Goal: Complete application form: Complete application form

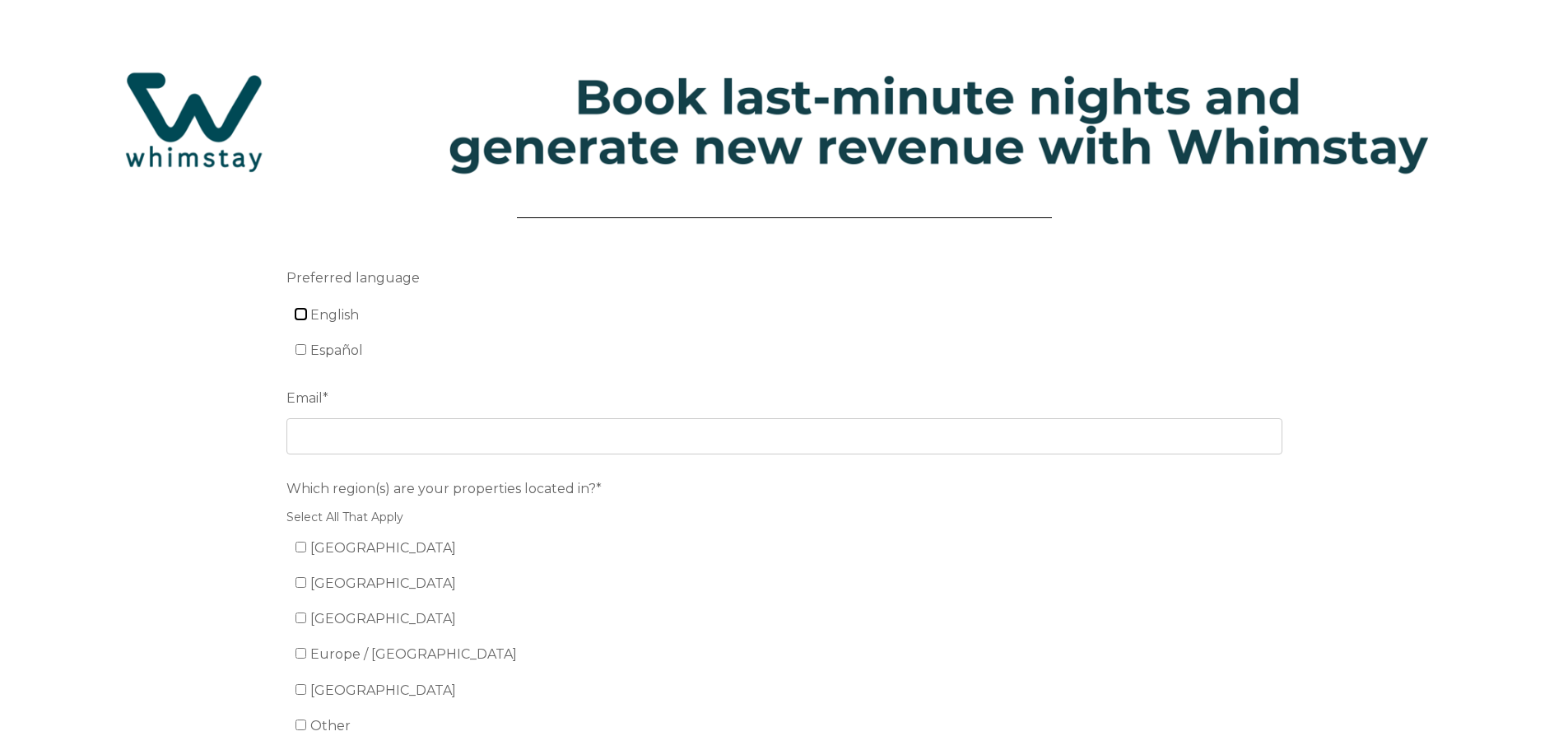
click at [304, 313] on input "English" at bounding box center [301, 313] width 11 height 11
checkbox input "true"
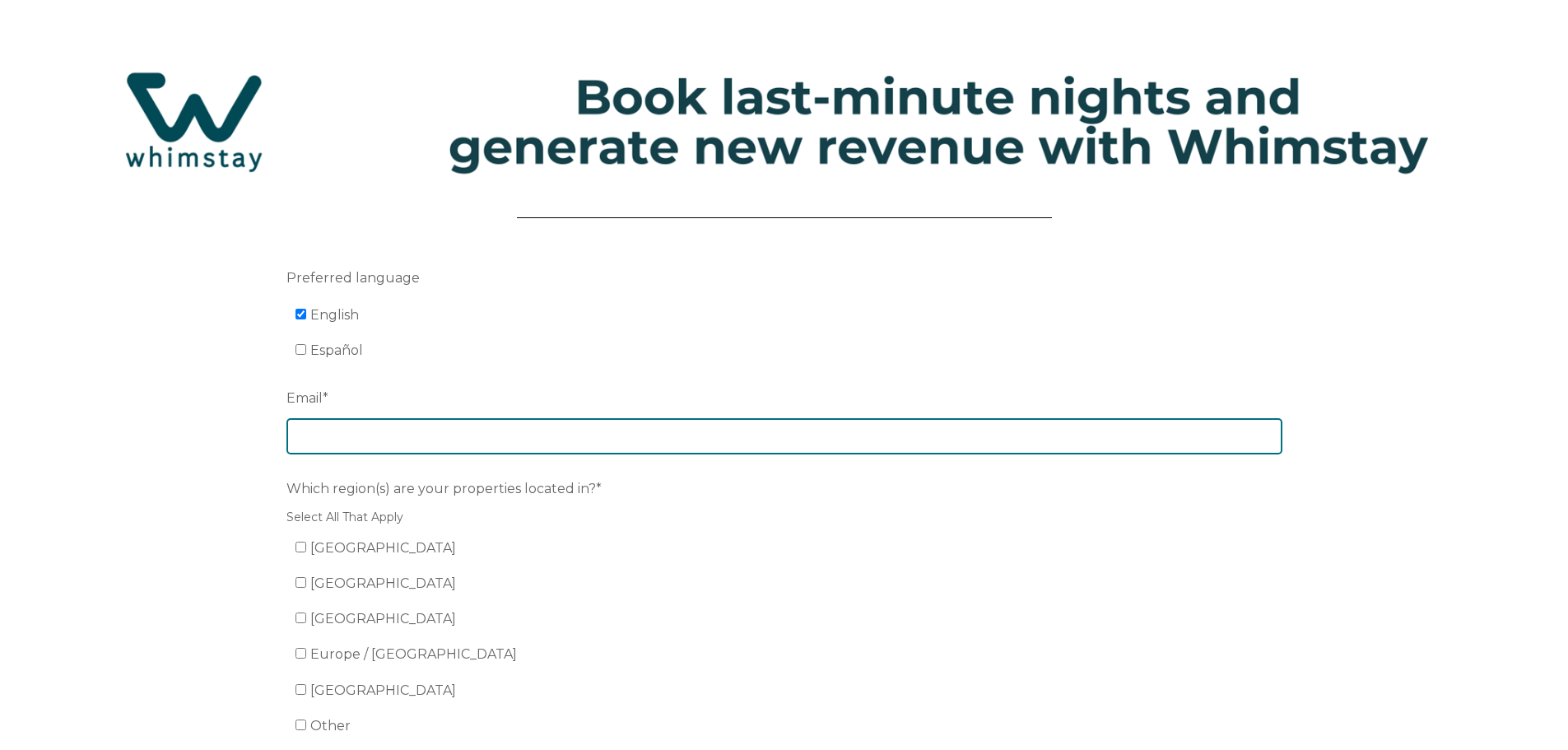
click at [340, 440] on input "Email *" at bounding box center [785, 436] width 996 height 37
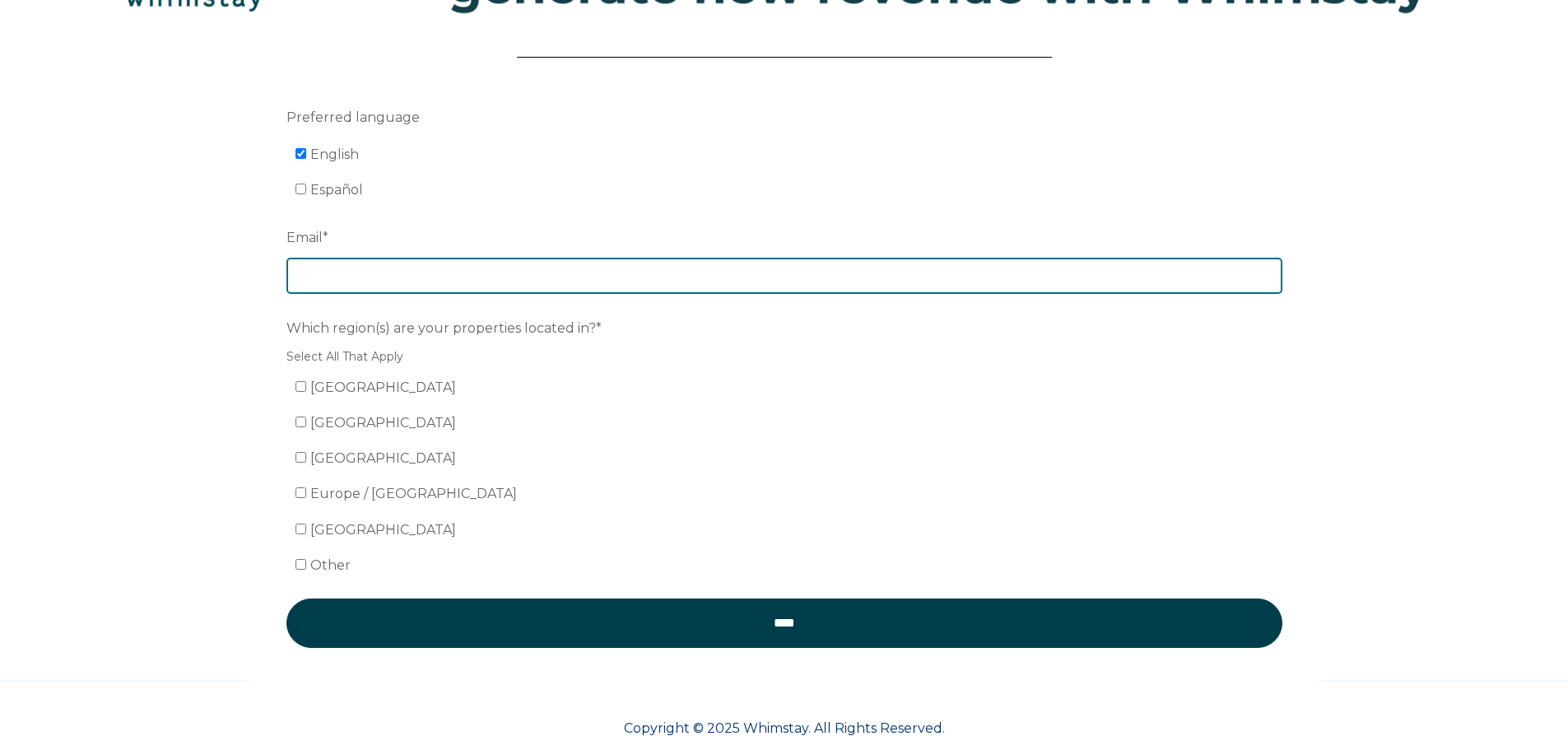
scroll to position [165, 0]
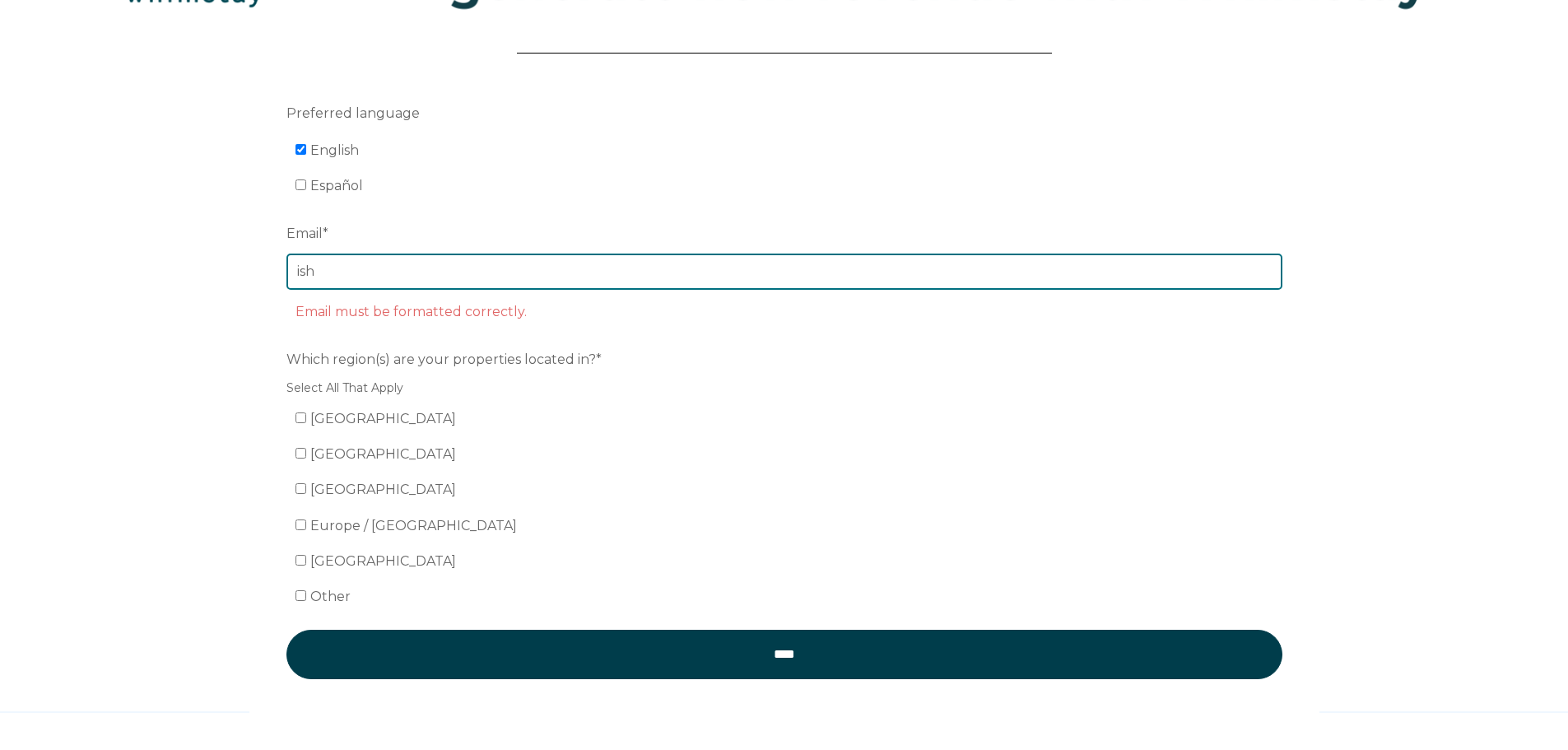
type input "[EMAIL_ADDRESS][DOMAIN_NAME]"
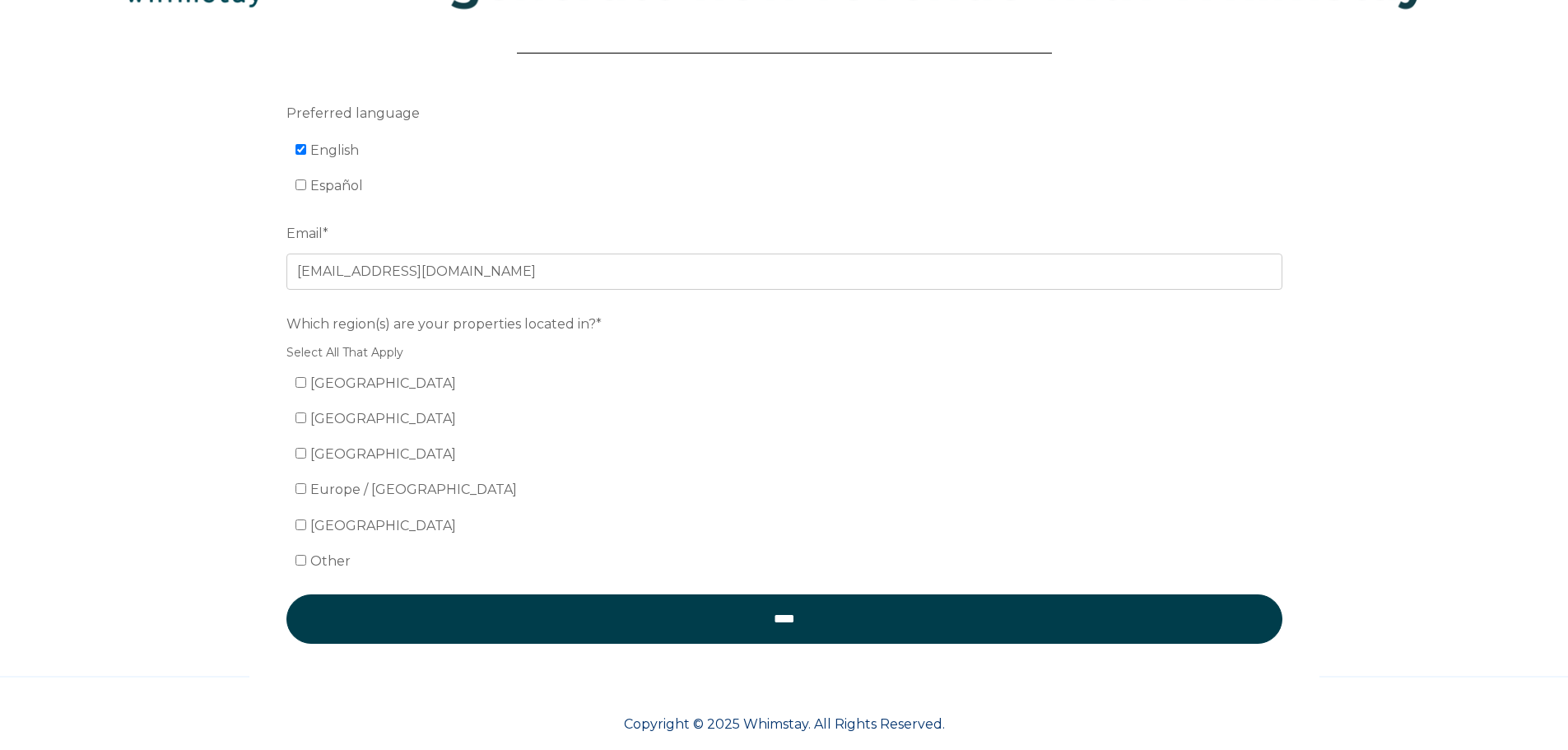
click at [540, 414] on li "Mexico" at bounding box center [794, 419] width 996 height 27
click at [294, 454] on ul "United States Mexico Canada Europe / United Kingdom South America Other" at bounding box center [785, 472] width 996 height 204
click at [297, 454] on input "Canada" at bounding box center [301, 452] width 11 height 11
checkbox input "true"
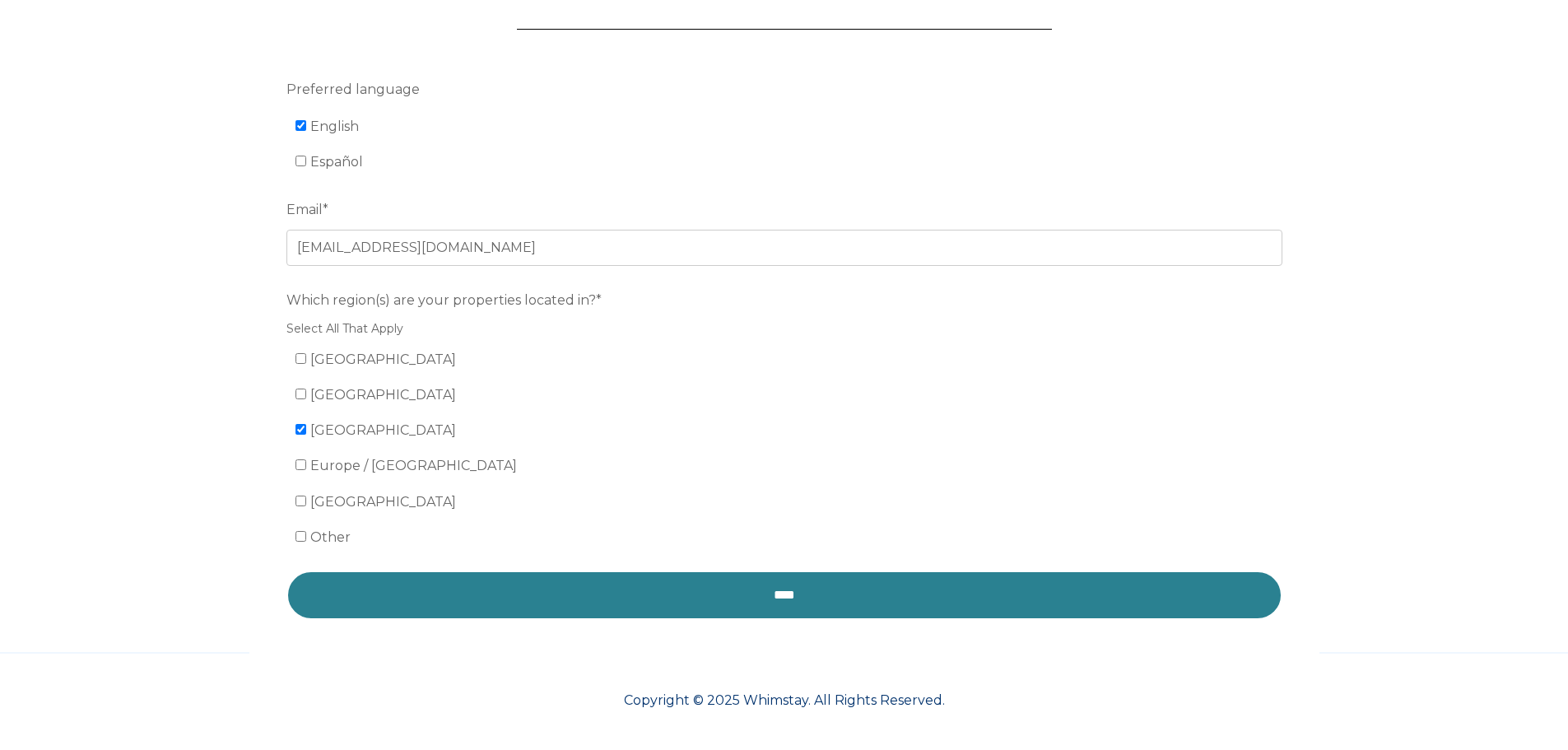
click at [784, 596] on input "****" at bounding box center [785, 595] width 996 height 50
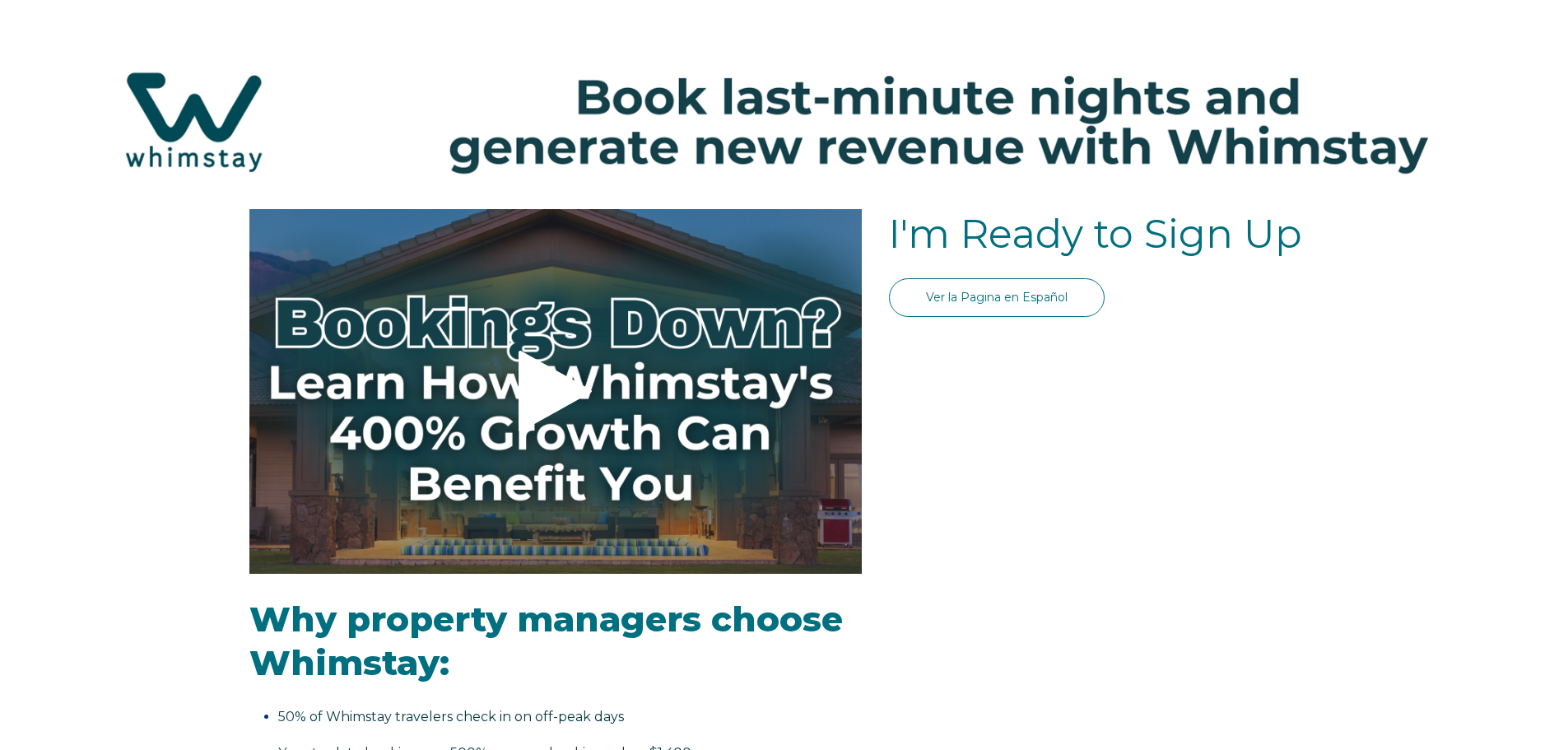
select select "CA"
select select "Standard"
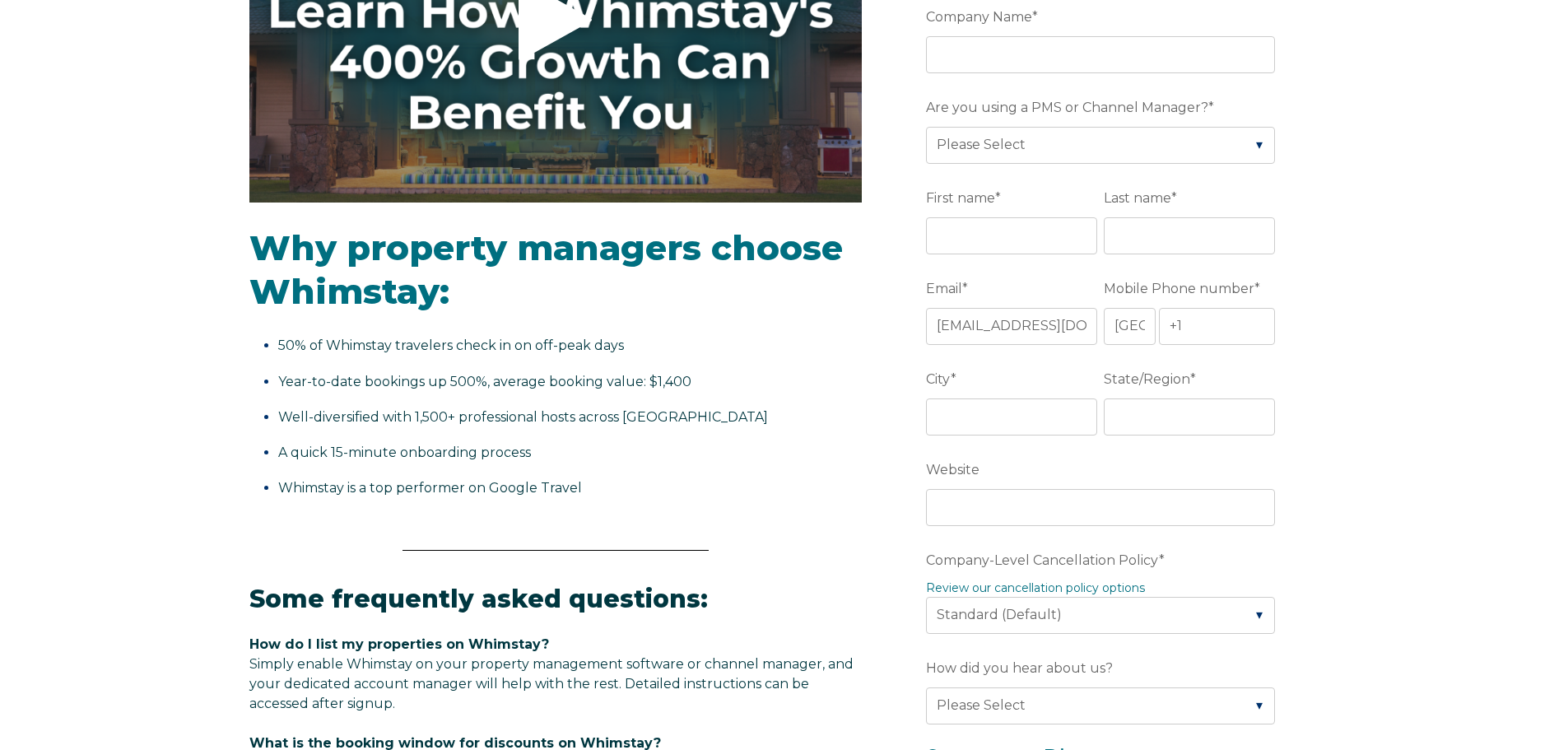
scroll to position [137, 0]
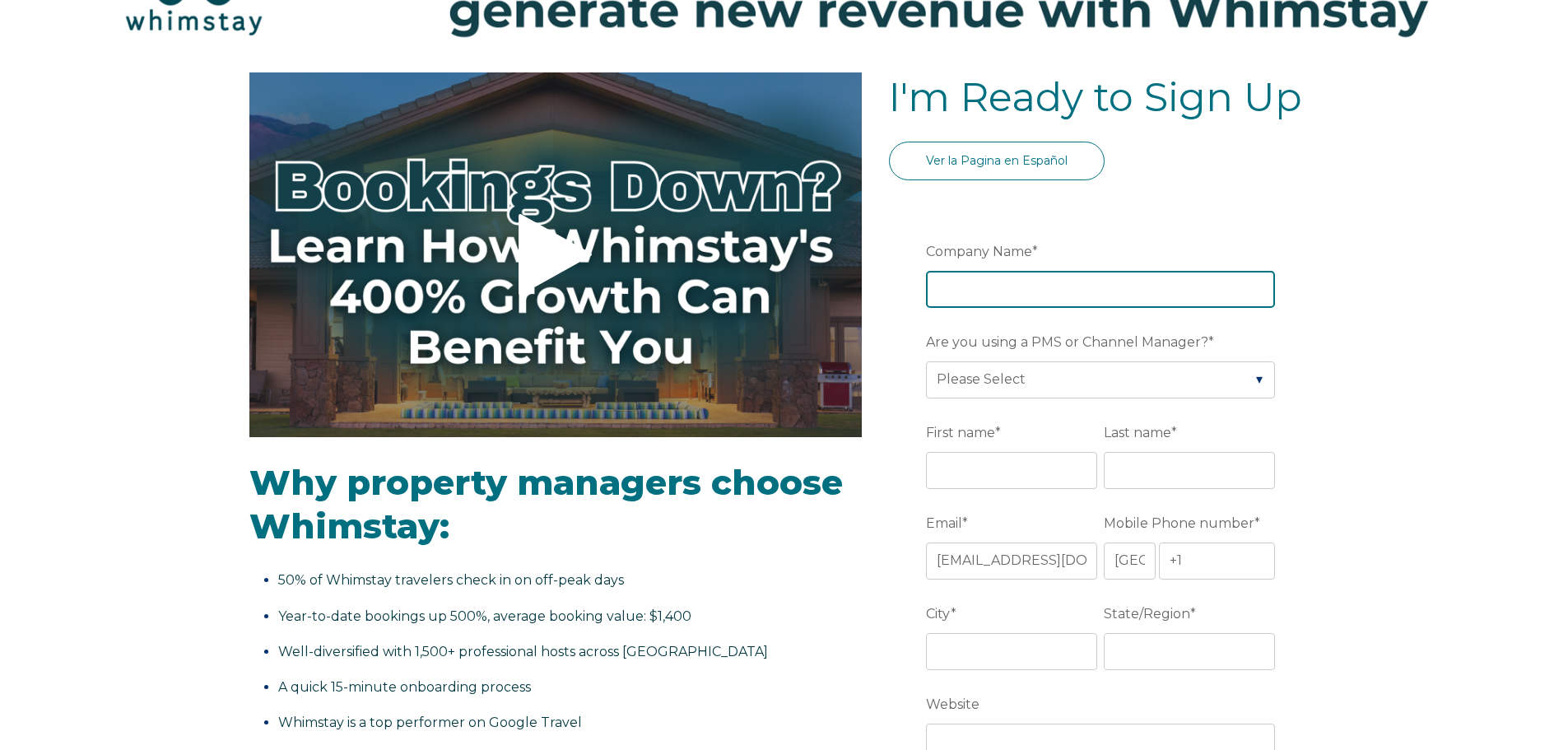
click at [1008, 301] on input "Company Name *" at bounding box center [1101, 289] width 349 height 37
type input "Nalu Retreat"
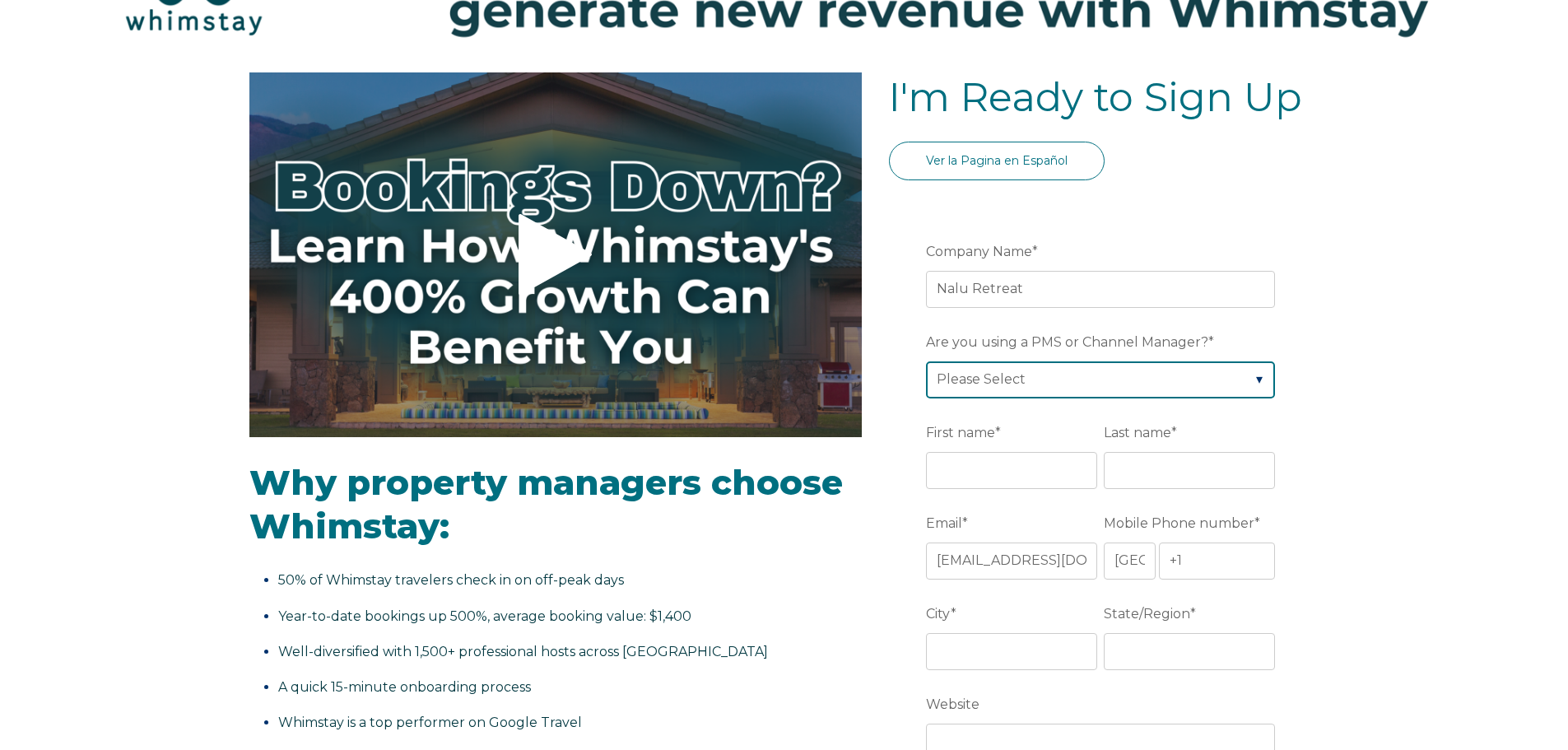
click at [990, 380] on select "Please Select Barefoot BookingPal Boost Brightside CiiRUS Escapia Guesty Hostaw…" at bounding box center [1101, 379] width 349 height 37
select select "Lodgify"
click at [926, 361] on select "Please Select Barefoot BookingPal Boost Brightside CiiRUS Escapia Guesty Hostaw…" at bounding box center [1101, 379] width 349 height 37
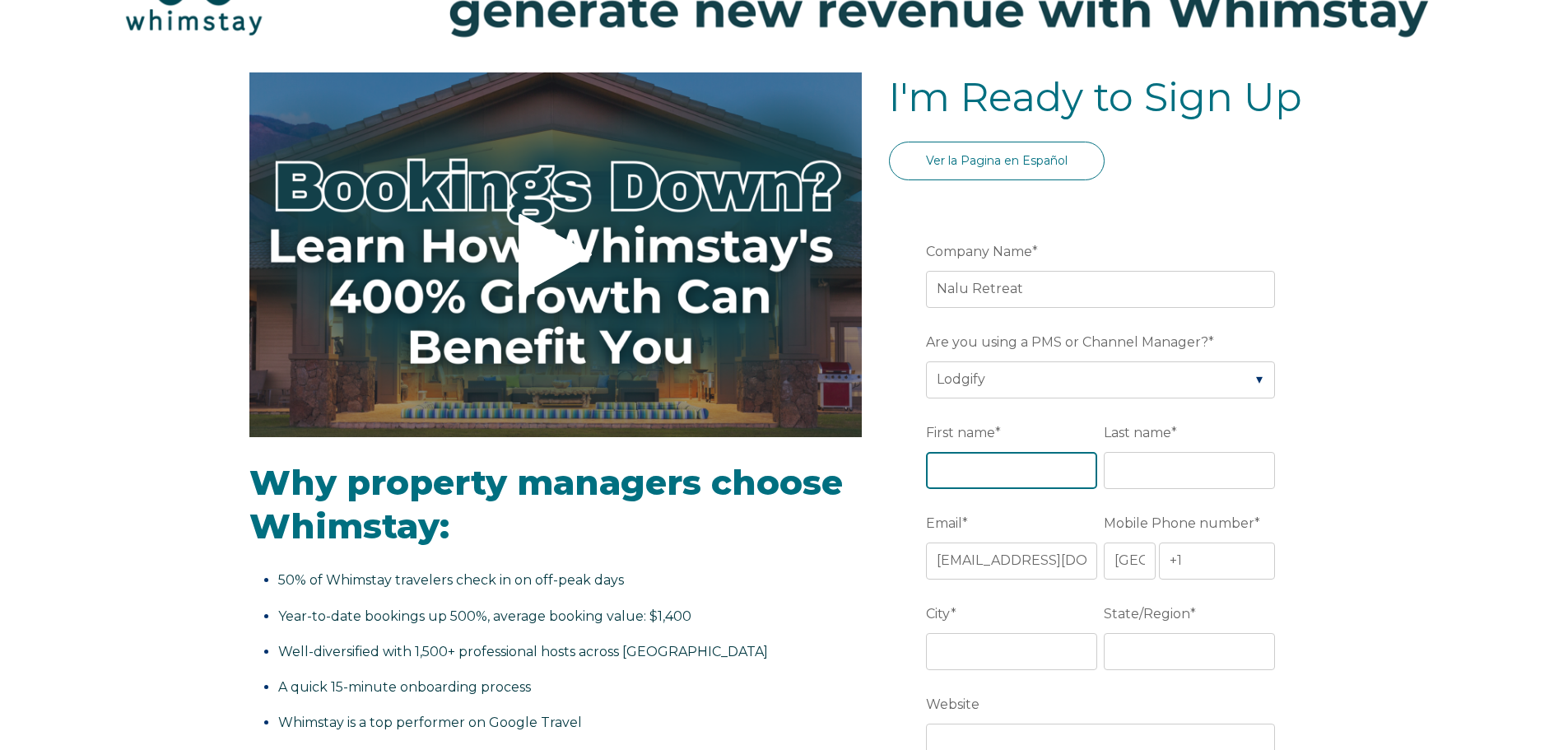
click at [1009, 476] on input "First name *" at bounding box center [1011, 469] width 172 height 37
type input "Ish"
type input "Padmanabhan"
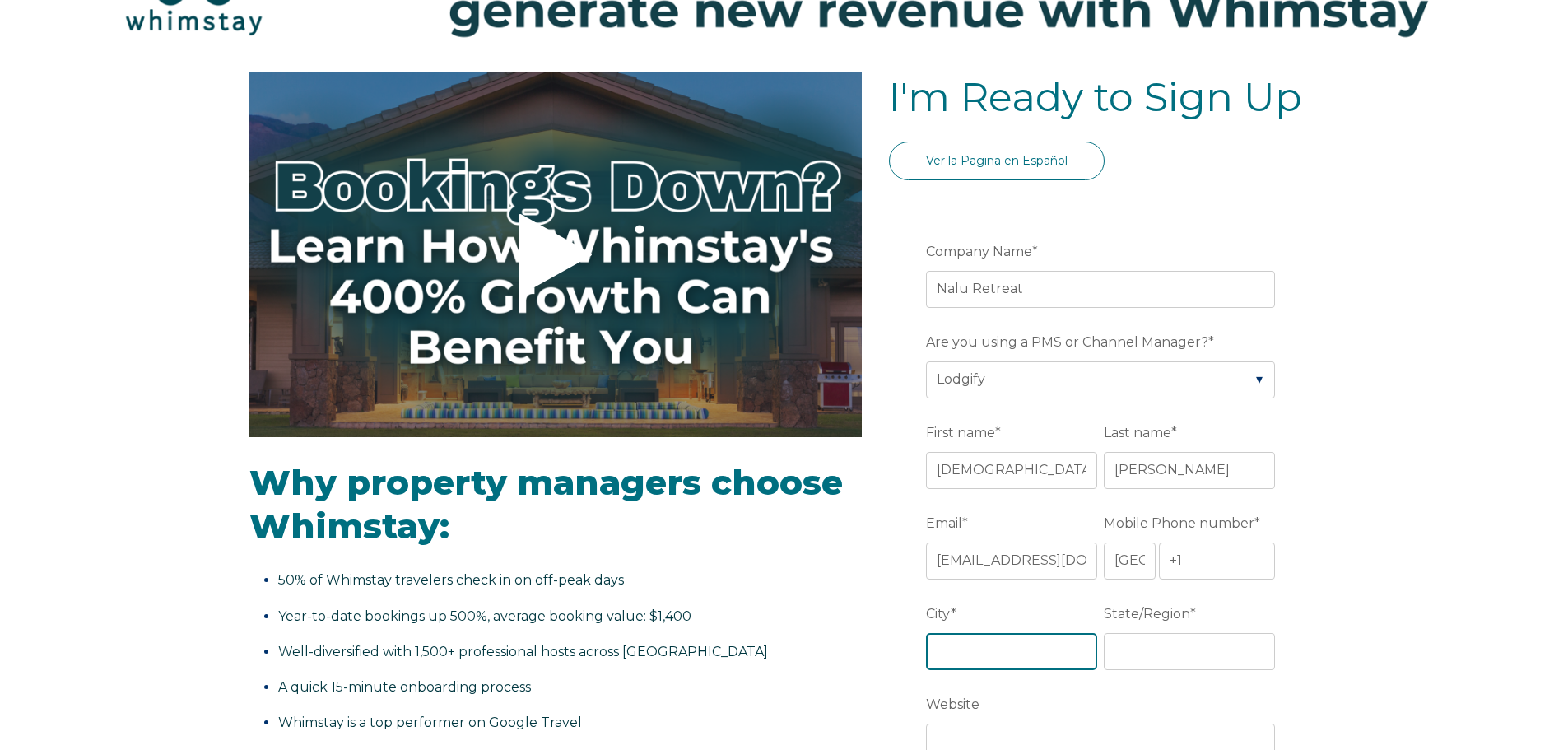
type input "Scarborough"
type input "ON"
click at [1211, 567] on input "+1" at bounding box center [1218, 561] width 117 height 37
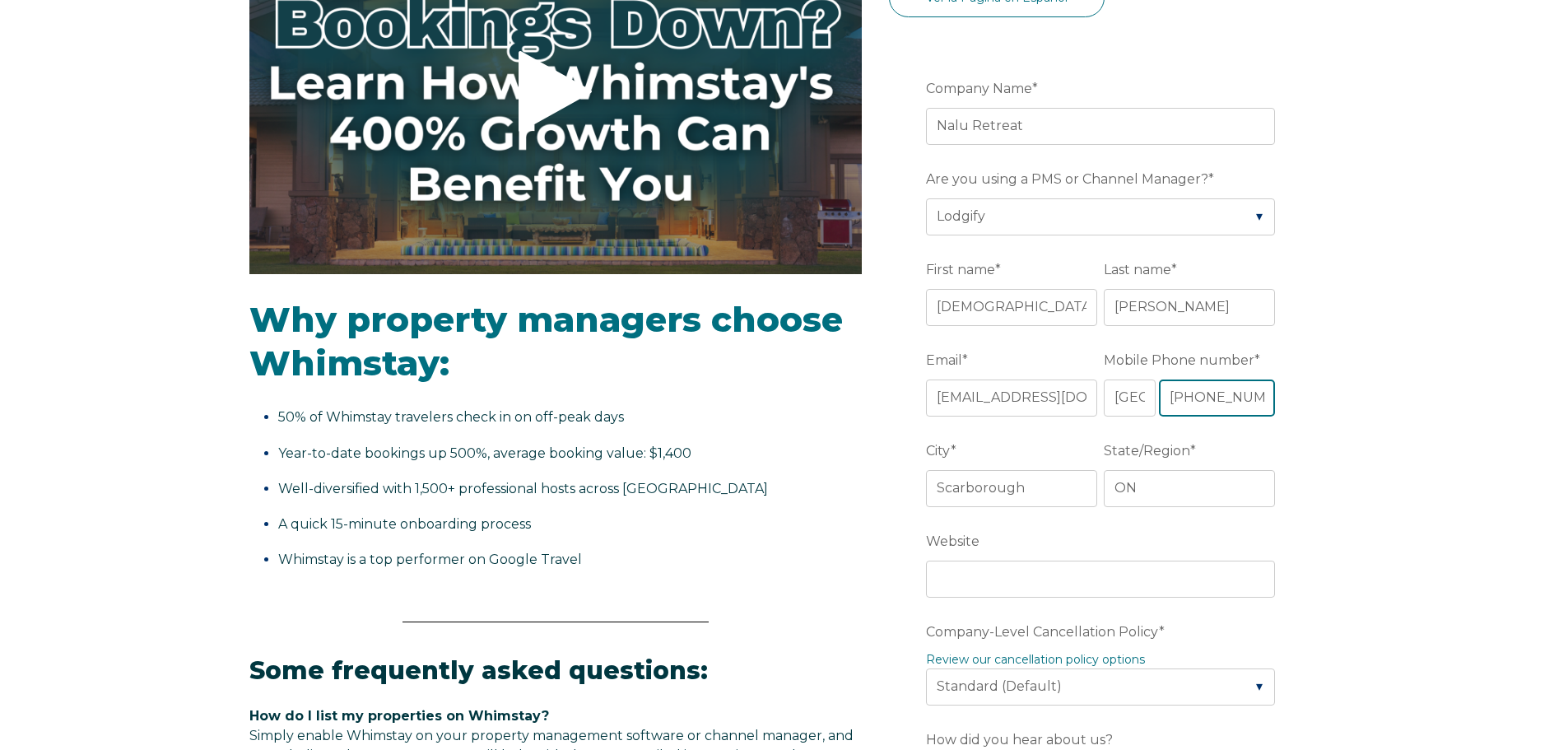
scroll to position [302, 0]
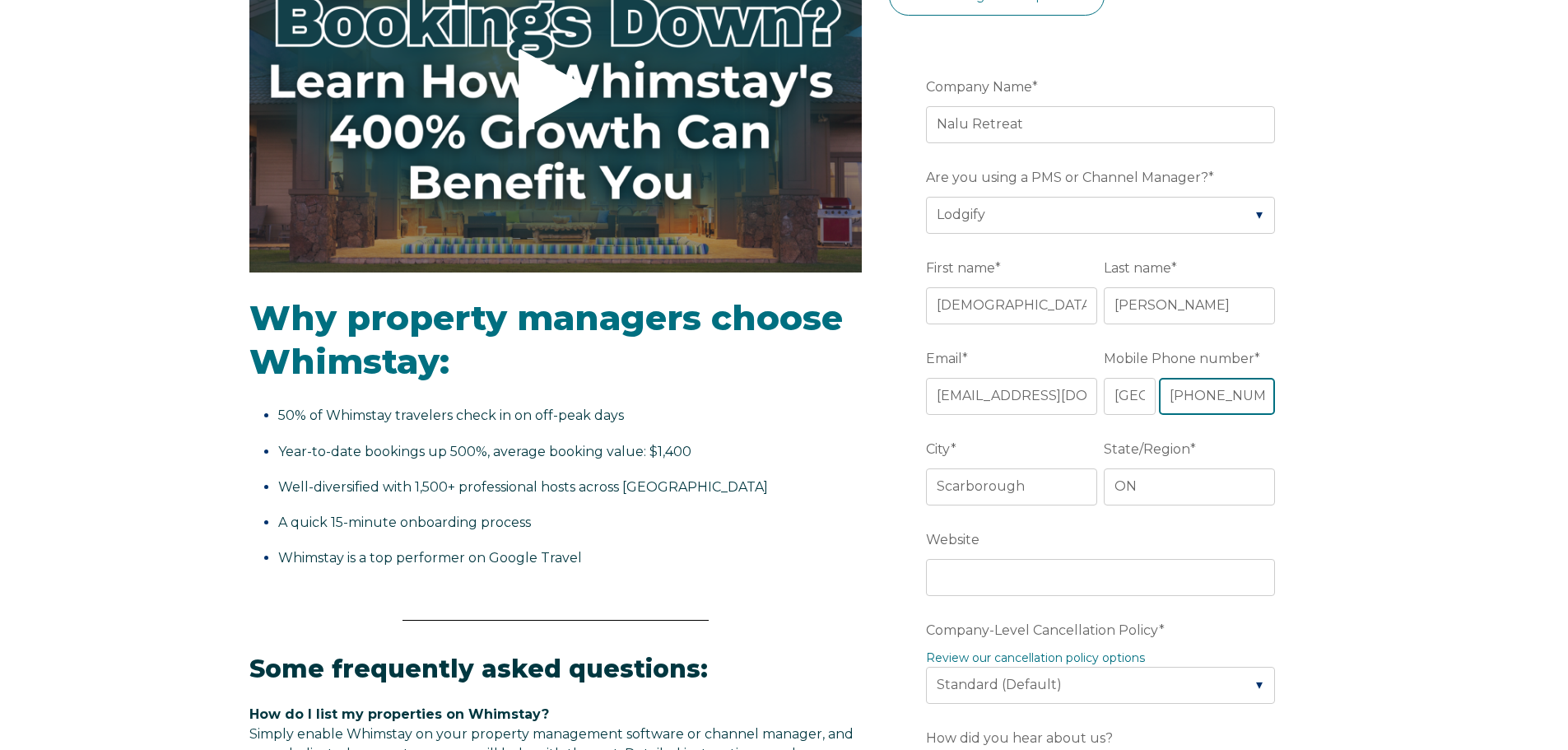
type input "+1 4167007561"
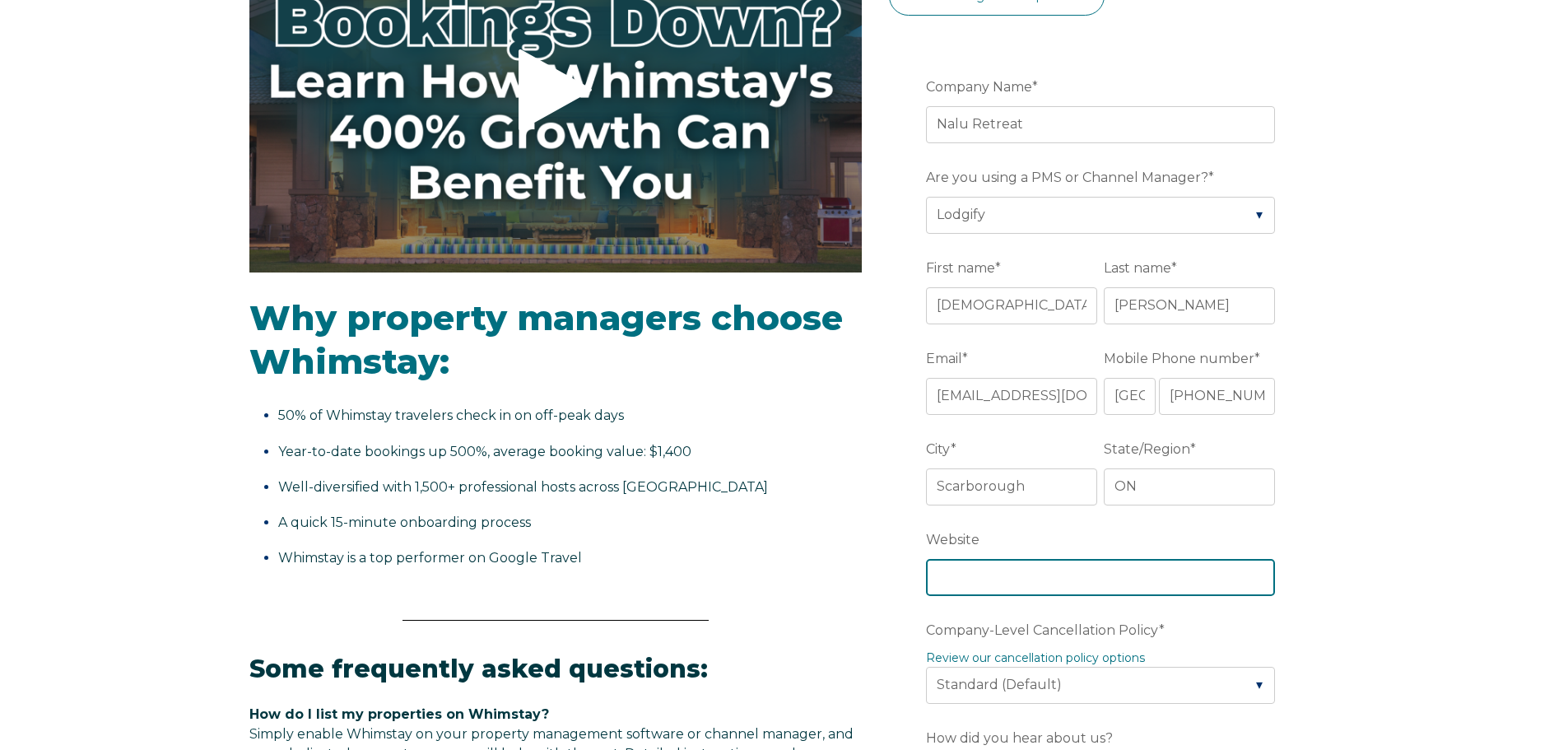
click at [1041, 570] on input "Website" at bounding box center [1101, 576] width 349 height 37
type input "www.naluretreat.com"
click at [1344, 596] on div "Video player - SSOB Pitch Vid Thumbnail - Click to play video Why property mana…" at bounding box center [784, 691] width 1568 height 1567
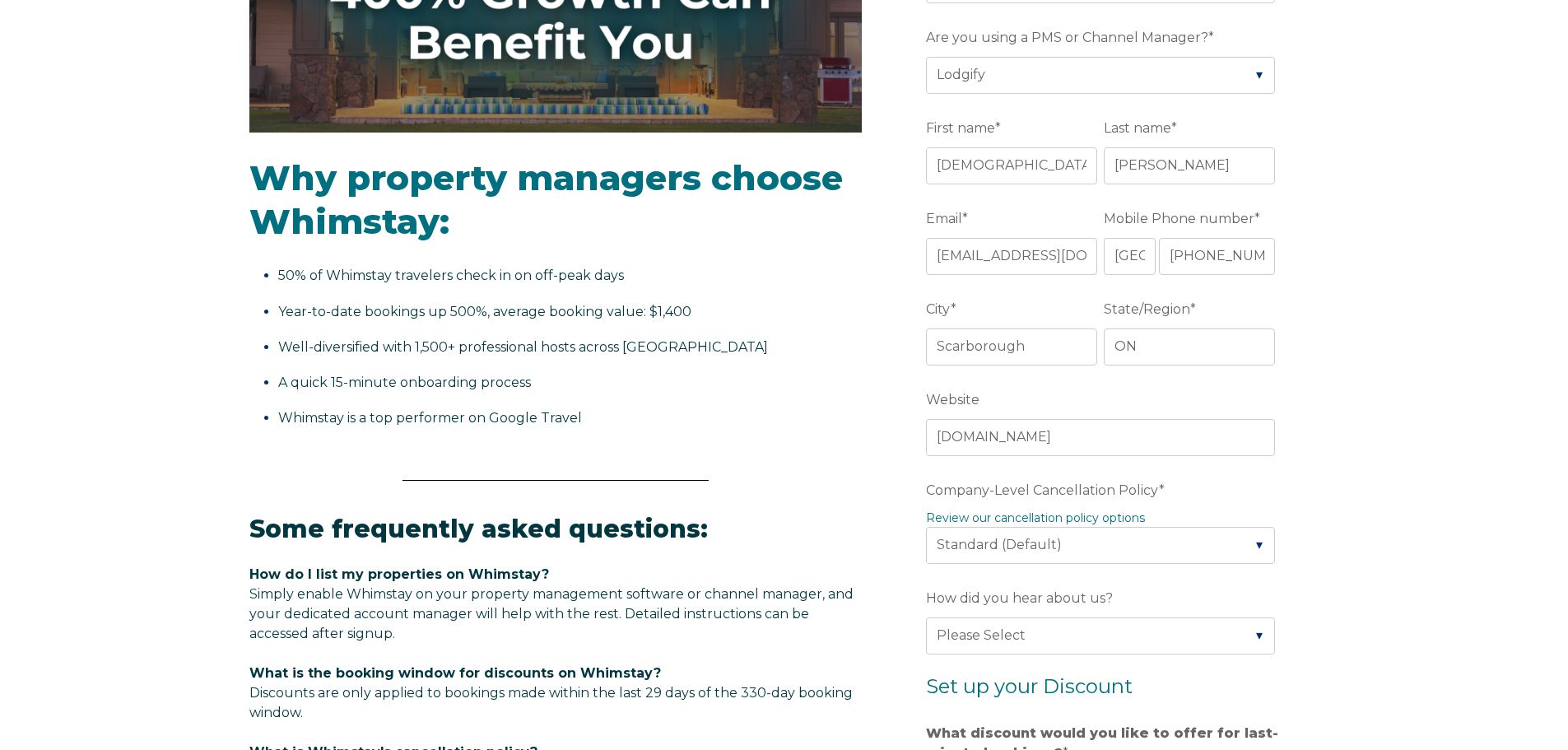
scroll to position [466, 0]
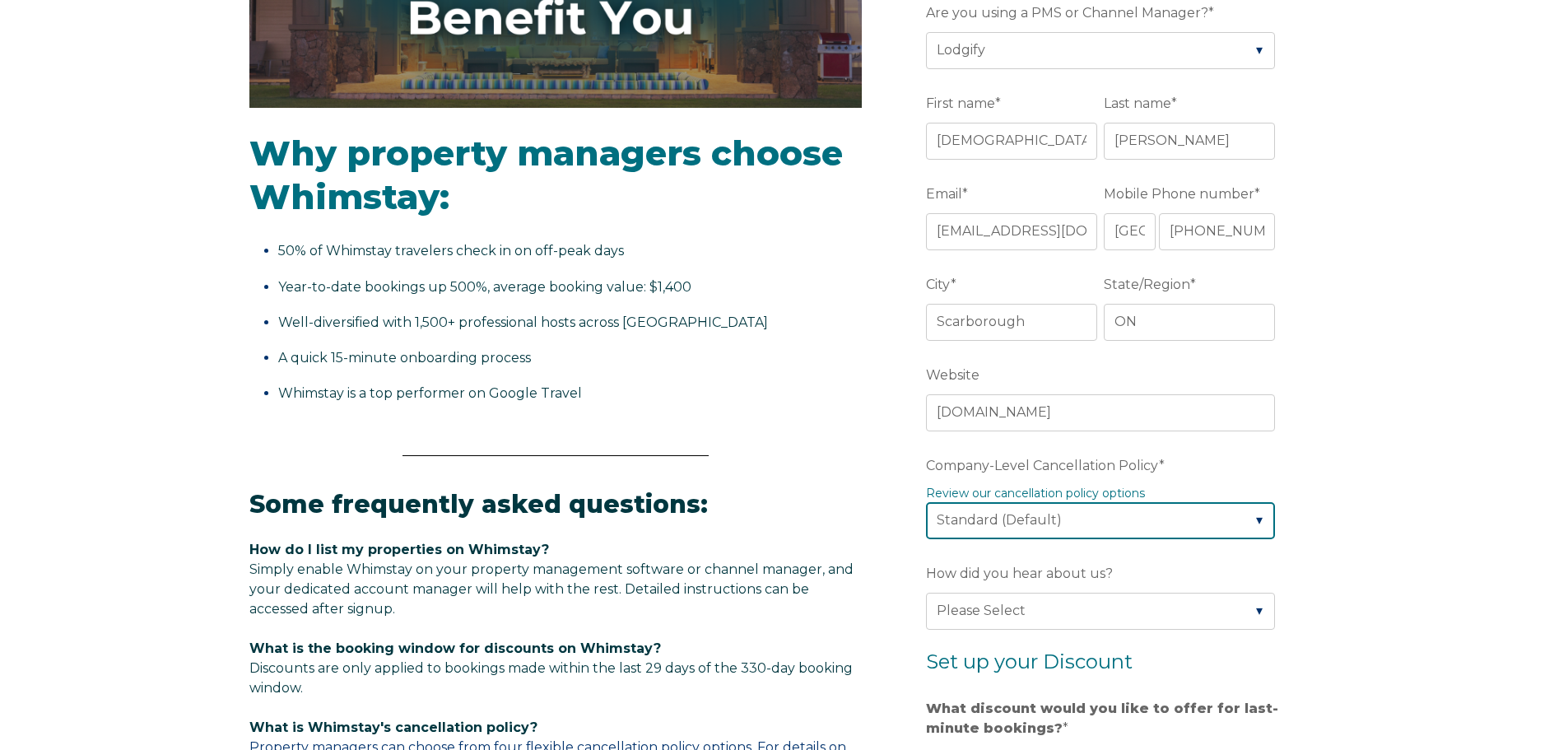
click at [1258, 522] on select "Please Select Partial Standard (Default) Moderate Strict" at bounding box center [1101, 520] width 349 height 37
click at [926, 502] on select "Please Select Partial Standard (Default) Moderate Strict" at bounding box center [1101, 520] width 349 height 37
click at [1147, 520] on select "Please Select Partial Standard (Default) Moderate Strict" at bounding box center [1101, 520] width 349 height 37
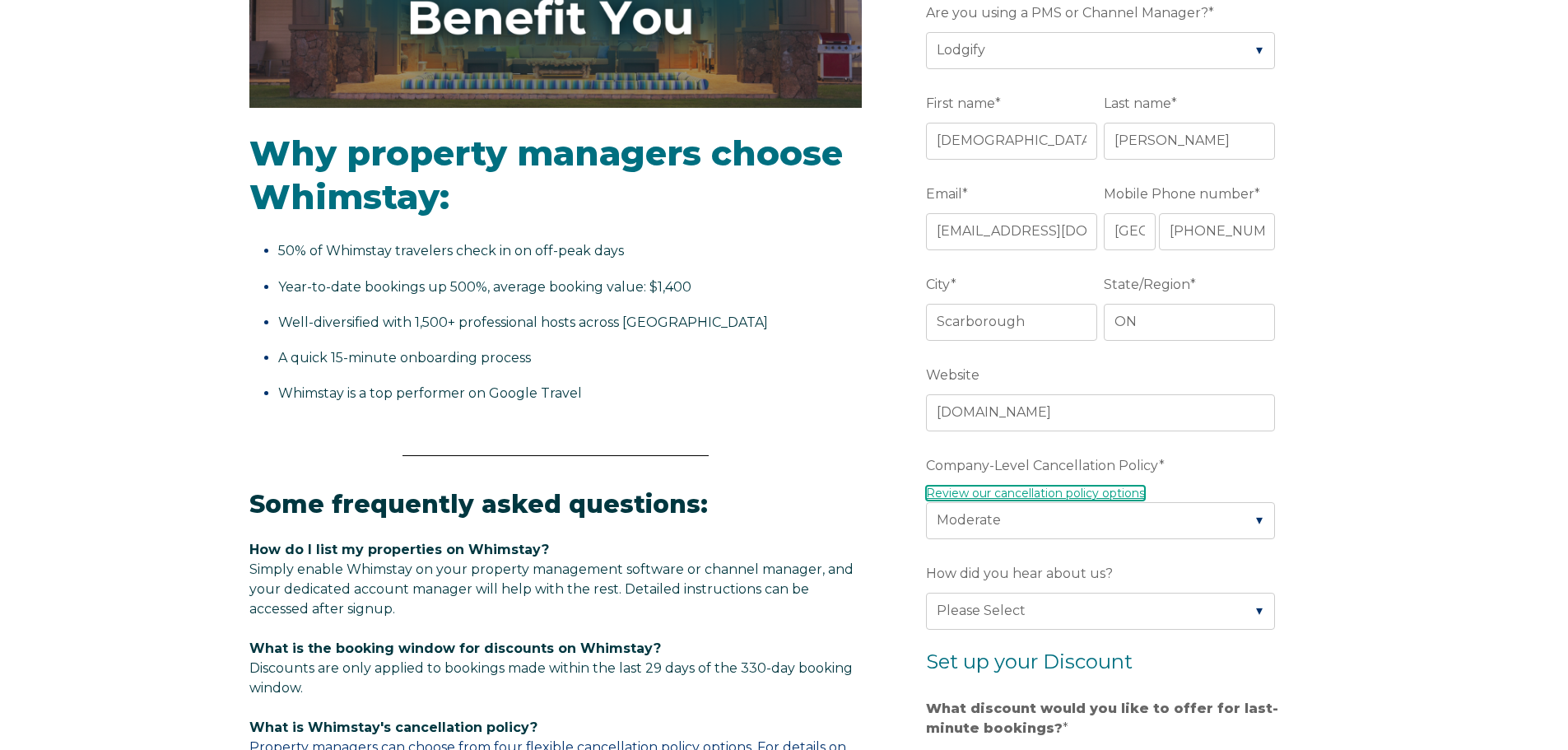
click at [1098, 499] on link "Review our cancellation policy options" at bounding box center [1035, 492] width 219 height 15
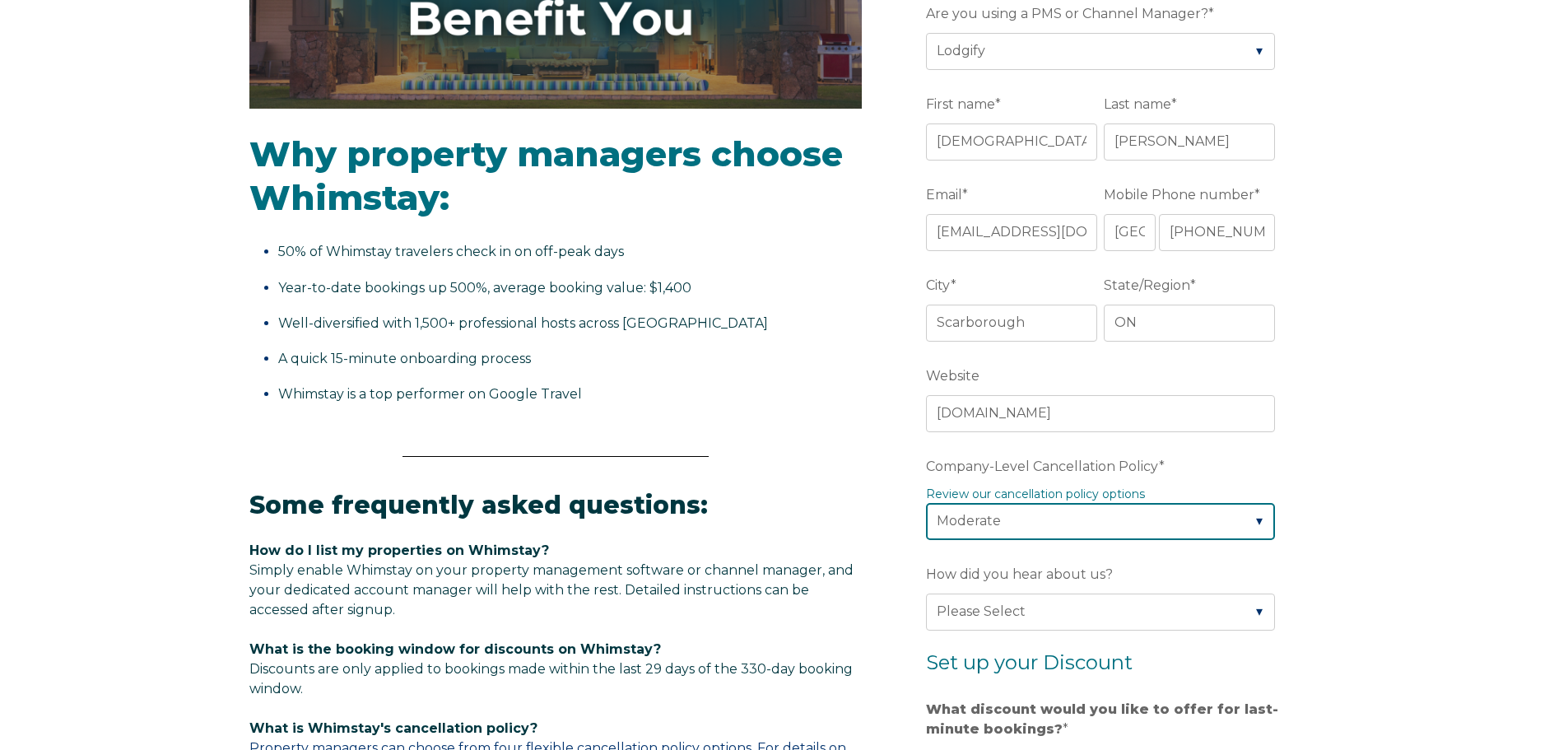
click at [1014, 518] on select "Please Select Partial Standard (Default) Moderate Strict" at bounding box center [1101, 521] width 349 height 37
select select "Standard"
click at [926, 503] on select "Please Select Partial Standard (Default) Moderate Strict" at bounding box center [1101, 521] width 349 height 37
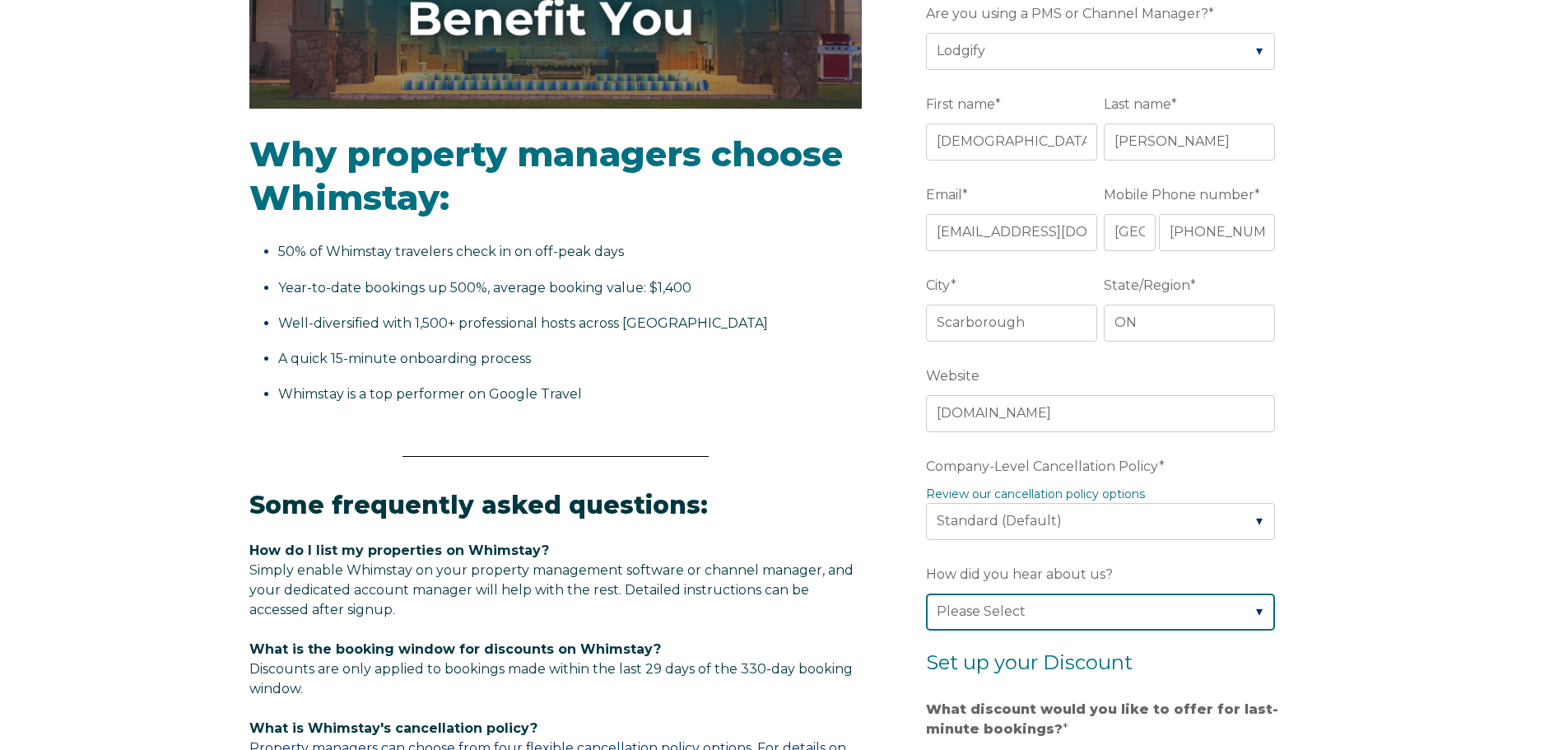
click at [1019, 617] on select "Please Select Found Whimstay through a Google search Direct outreach from a Whi…" at bounding box center [1101, 611] width 349 height 37
select select "Whimstay Sales"
click at [926, 593] on select "Please Select Found Whimstay through a Google search Direct outreach from a Whi…" at bounding box center [1101, 611] width 349 height 37
click at [922, 634] on form "Company Name * Nalu Retreat Are you using a PMS or Channel Manager? * Please Se…" at bounding box center [1104, 559] width 430 height 1374
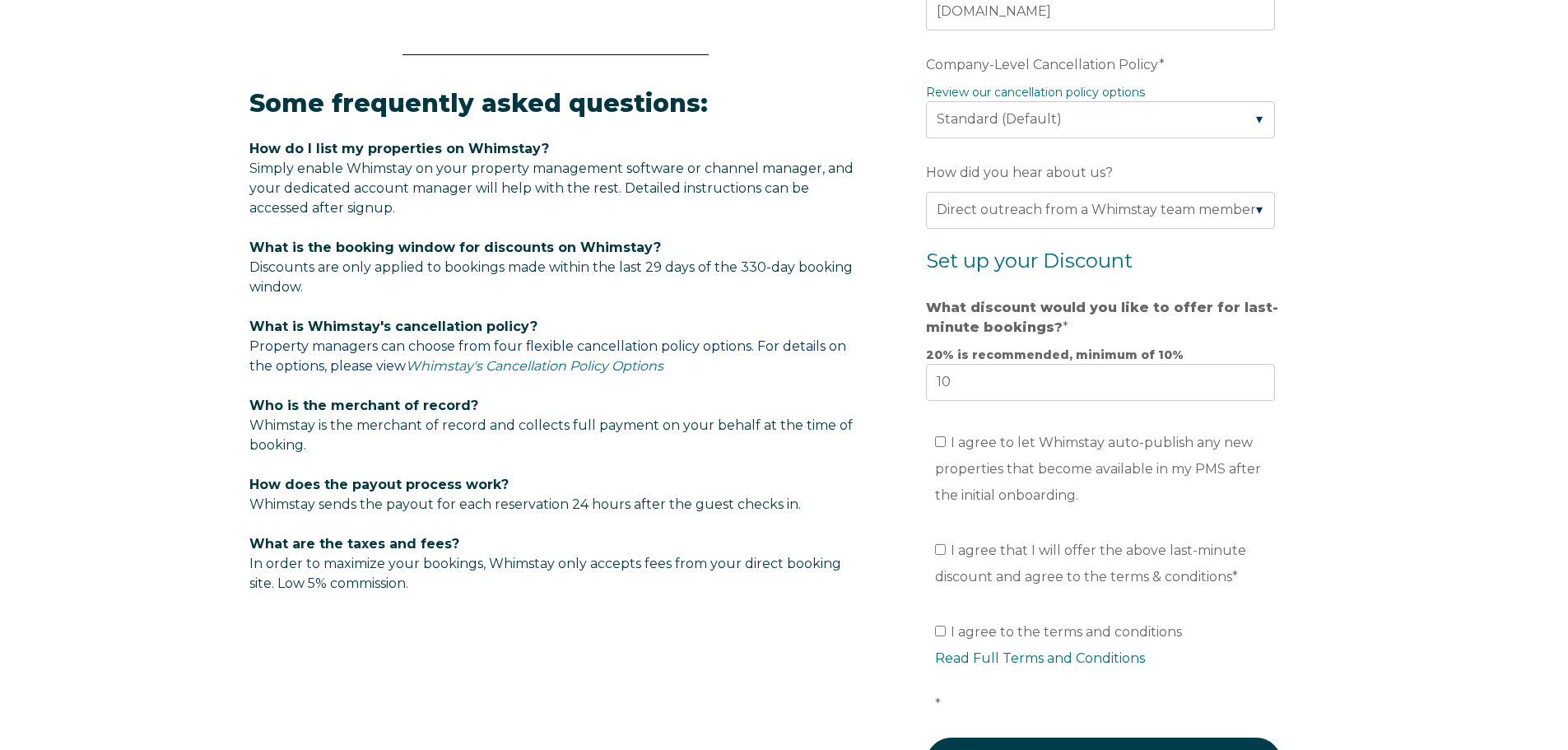
scroll to position [876, 0]
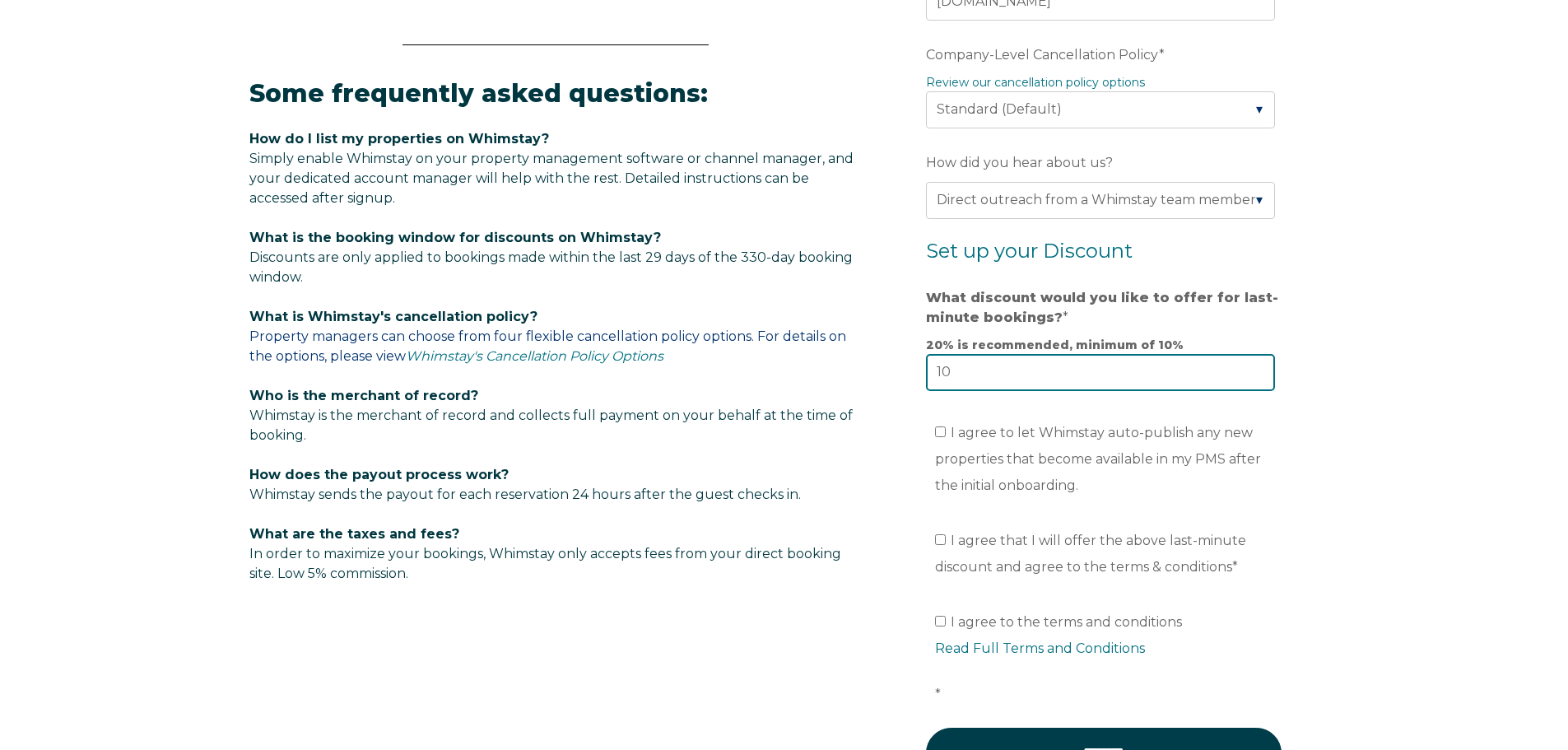
click at [999, 380] on input "10" at bounding box center [1101, 372] width 349 height 37
click at [1017, 411] on fieldset "I agree to let Whimstay auto-publish any new properties that become available i…" at bounding box center [1104, 464] width 355 height 108
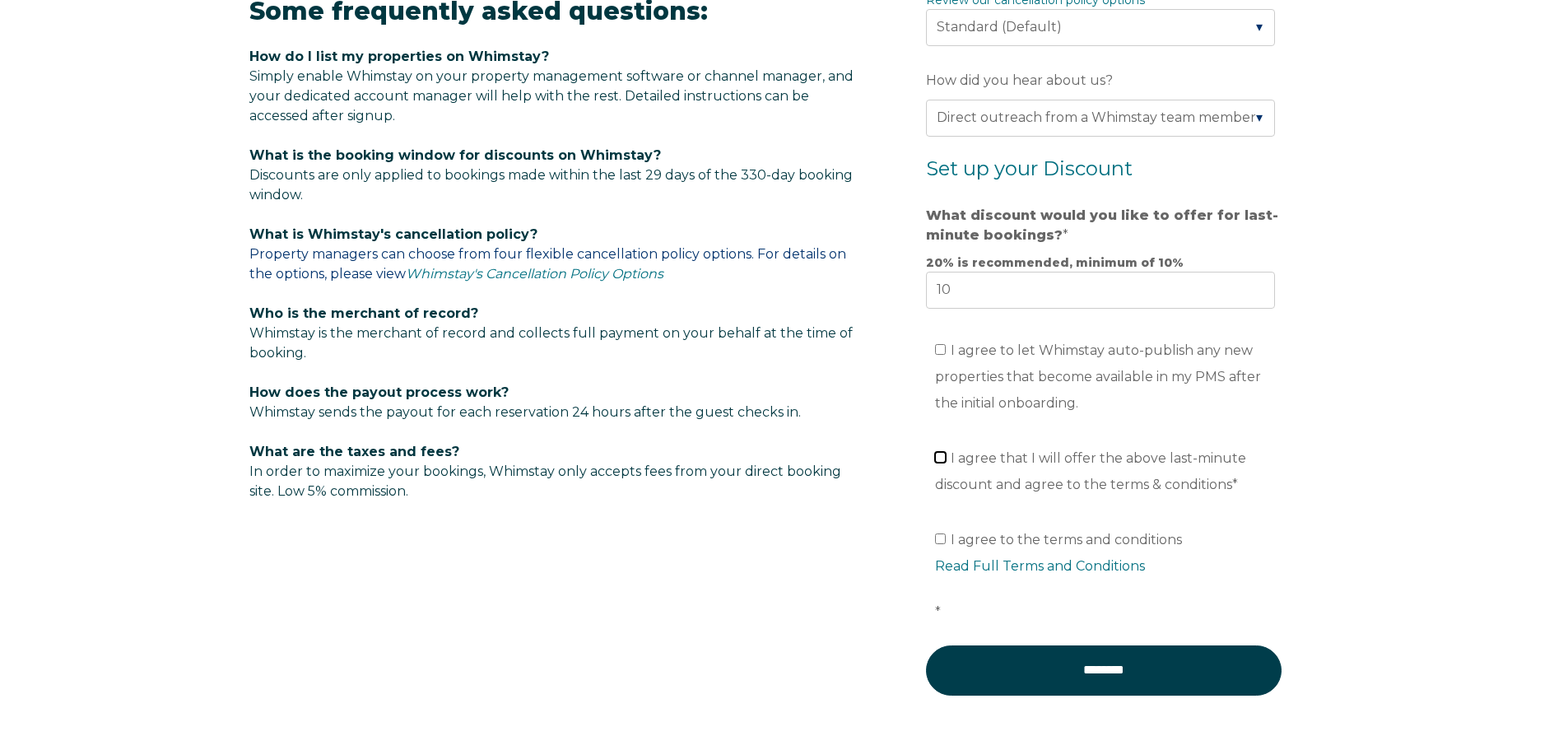
click at [945, 456] on input "I agree that I will offer the above last-minute discount and agree to the terms…" at bounding box center [940, 456] width 11 height 11
checkbox input "true"
click at [944, 539] on input "I agree to the terms and conditions Read Full Terms and Conditions *" at bounding box center [940, 539] width 11 height 11
checkbox input "true"
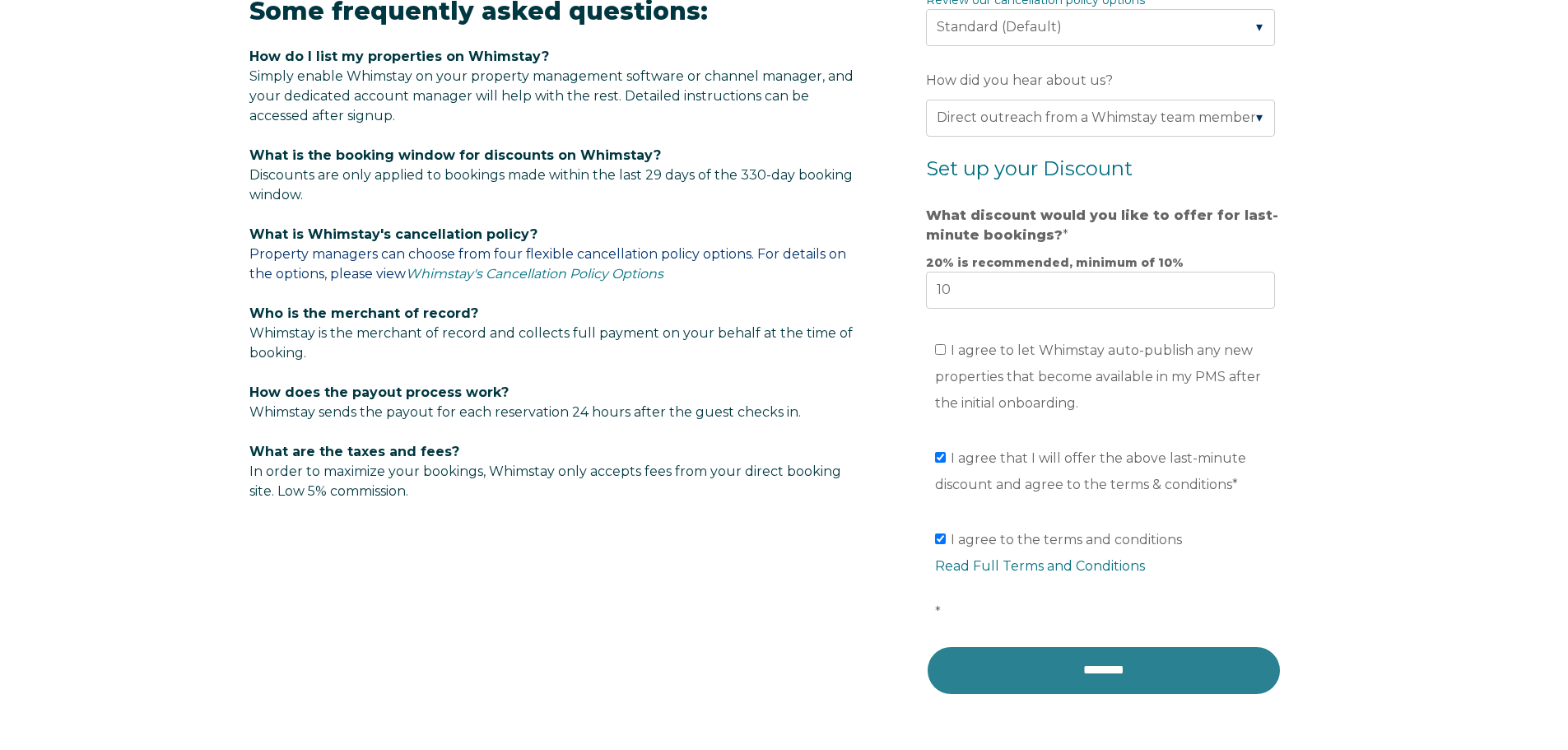
click at [1082, 677] on input "********" at bounding box center [1104, 670] width 355 height 50
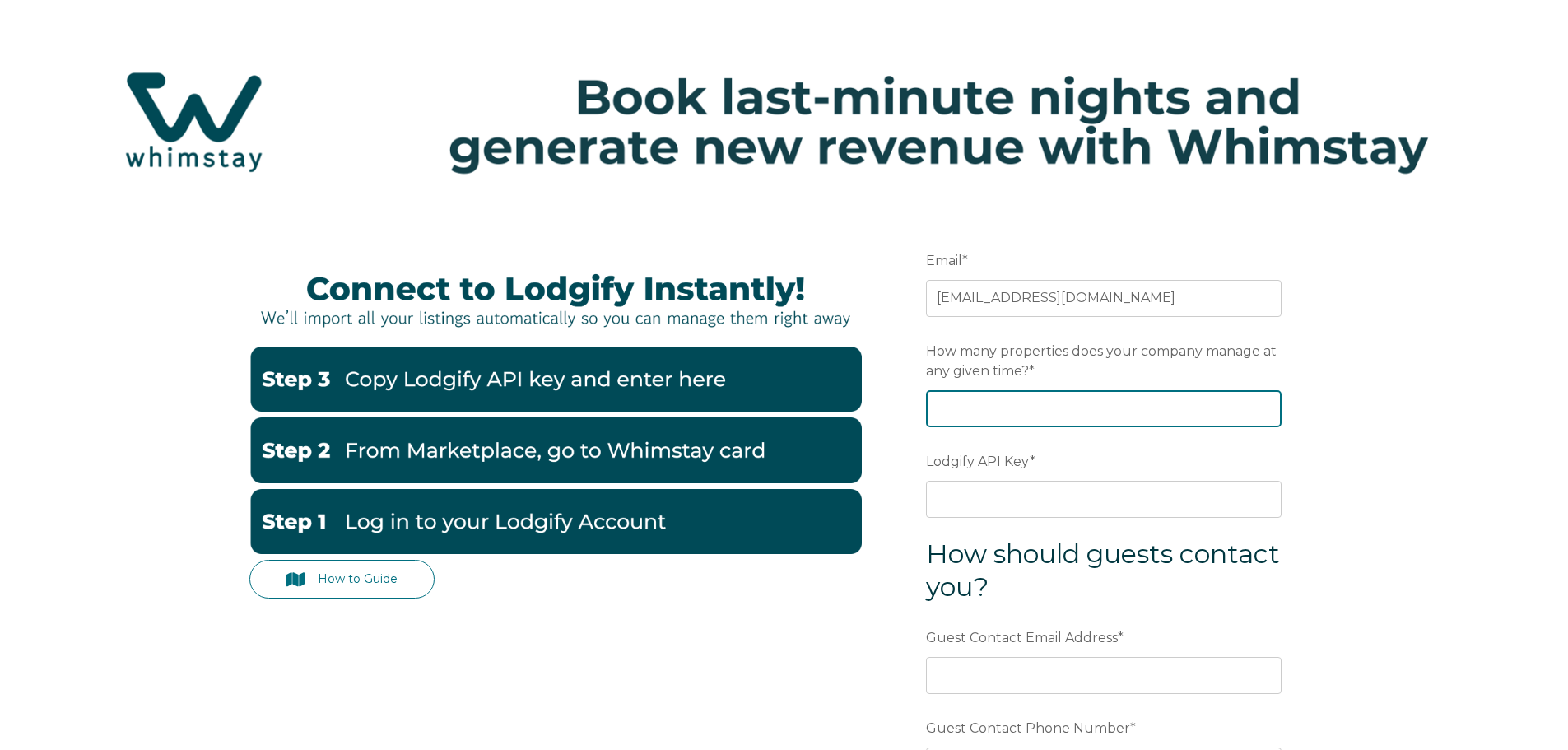
click at [1065, 408] on input "How many properties does your company manage at any given time? *" at bounding box center [1104, 408] width 355 height 37
click at [1266, 405] on input "1" at bounding box center [1104, 408] width 355 height 37
click at [1263, 403] on input "2" at bounding box center [1104, 408] width 355 height 37
click at [1263, 403] on input "3" at bounding box center [1104, 408] width 355 height 37
type input "4"
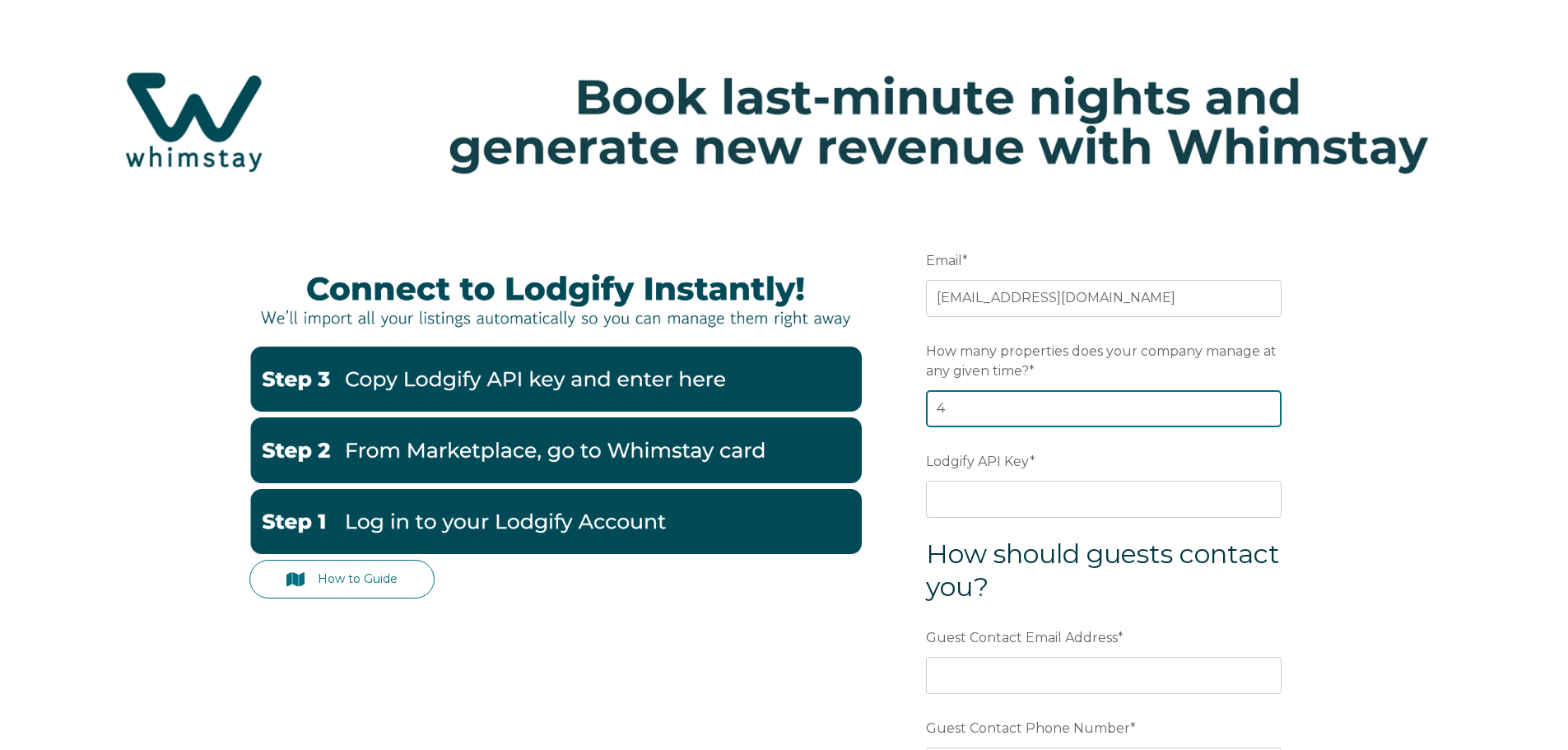
click at [1263, 403] on input "4" at bounding box center [1104, 408] width 355 height 37
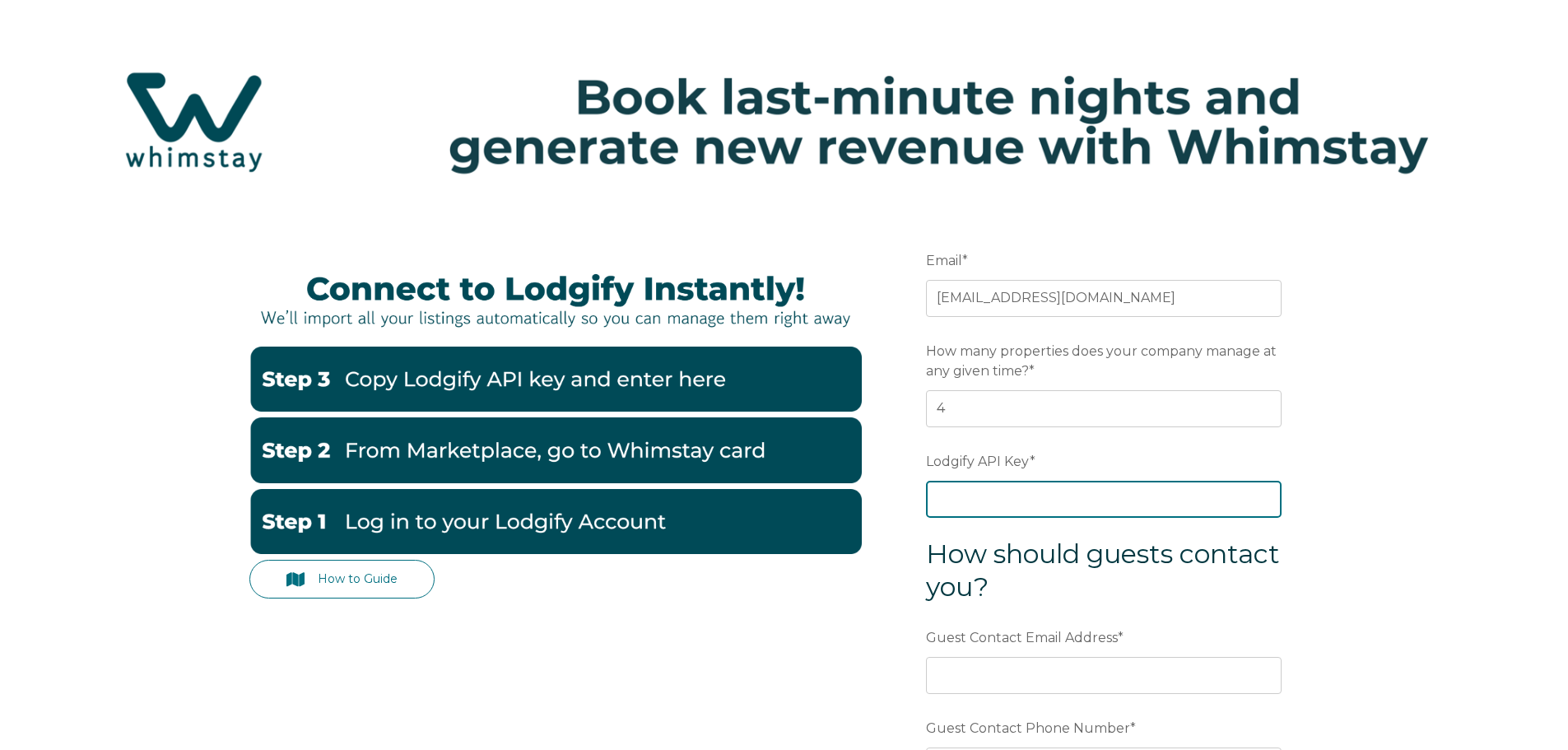
click at [1061, 500] on input "Lodgify API Key *" at bounding box center [1104, 498] width 355 height 37
click at [839, 635] on div "How to Guide Email * [EMAIL_ADDRESS][DOMAIN_NAME] Preferred language SDR How ma…" at bounding box center [784, 560] width 1070 height 701
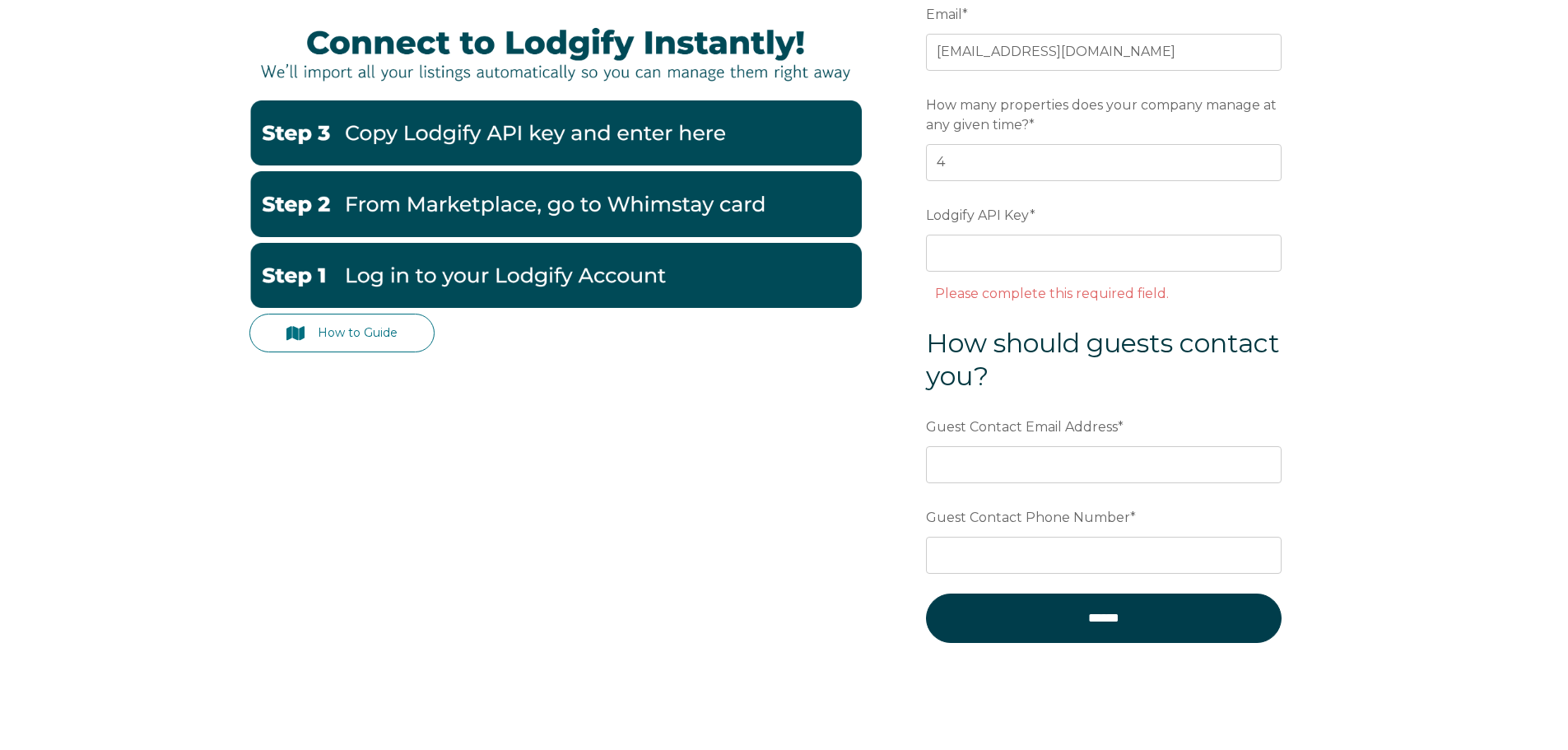
scroll to position [247, 0]
click at [590, 276] on img at bounding box center [555, 275] width 612 height 65
click at [390, 328] on link "How to Guide" at bounding box center [341, 331] width 186 height 39
click at [773, 584] on div "How to Guide Email * ish@naluretreat.com Preferred language SDR How many proper…" at bounding box center [784, 330] width 1070 height 737
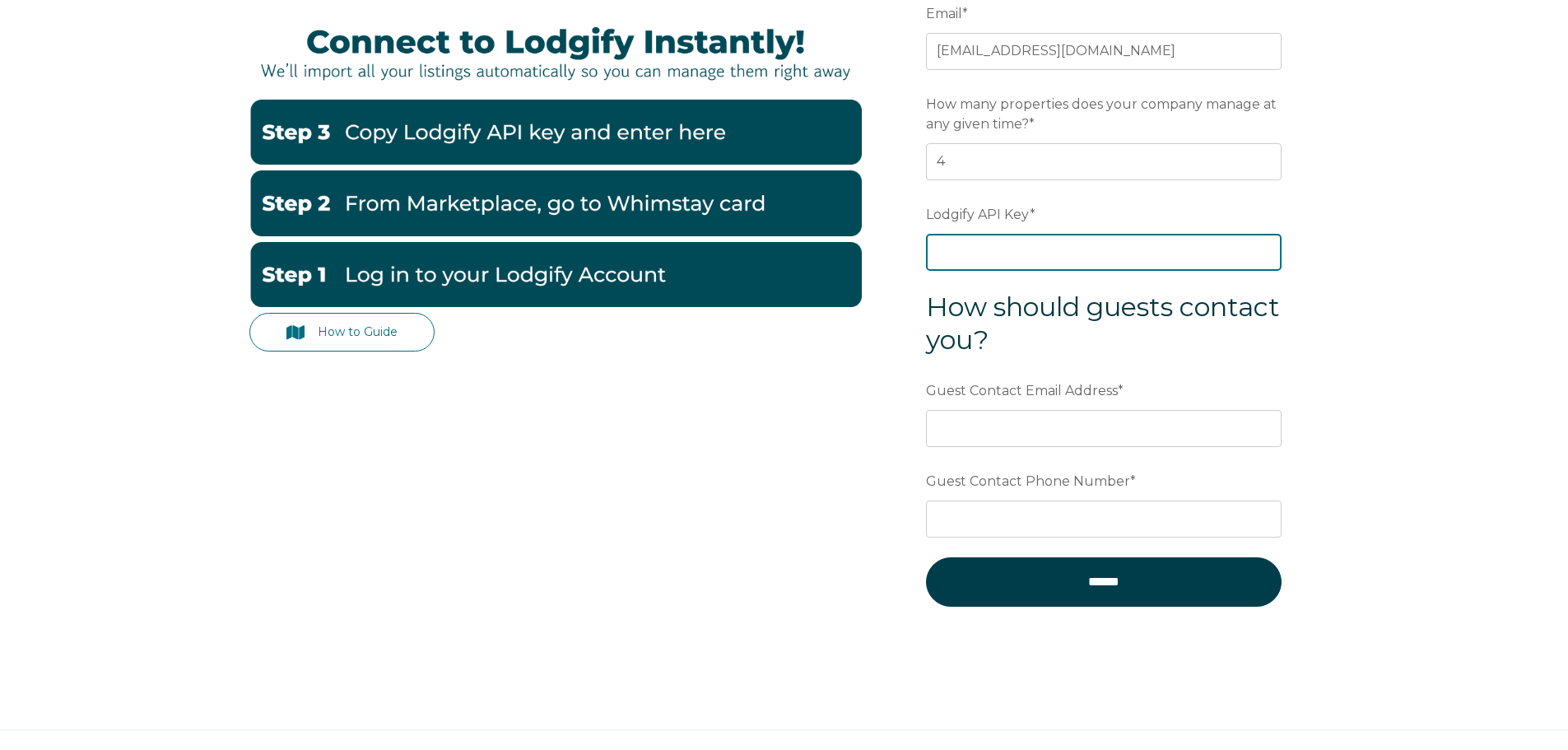
click at [1010, 262] on input "Lodgify API Key *" at bounding box center [1104, 252] width 355 height 37
paste input "jp0p24Rn8P7OloQaVnQQ5H5ai0Cq86yandlzruNvwvUKyHSn/ttMaHNe+mUYJTI1"
type input "jp0p24Rn8P7OloQaVnQQ5H5ai0Cq86yandlzruNvwvUKyHSn/ttMaHNe+mUYJTI1"
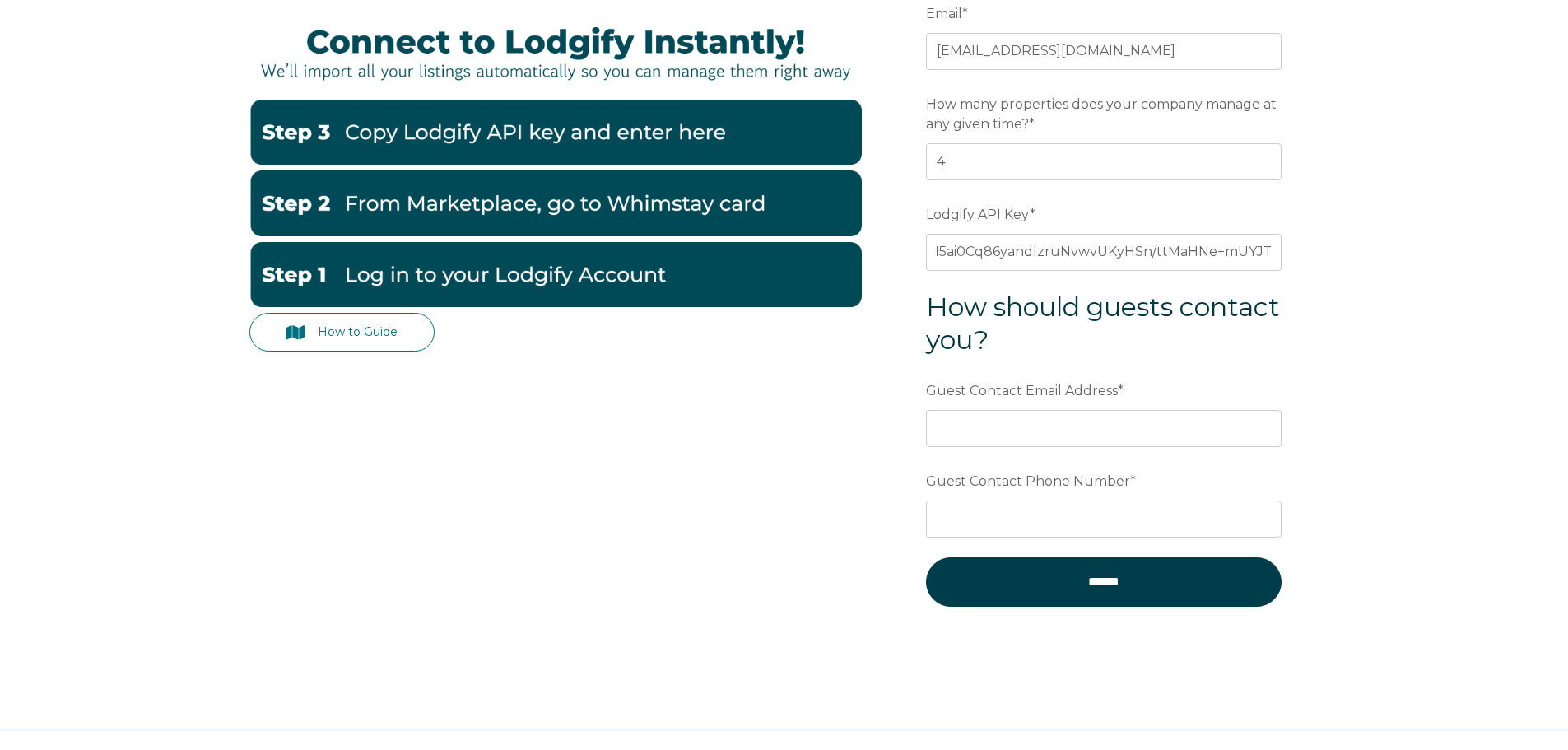
scroll to position [0, 0]
click at [879, 448] on div "How to Guide Email * ish@naluretreat.com Preferred language SDR How many proper…" at bounding box center [784, 312] width 1070 height 701
click at [1018, 437] on input "Guest Contact Email Address *" at bounding box center [1104, 428] width 355 height 37
type input "i"
type input "info@naluretreat.com"
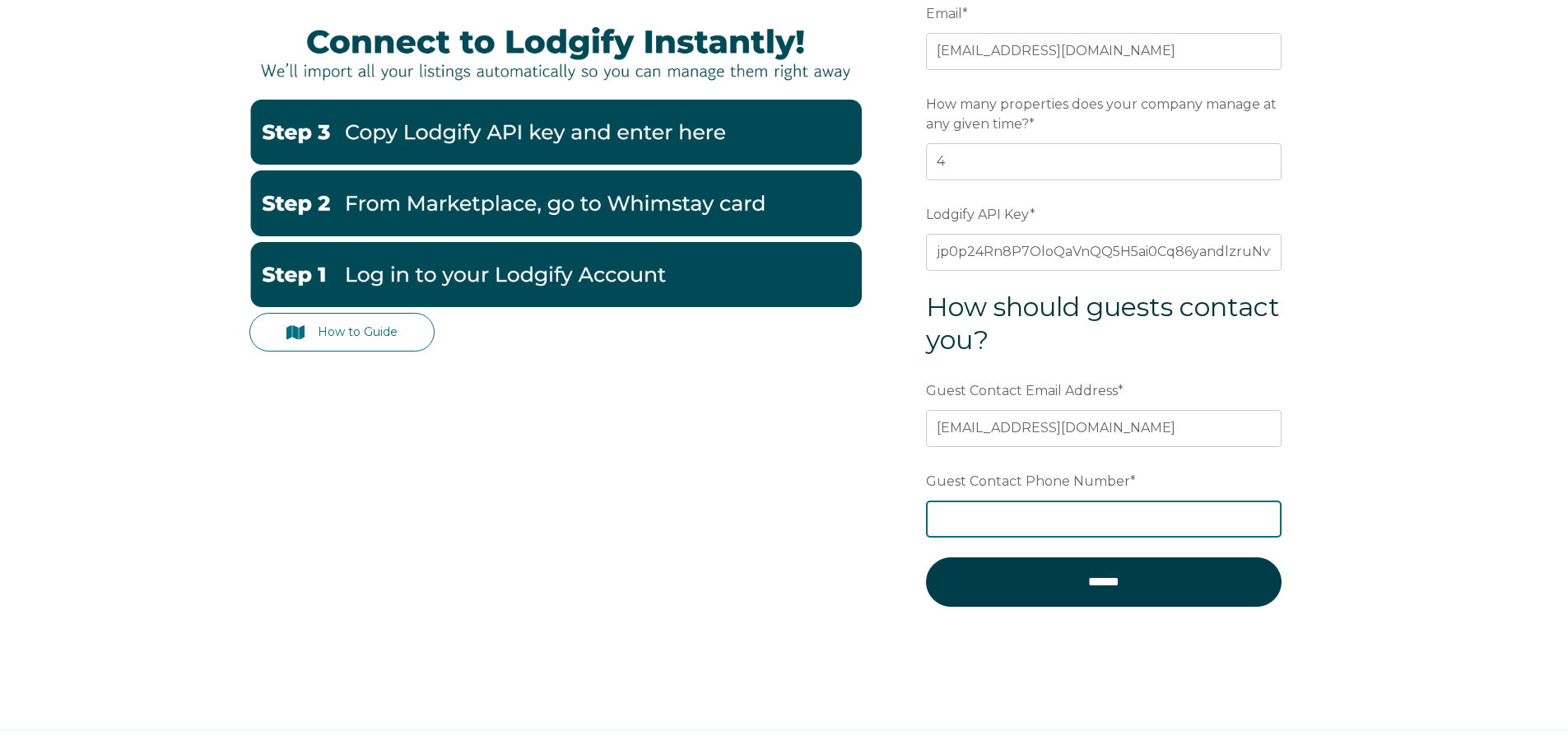
click at [1038, 505] on input "Guest Contact Phone Number *" at bounding box center [1104, 518] width 355 height 37
drag, startPoint x: 978, startPoint y: 527, endPoint x: 914, endPoint y: 517, distance: 64.8
click at [914, 517] on form "Email * ish@naluretreat.com Preferred language SDR How many properties does you…" at bounding box center [1104, 312] width 430 height 701
paste input "7783600"
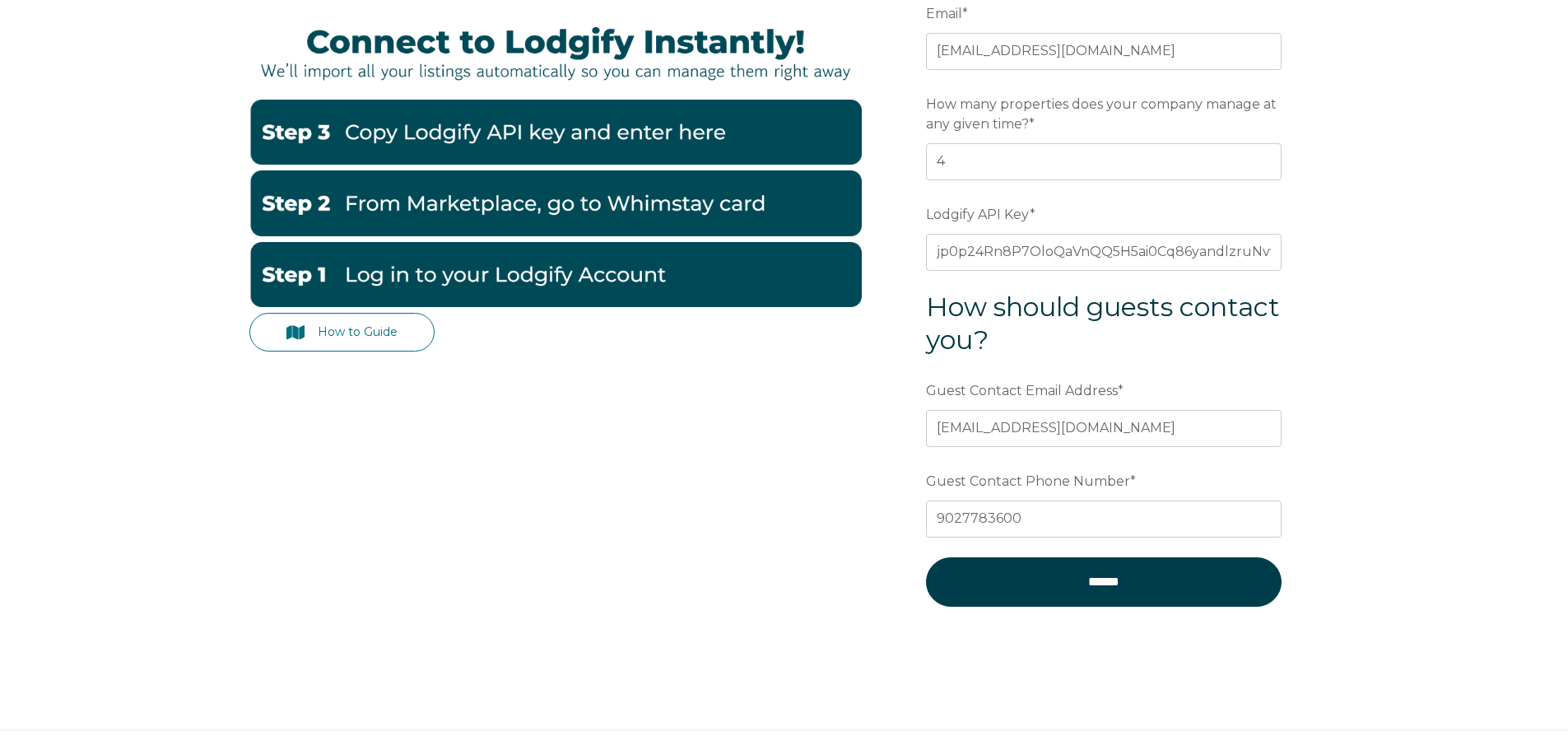
click at [871, 696] on div "How to Guide Email * ish@naluretreat.com Preferred language SDR How many proper…" at bounding box center [784, 345] width 1568 height 767
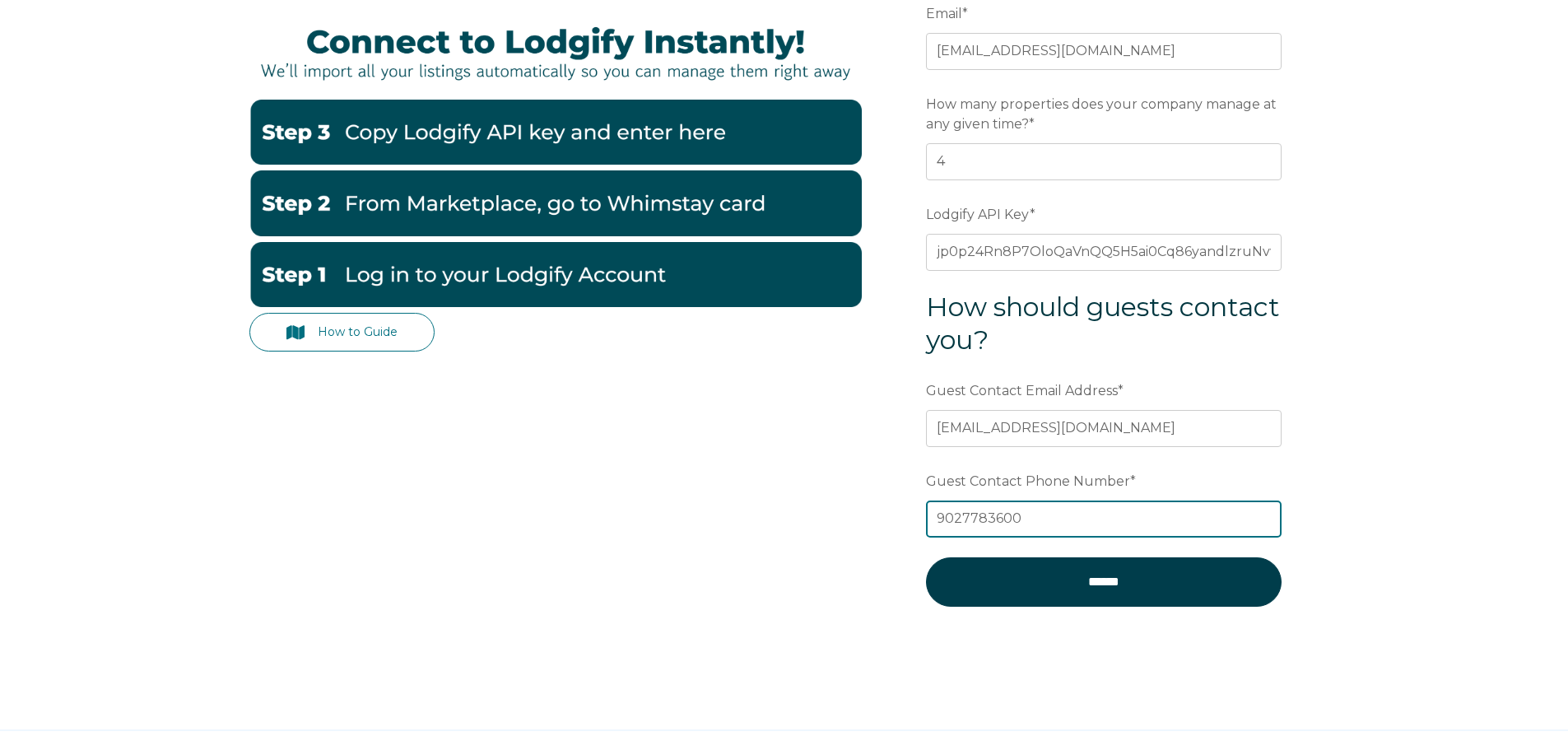
click at [933, 521] on input "9027783600" at bounding box center [1104, 518] width 355 height 37
type input "19027783600"
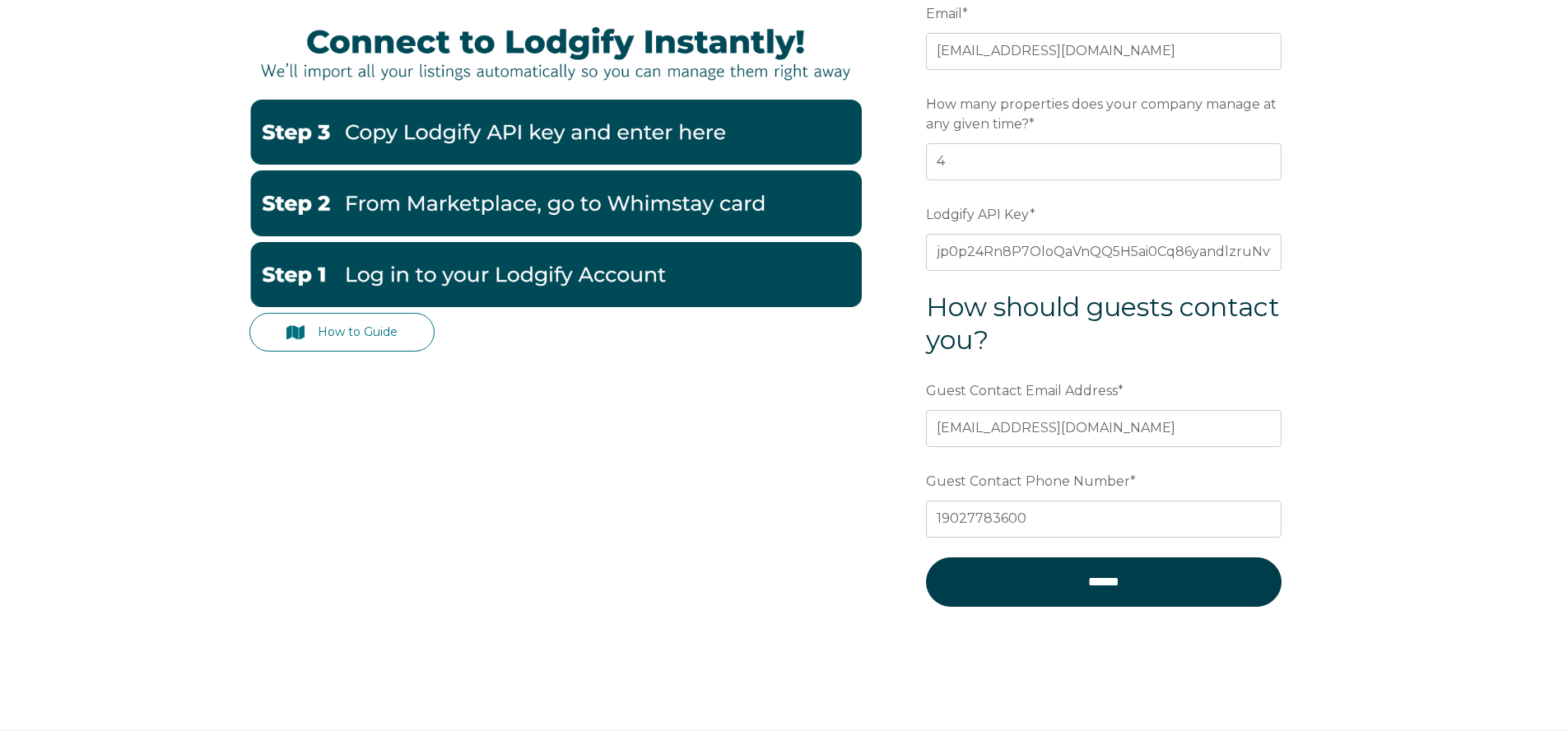
click at [910, 604] on form "Email * ish@naluretreat.com Preferred language SDR How many properties does you…" at bounding box center [1104, 312] width 430 height 701
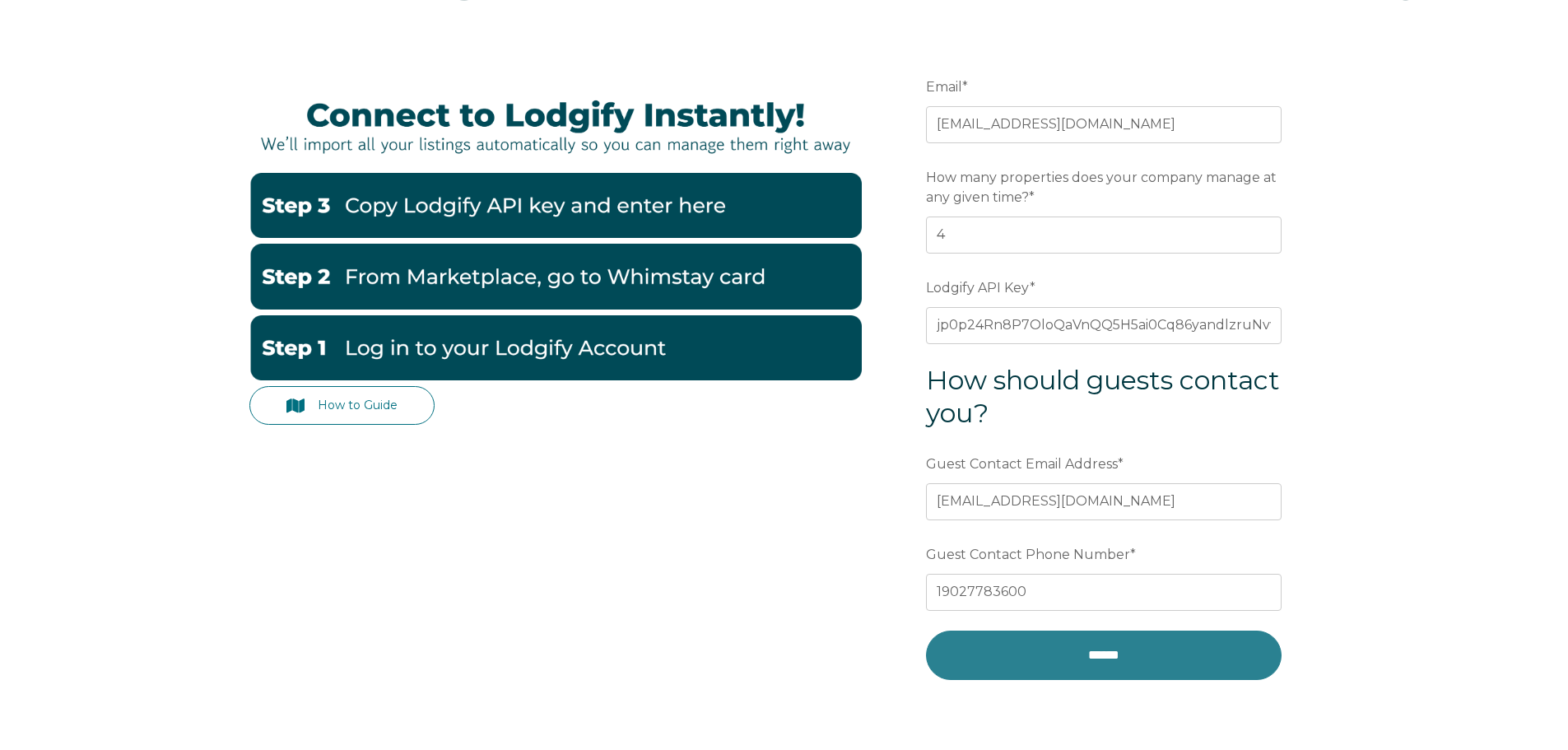
scroll to position [247, 0]
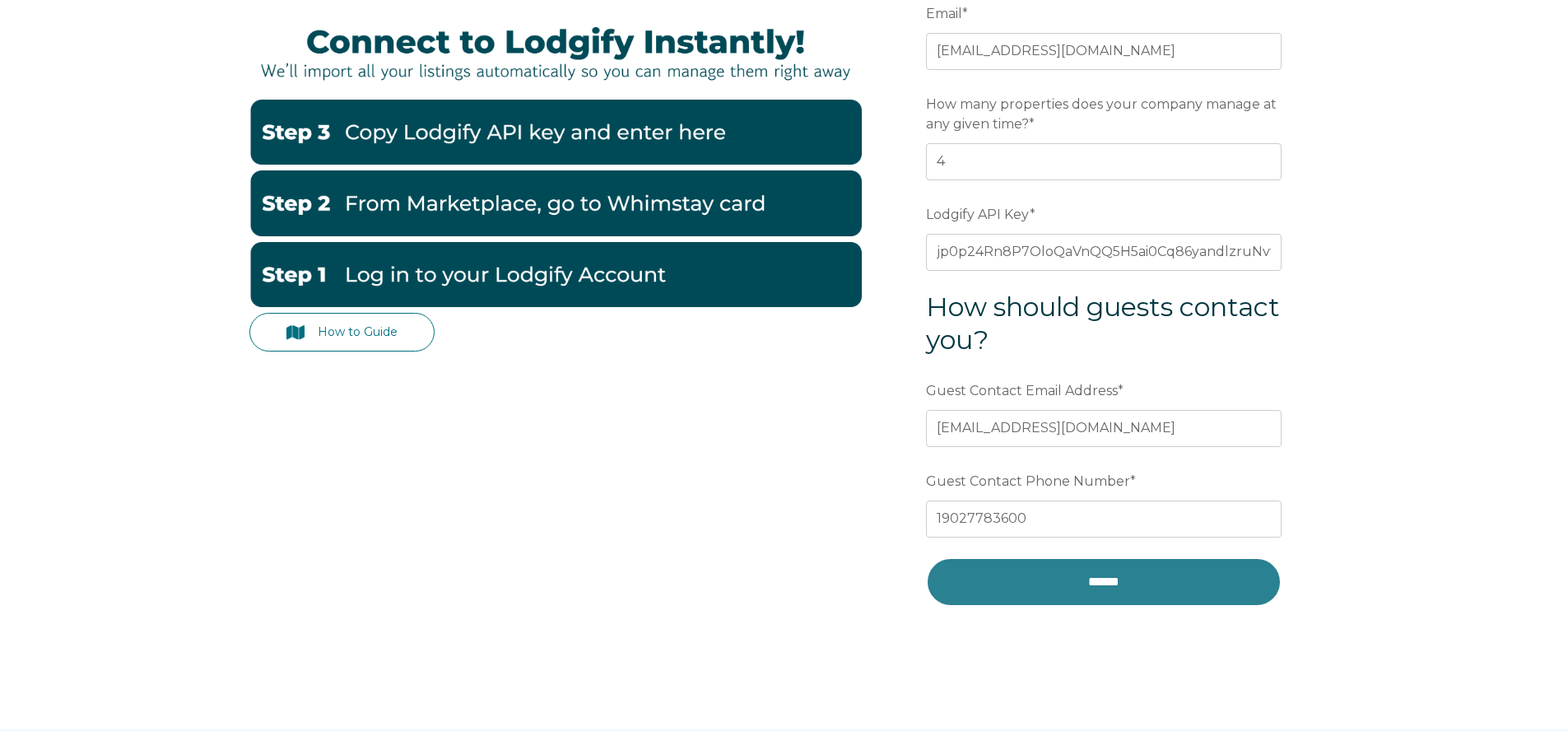
click at [1099, 569] on input "******" at bounding box center [1104, 582] width 355 height 50
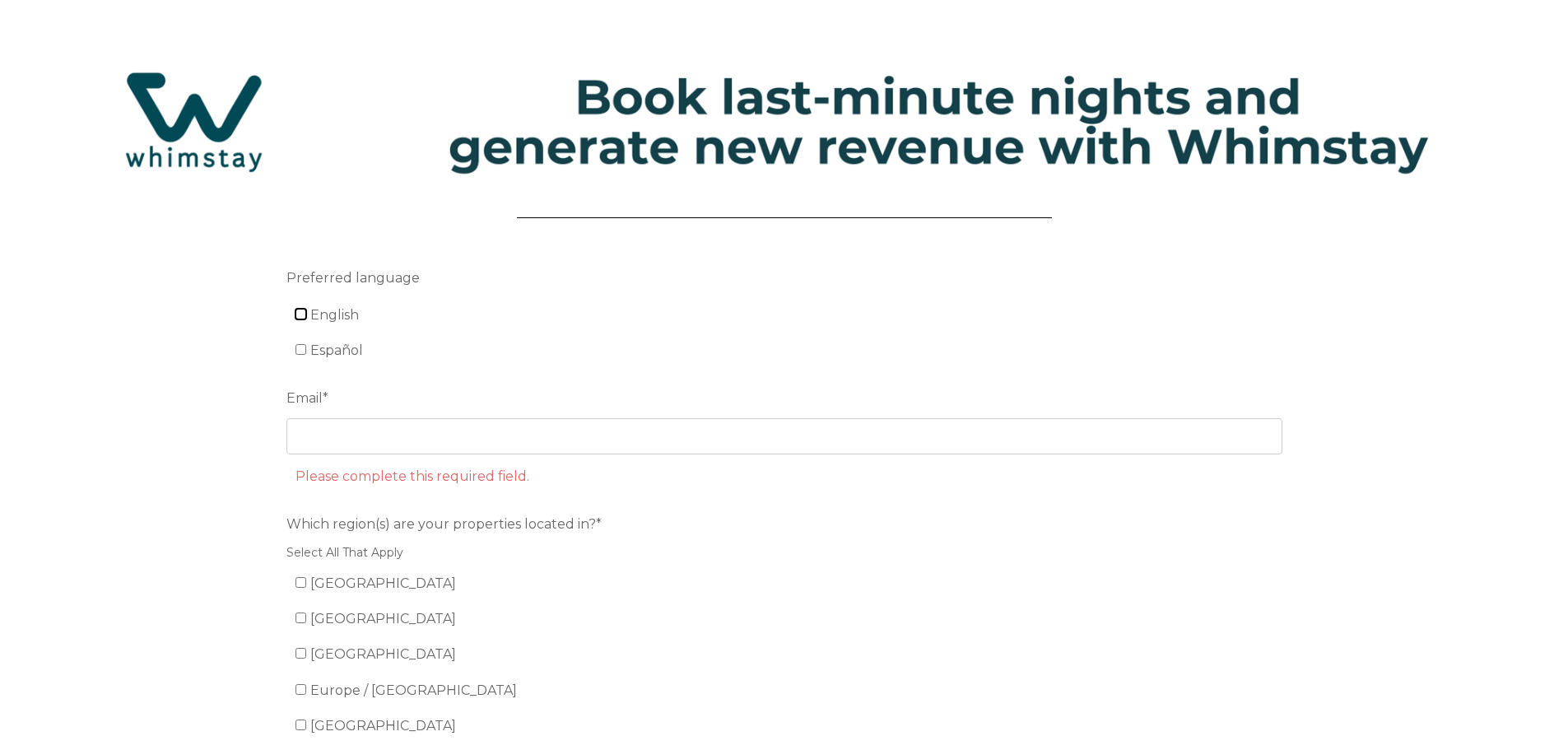
click at [302, 314] on input "English" at bounding box center [301, 313] width 11 height 11
checkbox input "true"
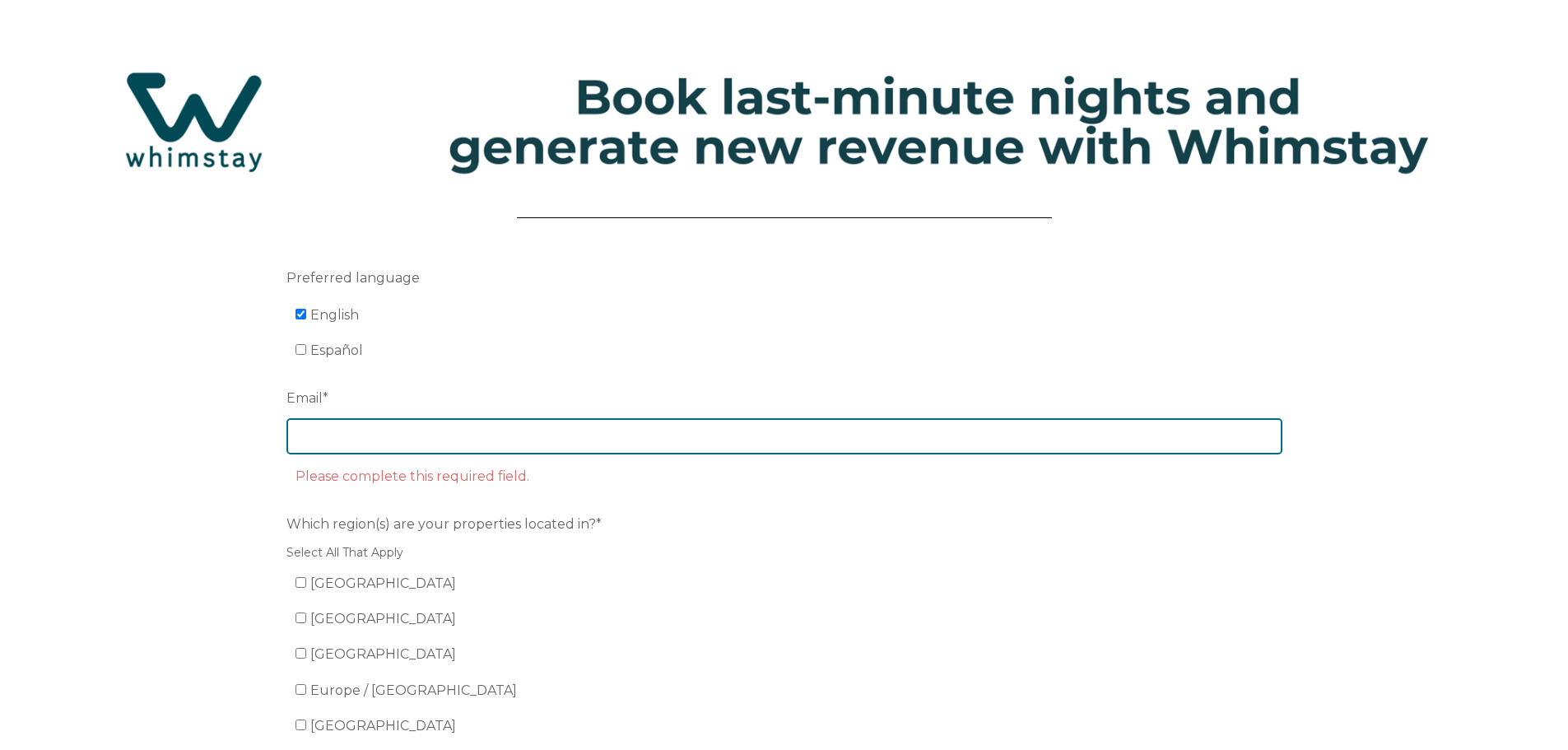
click at [387, 438] on input "Email *" at bounding box center [785, 436] width 996 height 37
type input "i"
type input "[EMAIL_ADDRESS][DOMAIN_NAME]"
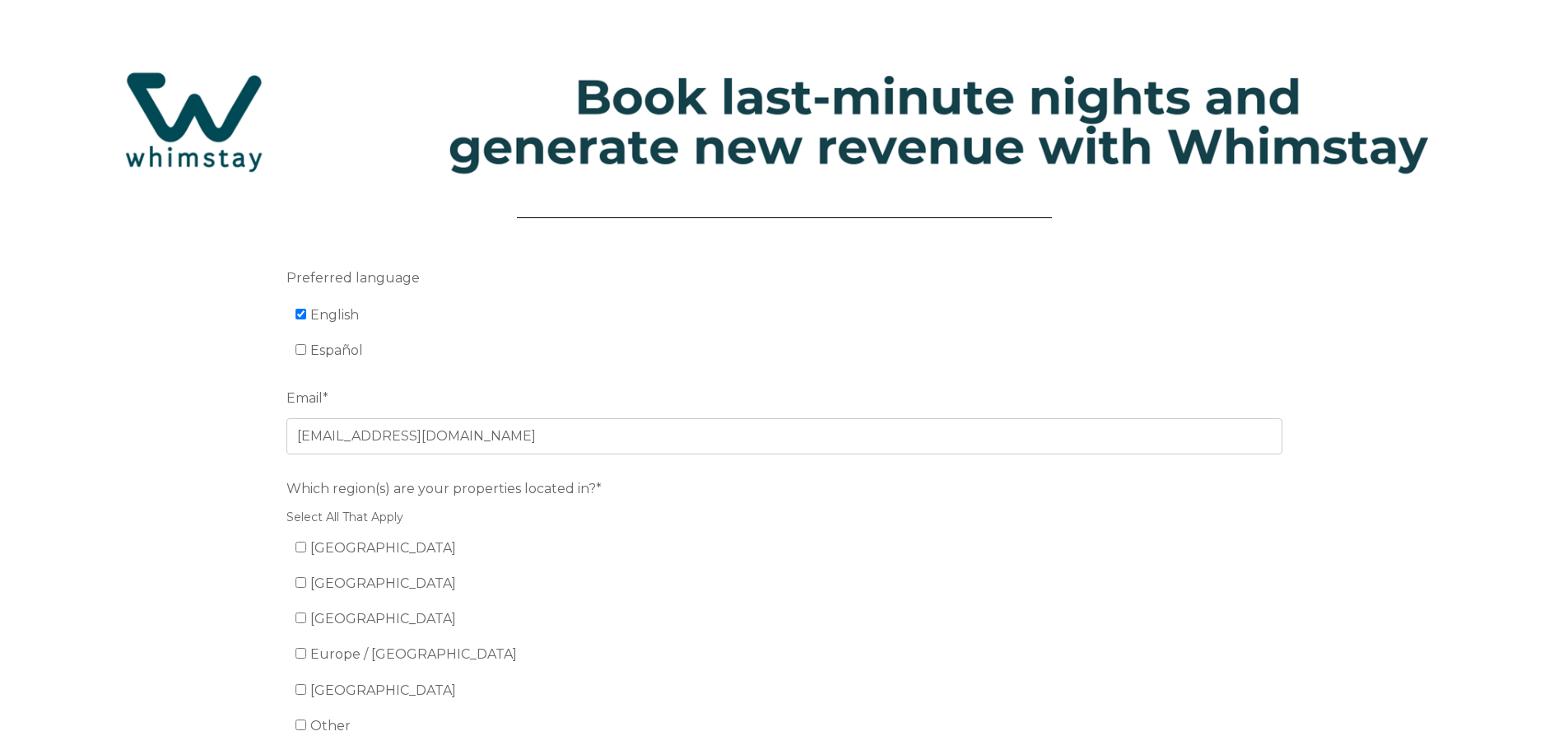
click at [519, 569] on ul "United States Mexico Canada Europe / United Kingdom South America Other" at bounding box center [785, 637] width 996 height 204
click at [304, 618] on input "Canada" at bounding box center [301, 617] width 11 height 11
checkbox input "true"
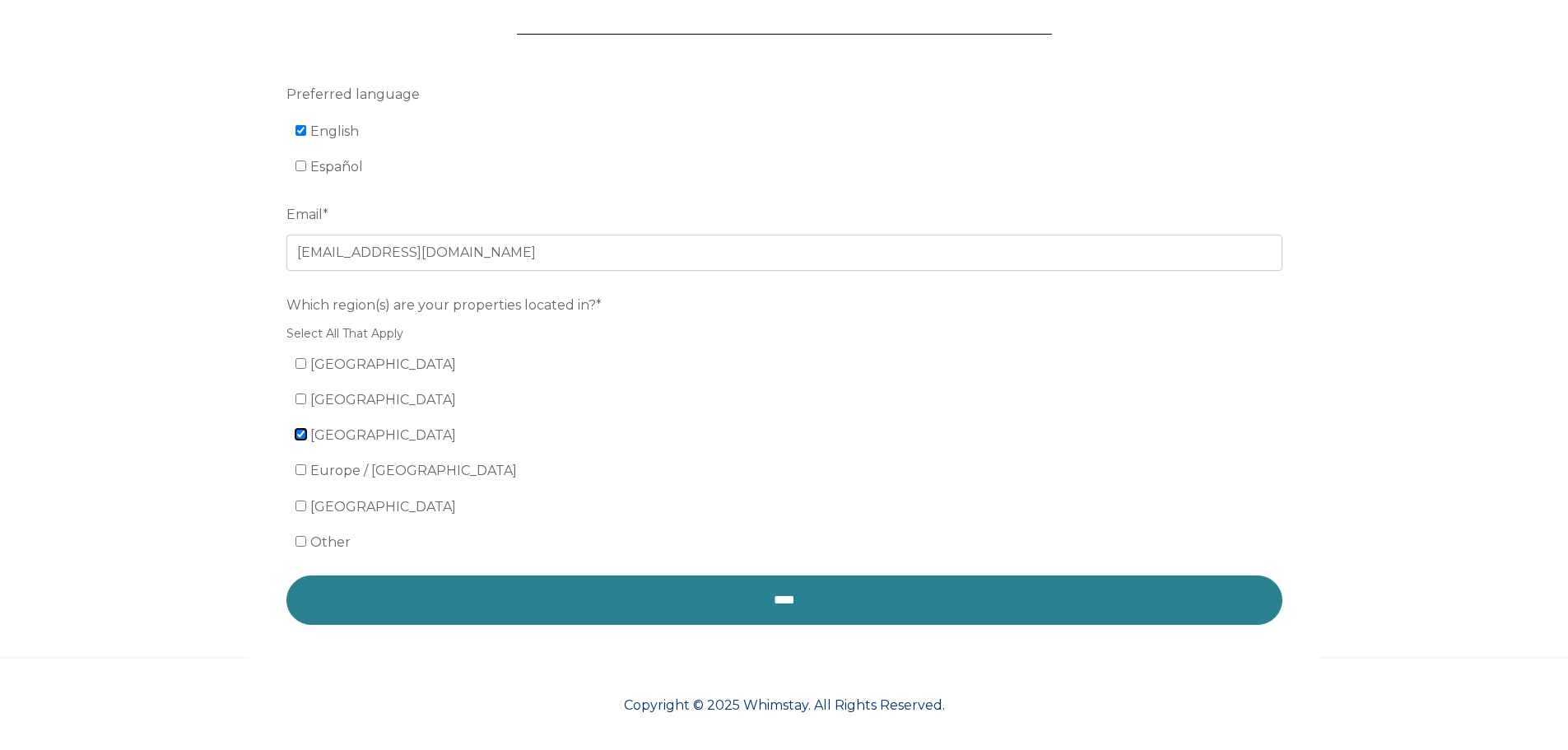
scroll to position [188, 0]
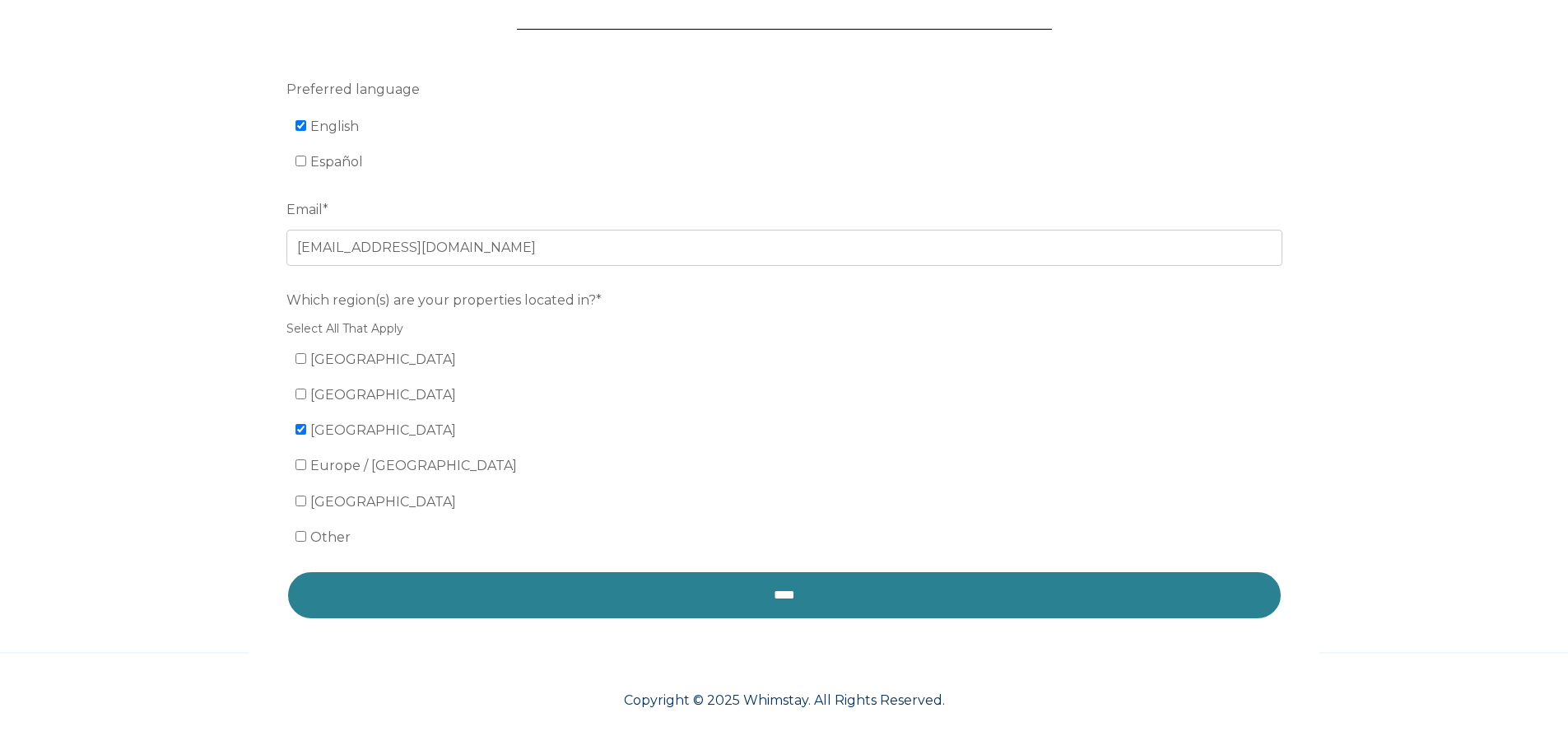
click at [680, 597] on input "****" at bounding box center [785, 595] width 996 height 50
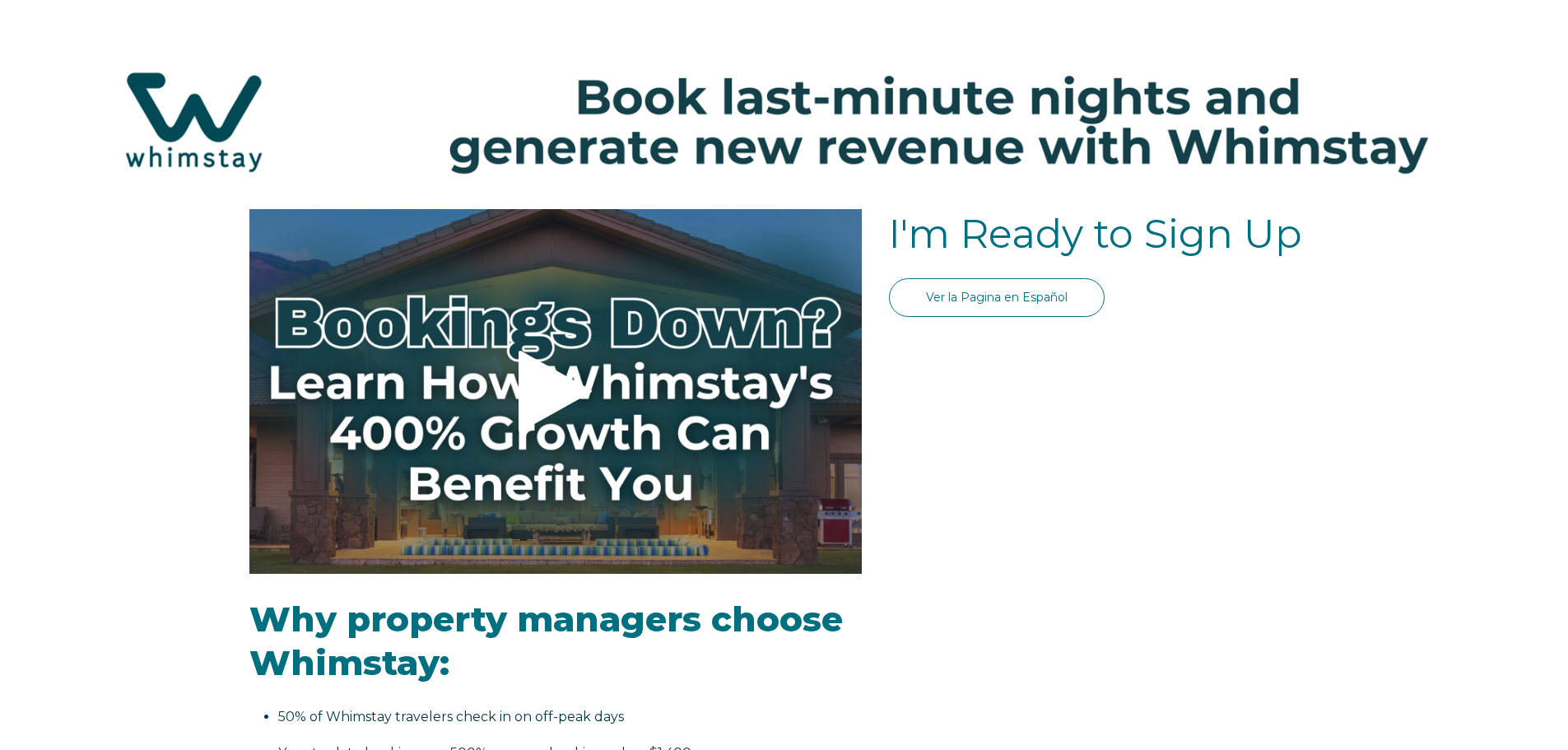
select select "CA"
select select "Standard"
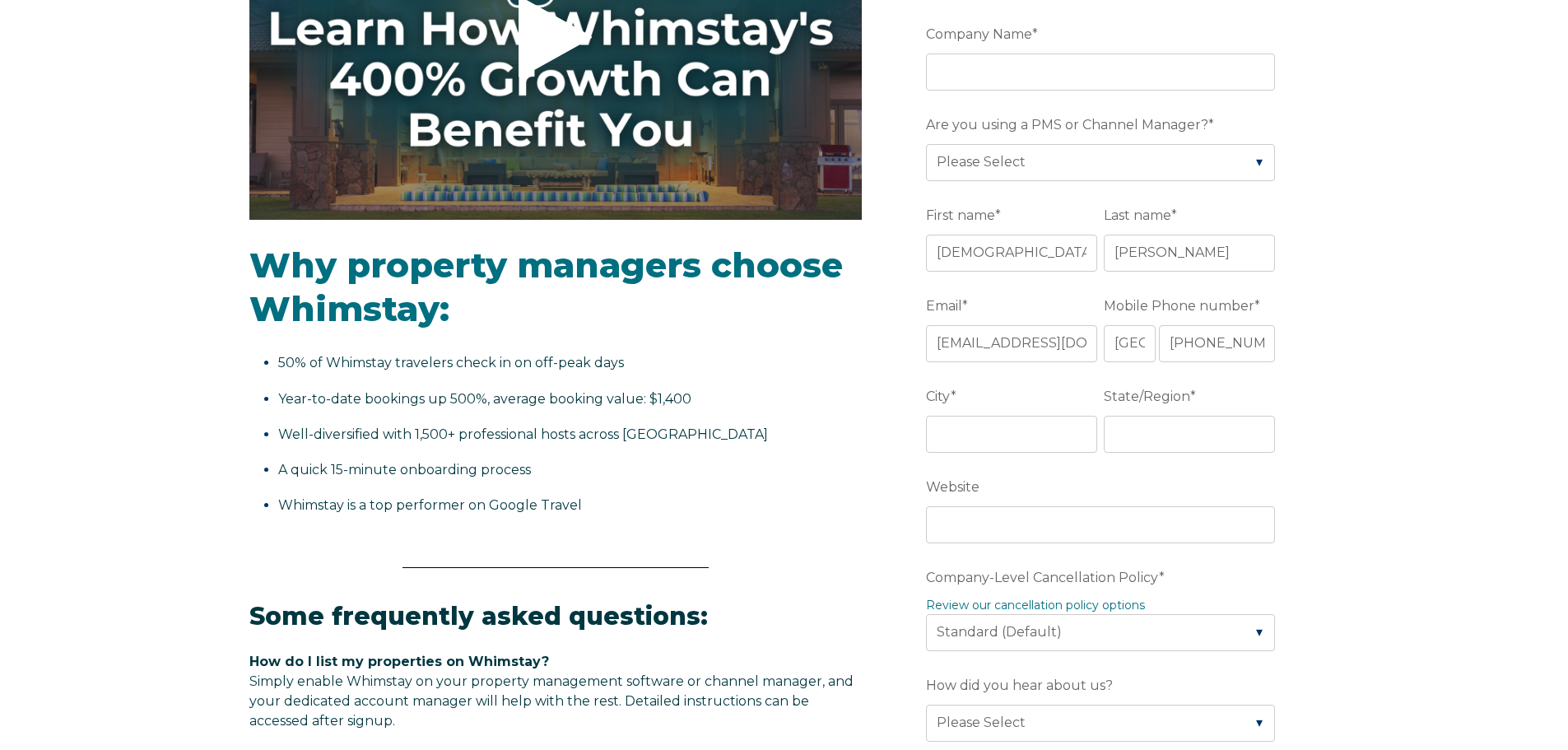
scroll to position [329, 0]
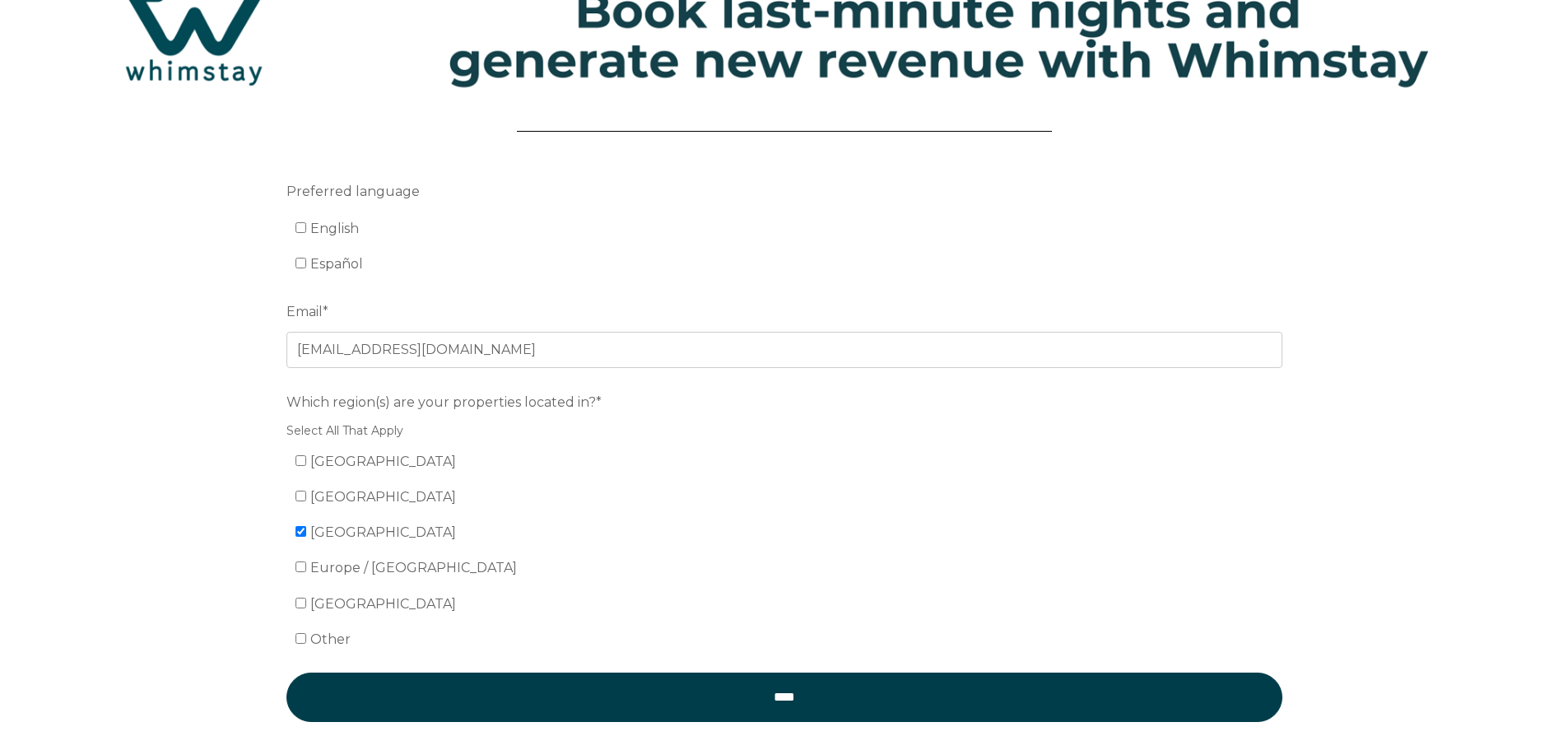
scroll to position [188, 0]
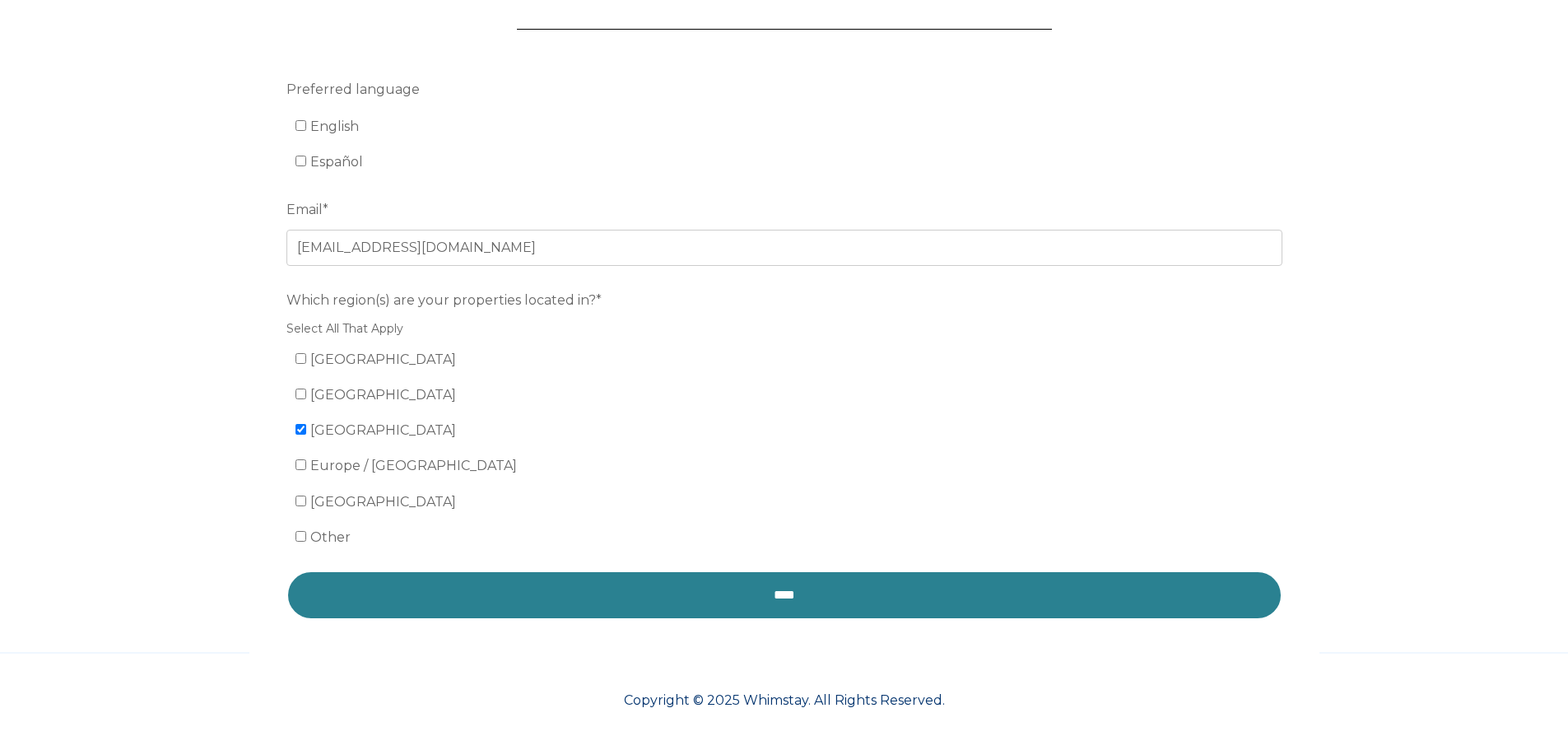
click at [659, 601] on input "****" at bounding box center [785, 595] width 996 height 50
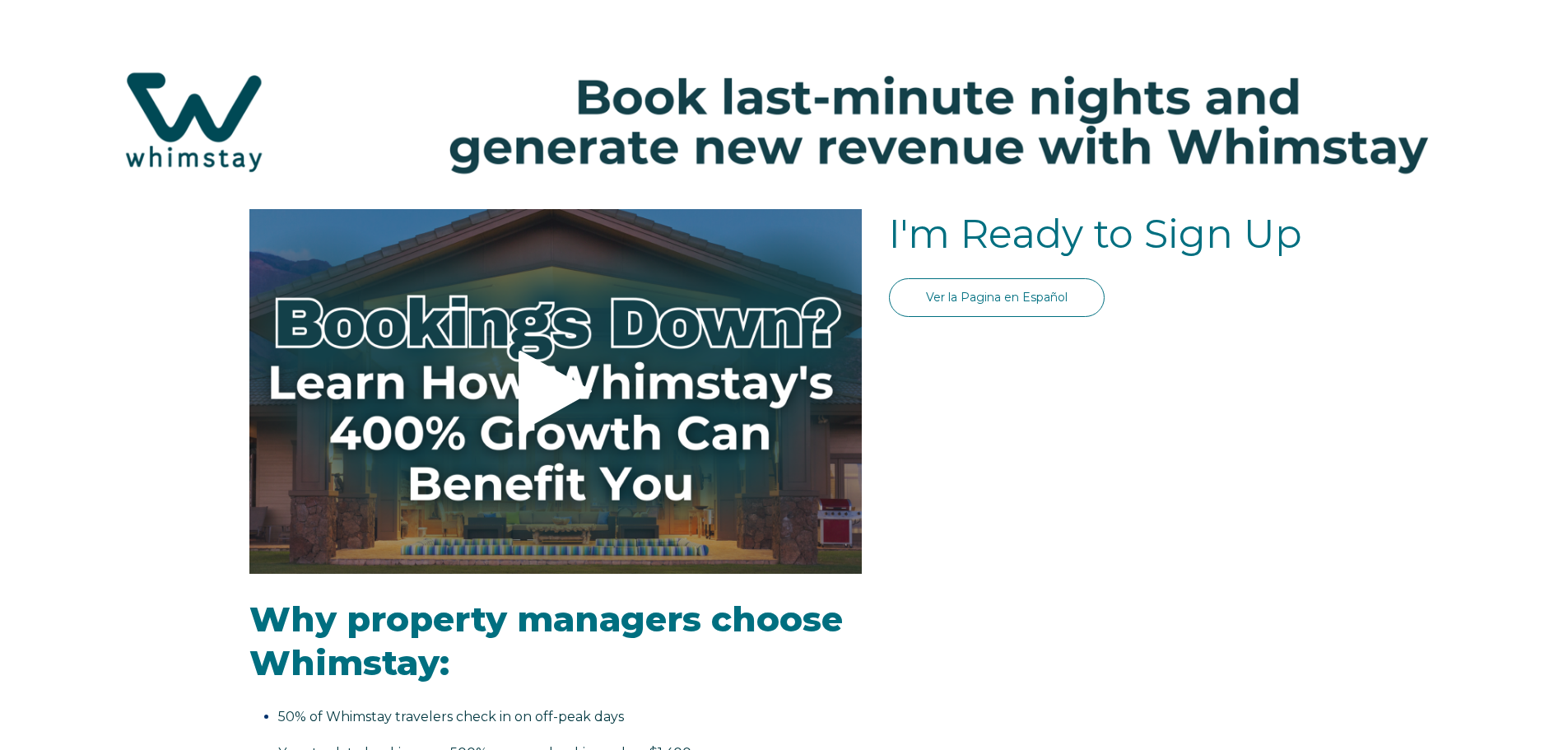
select select "CA"
select select "Standard"
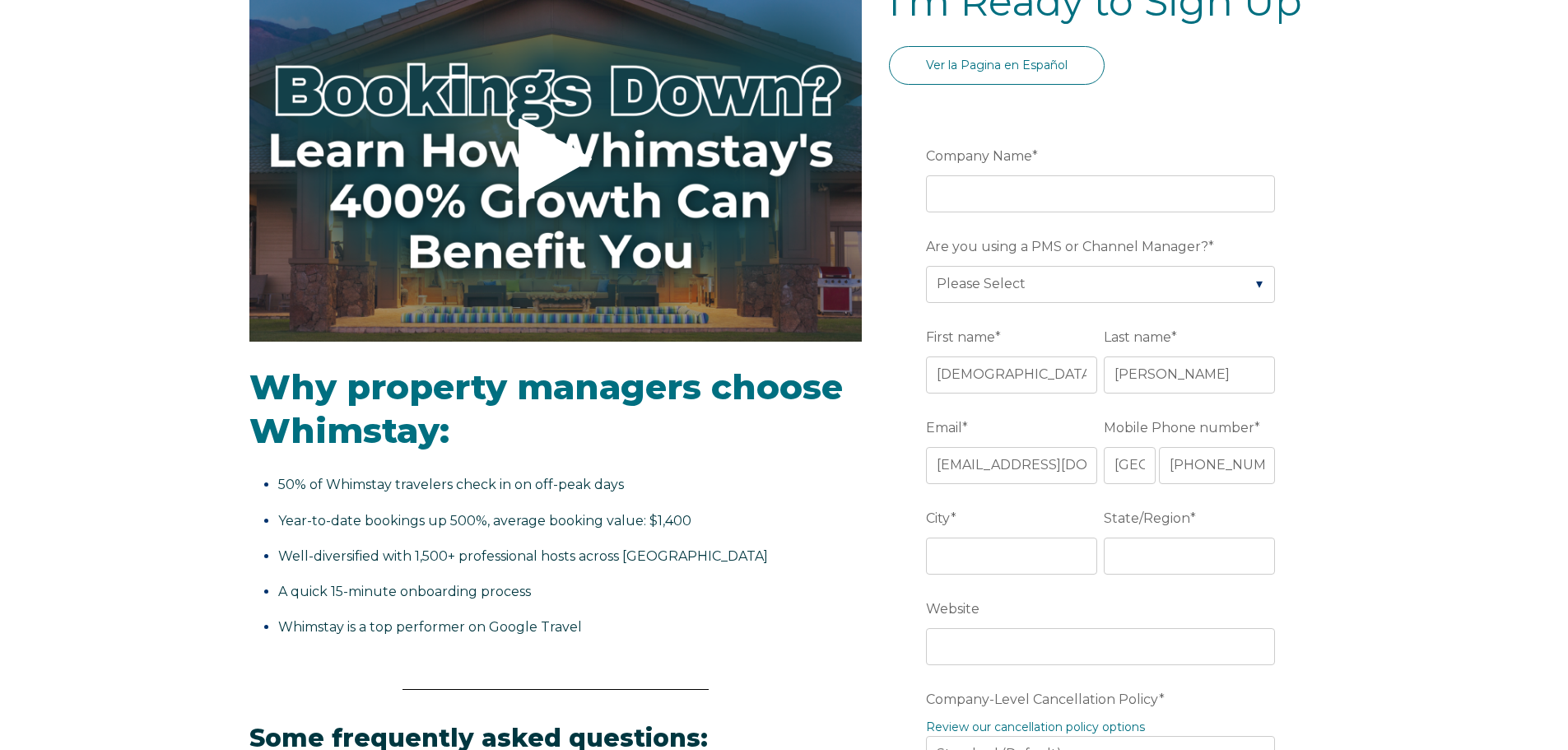
scroll to position [247, 0]
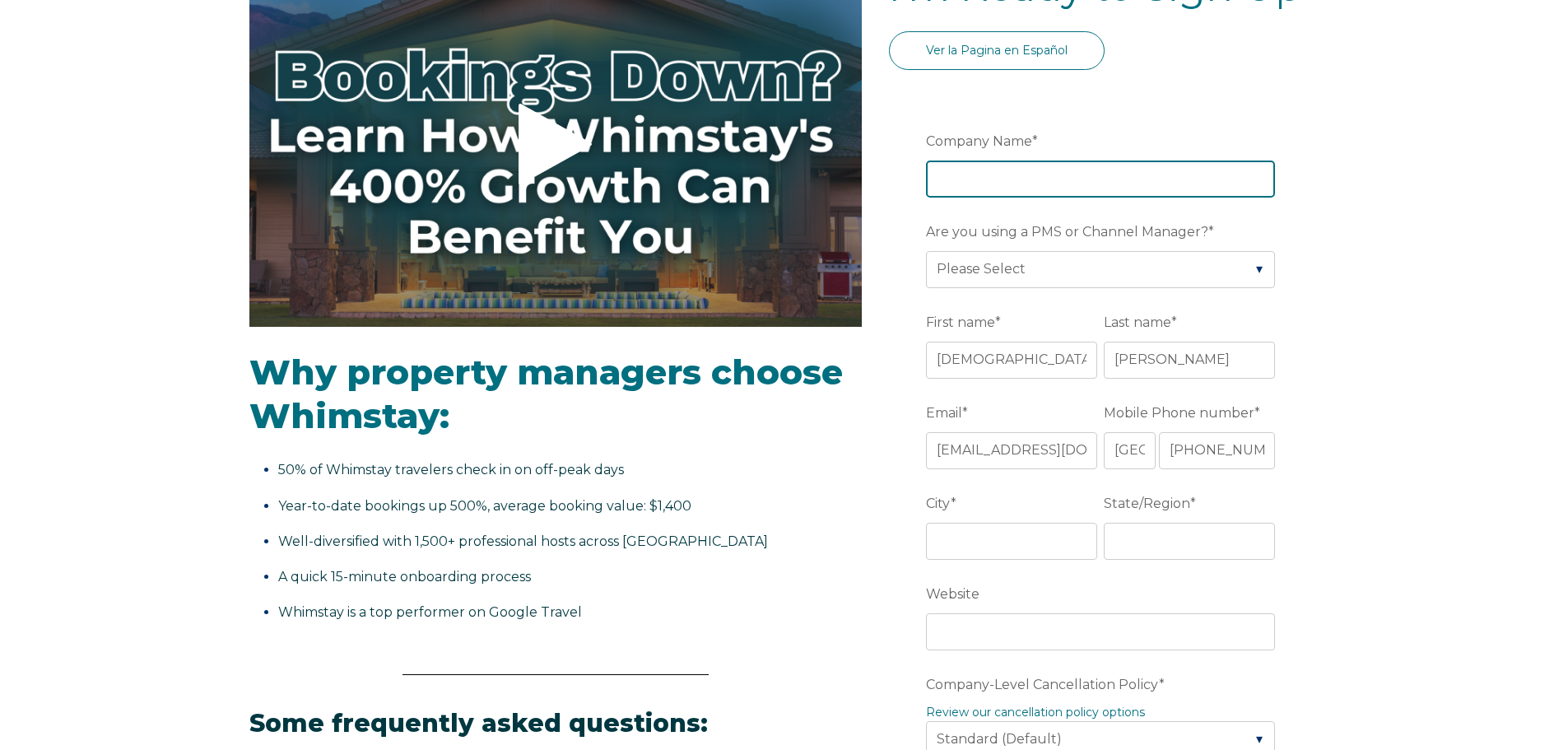
click at [1015, 174] on input "Company Name *" at bounding box center [1101, 179] width 349 height 37
type input "Nalu Retreat"
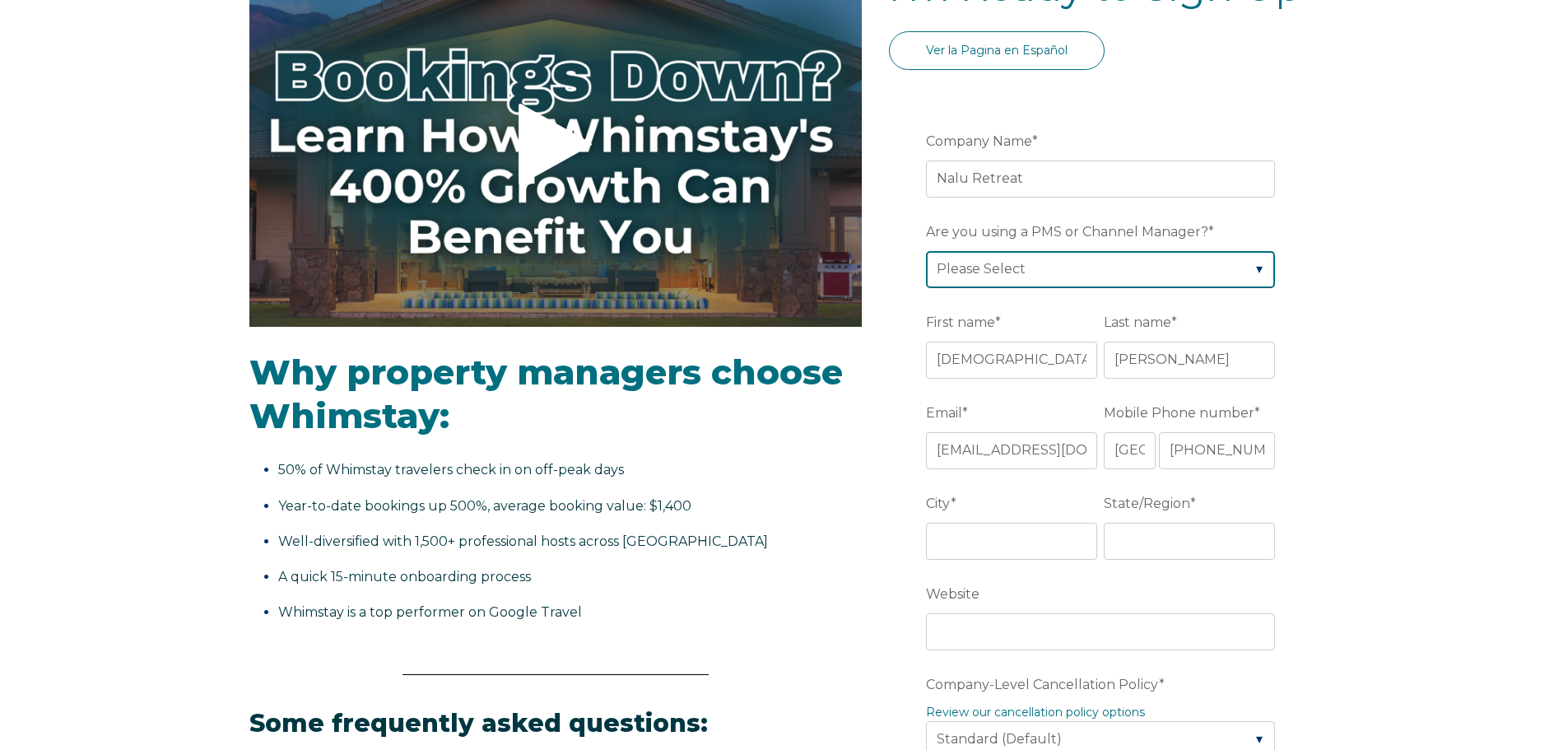
click at [1041, 263] on select "Please Select Barefoot BookingPal Boost Brightside CiiRUS Escapia Guesty Hostaw…" at bounding box center [1101, 269] width 349 height 37
select select "Lodgify"
click at [926, 251] on select "Please Select Barefoot BookingPal Boost Brightside CiiRUS Escapia Guesty Hostaw…" at bounding box center [1101, 269] width 349 height 37
click at [1333, 507] on div "Video player - SSOB Pitch Vid Thumbnail - Click to play video Why property mana…" at bounding box center [784, 746] width 1568 height 1567
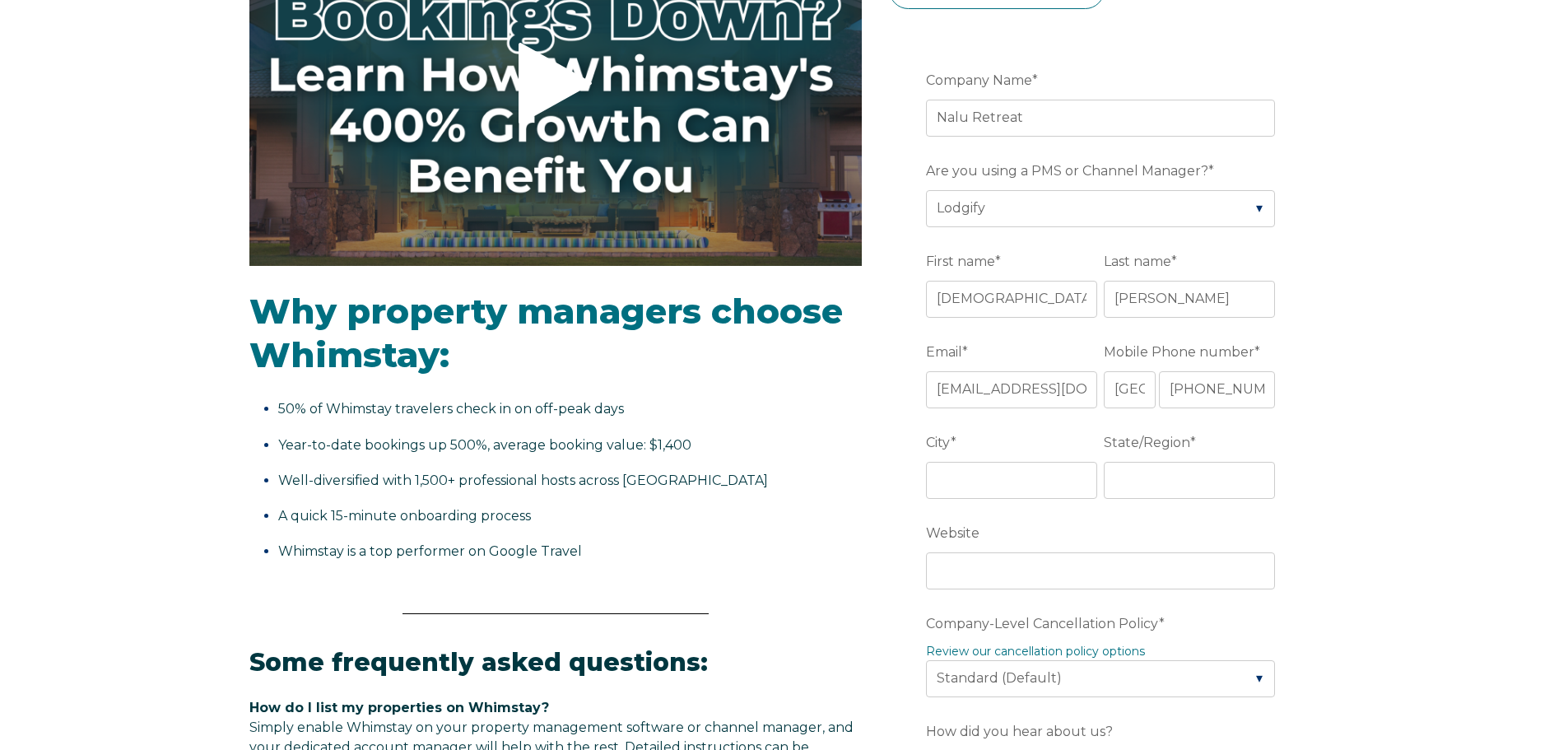
scroll to position [412, 0]
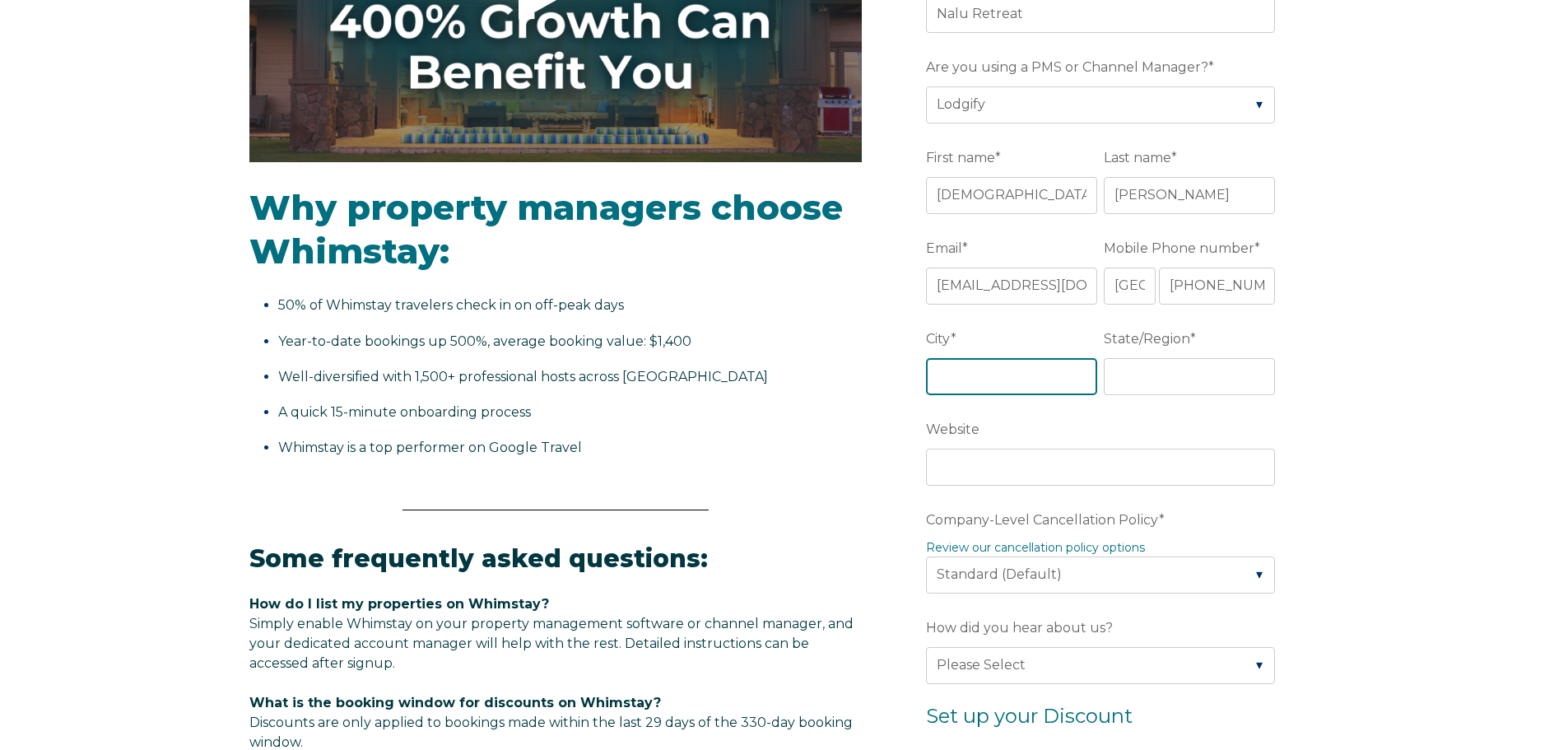
click at [968, 369] on input "City *" at bounding box center [1011, 376] width 172 height 37
type input "Scarborough"
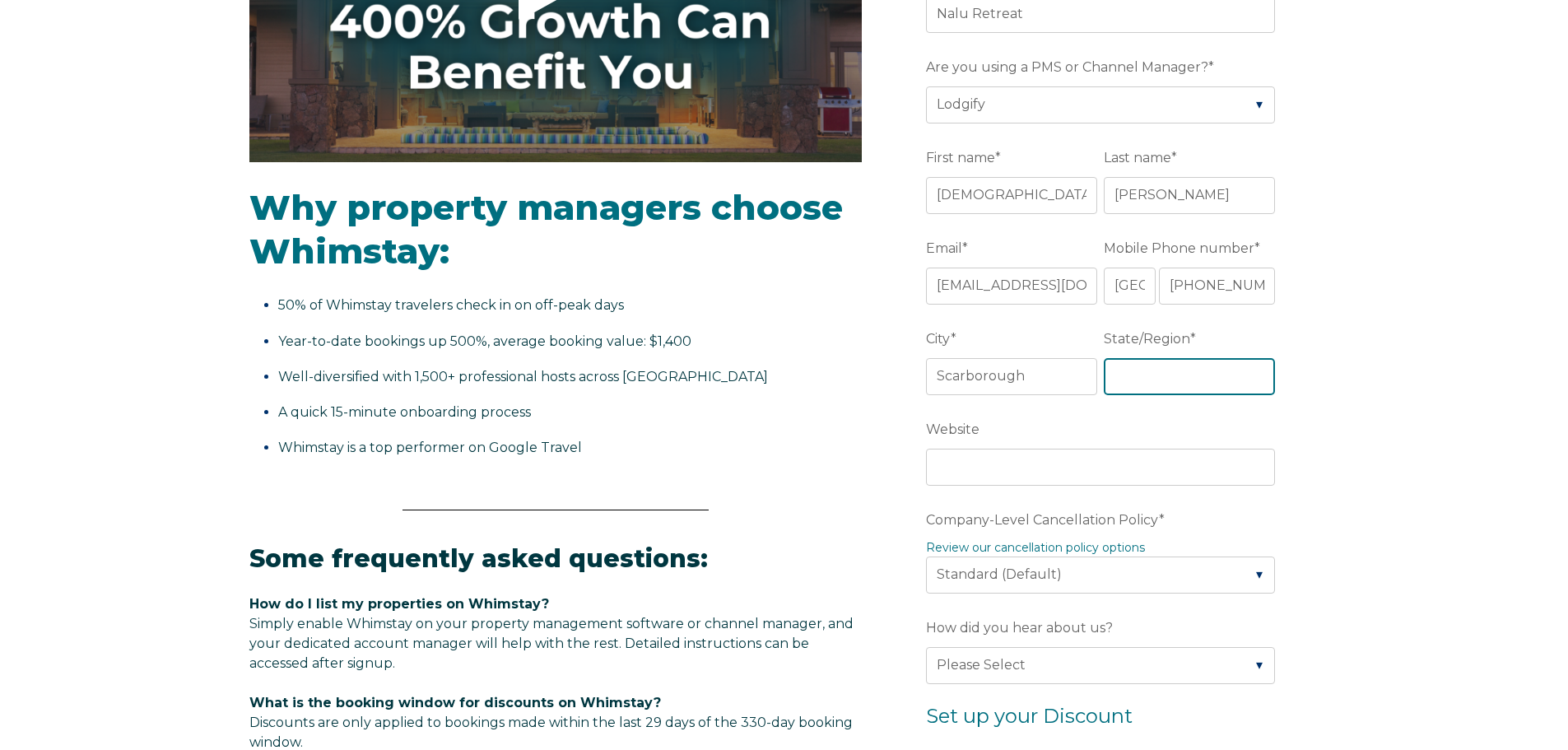
type input "ON"
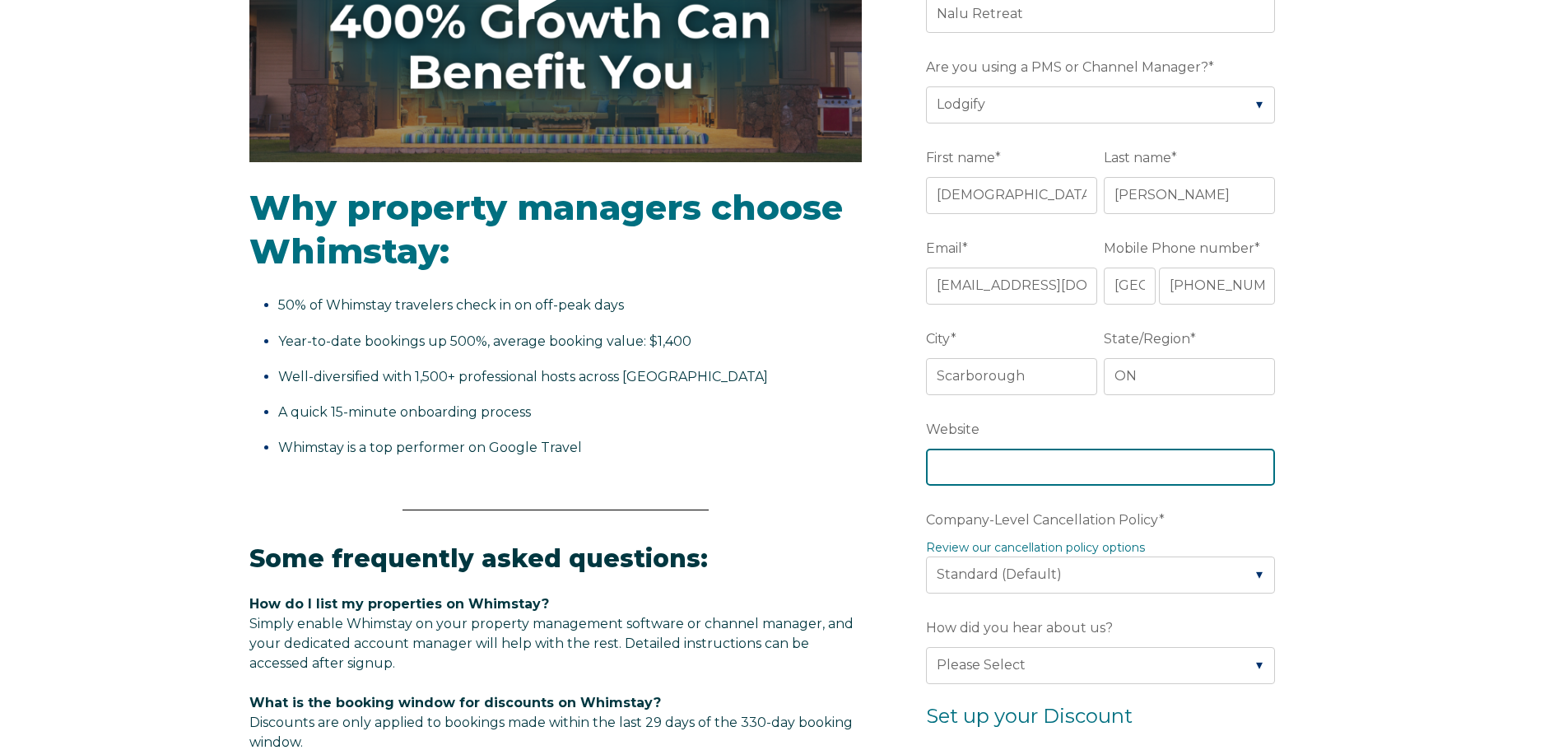
click at [1007, 463] on input "Website" at bounding box center [1101, 466] width 349 height 37
type input "www.naluretreat.com"
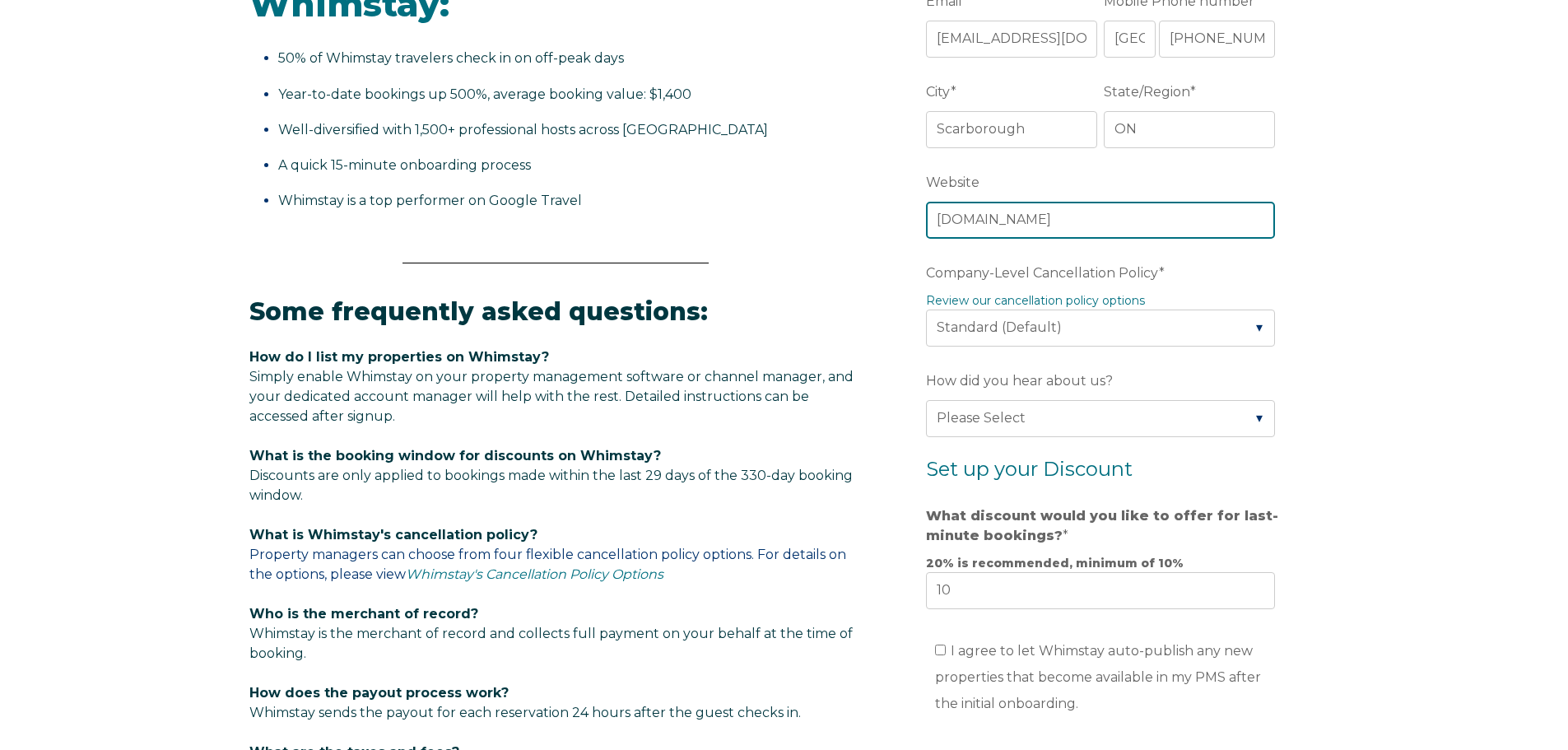
scroll to position [823, 0]
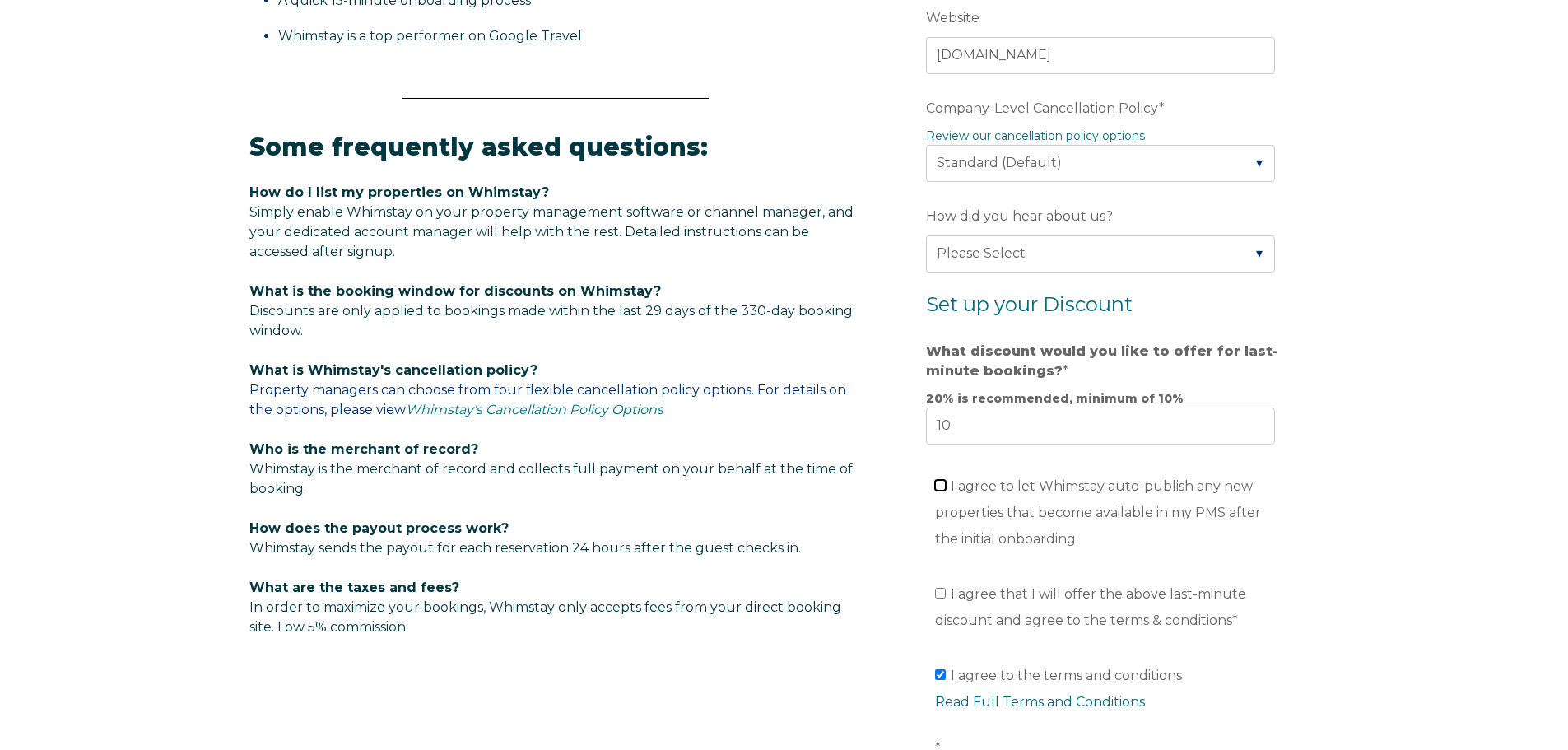
click at [945, 486] on input "I agree to let Whimstay auto-publish any new properties that become available i…" at bounding box center [940, 485] width 11 height 11
checkbox input "true"
click at [947, 595] on label "I agree that I will offer the above last-minute discount and agree to the terms…" at bounding box center [1091, 607] width 312 height 42
click at [946, 595] on input "I agree that I will offer the above last-minute discount and agree to the terms…" at bounding box center [940, 592] width 11 height 11
checkbox input "true"
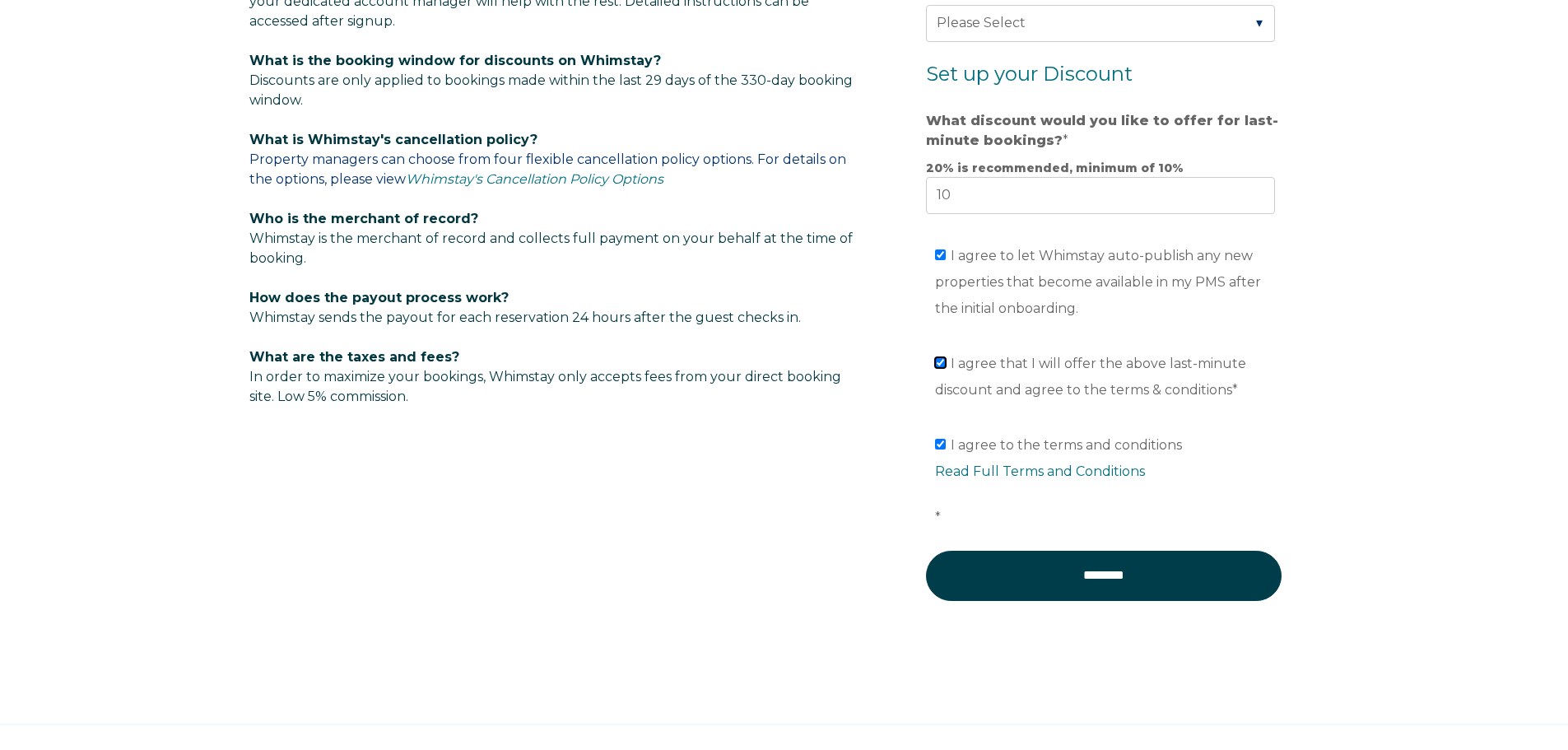
scroll to position [1069, 0]
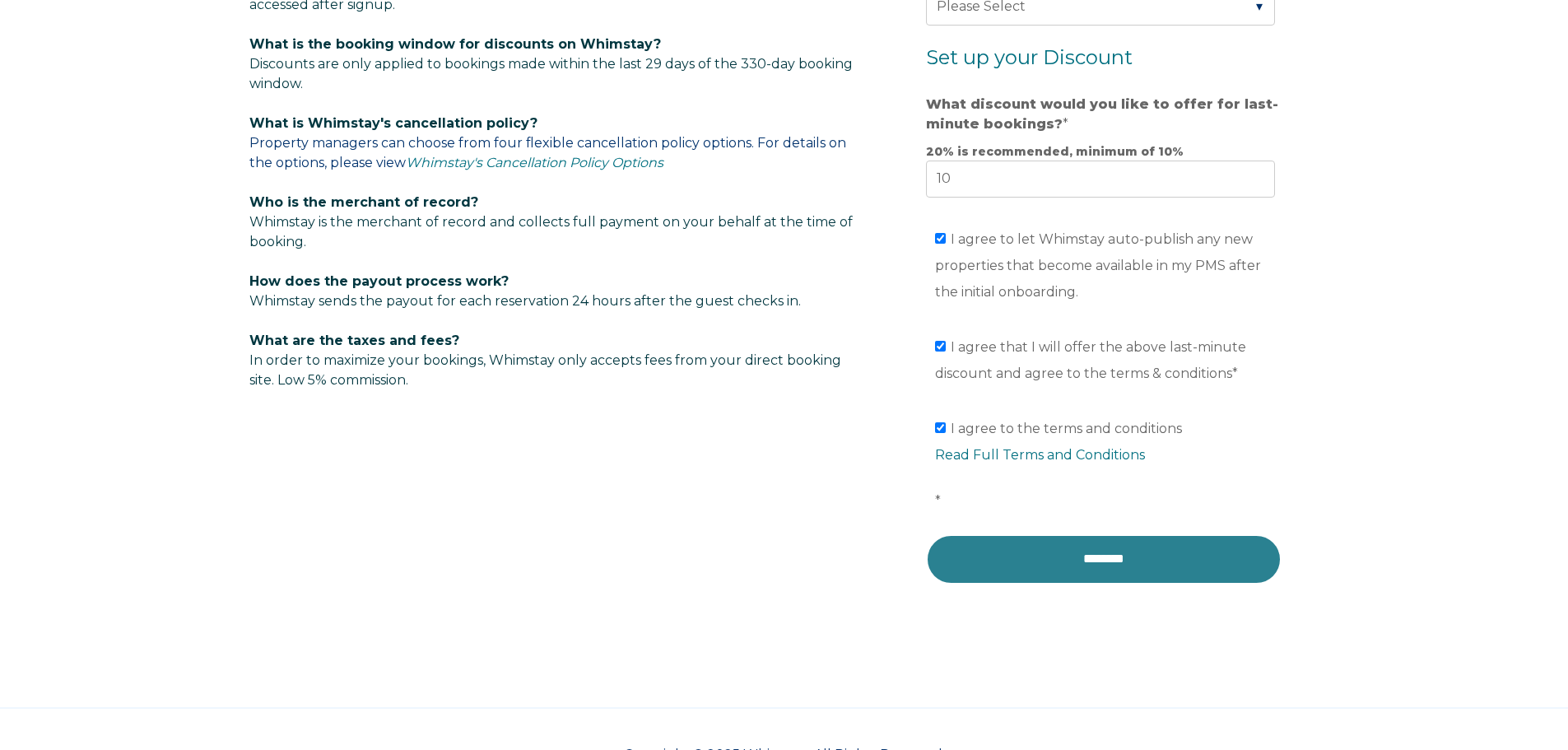
click at [1122, 563] on input "********" at bounding box center [1104, 559] width 355 height 50
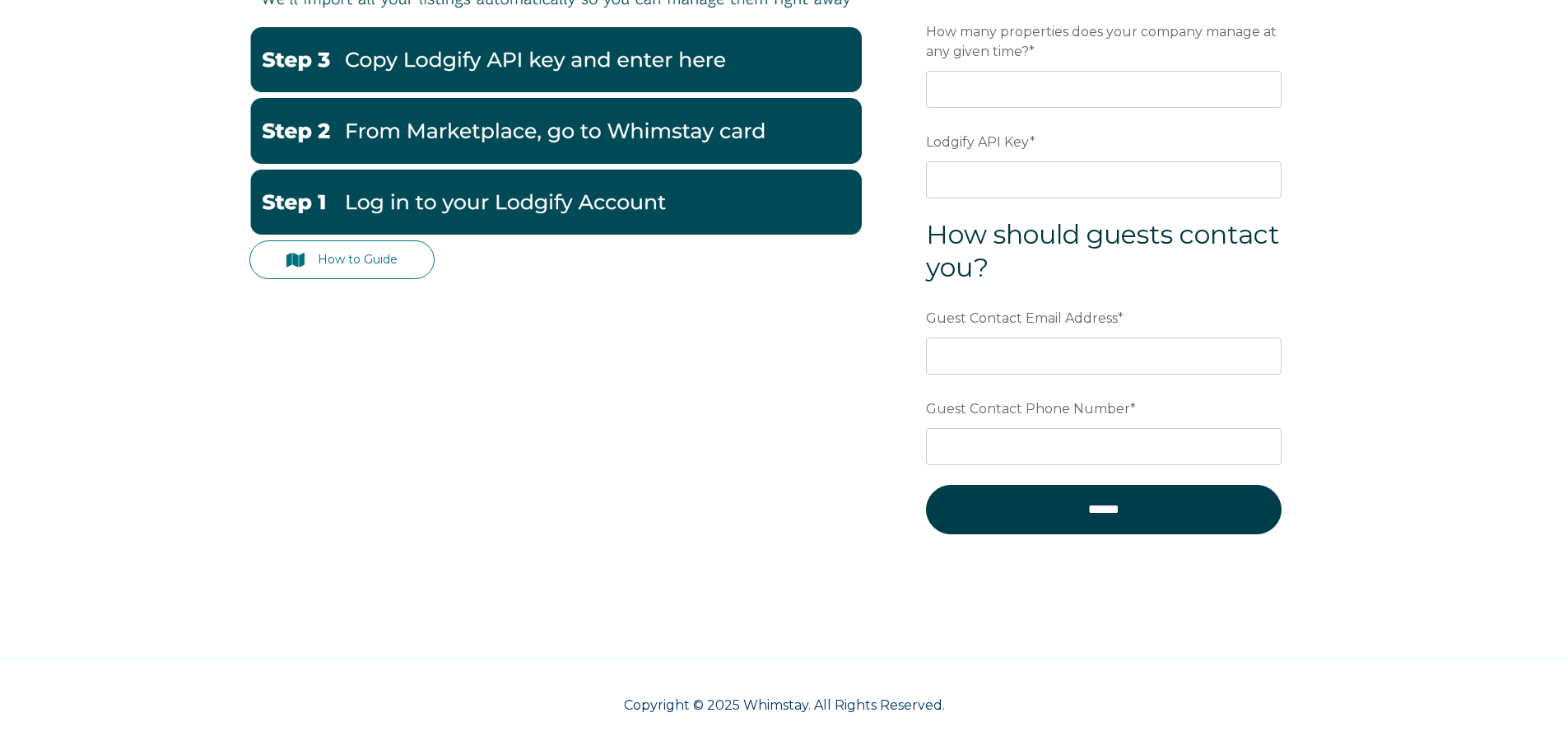
scroll to position [324, 0]
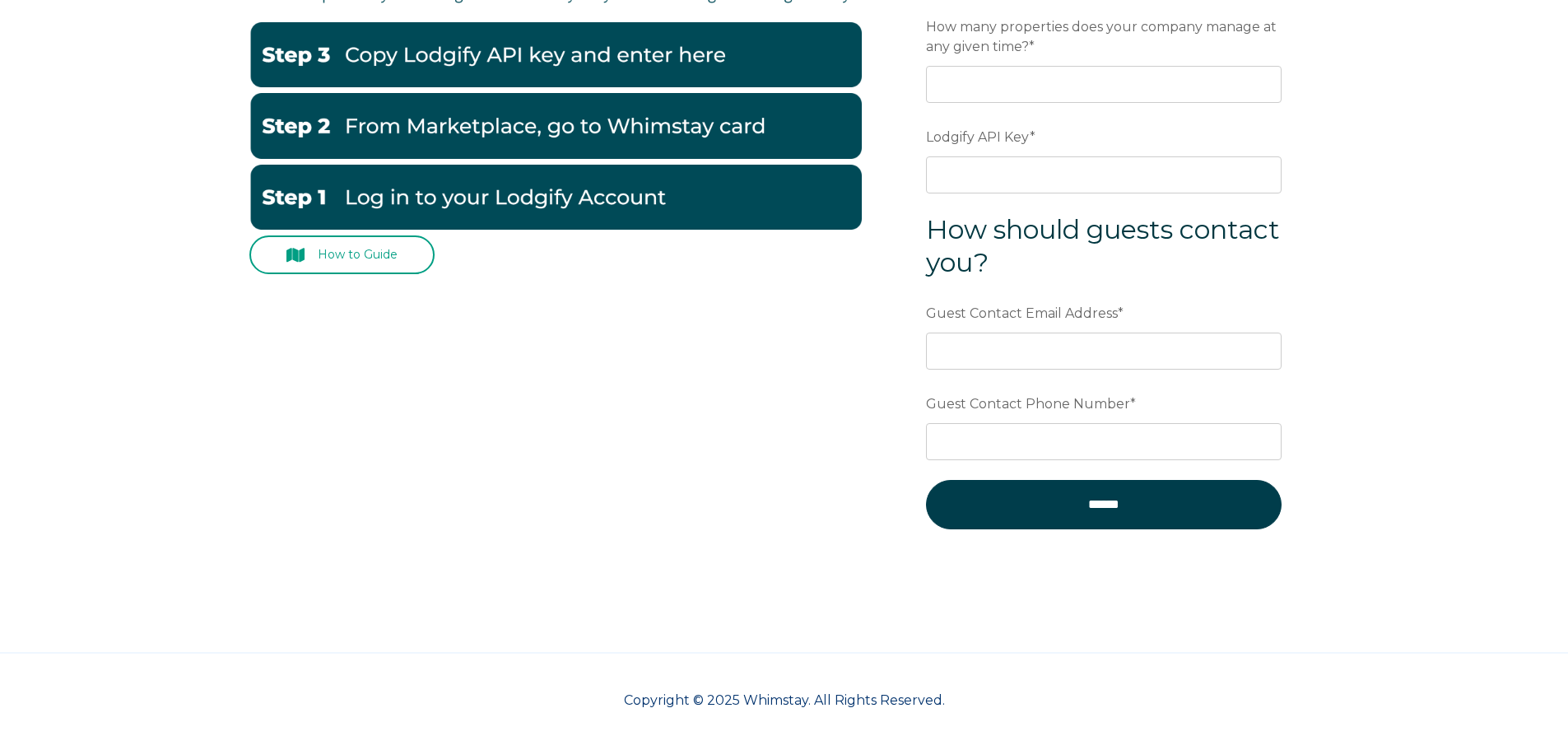
click at [374, 255] on link "How to Guide" at bounding box center [341, 254] width 186 height 39
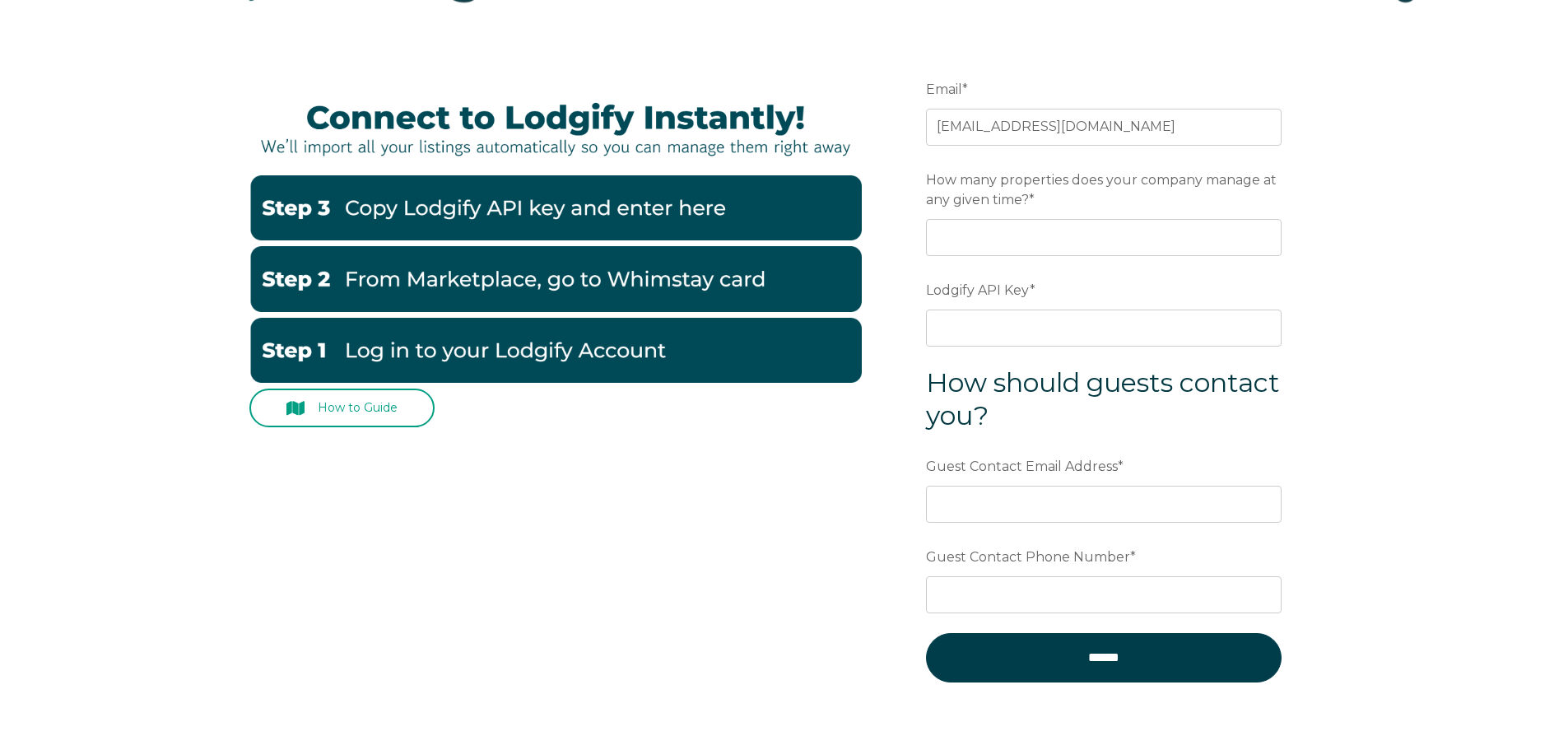
scroll to position [0, 0]
